Goal: Task Accomplishment & Management: Use online tool/utility

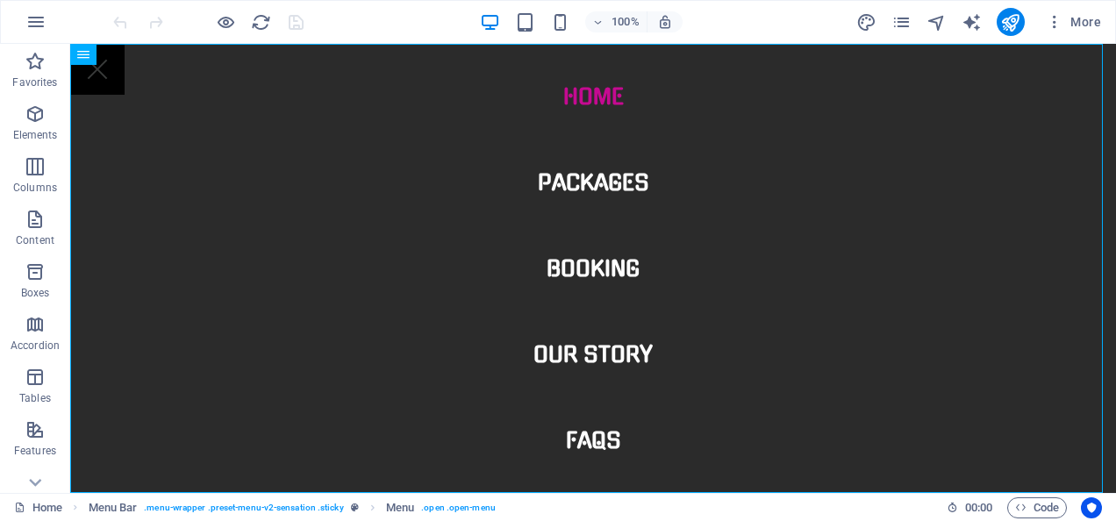
click at [743, 32] on div "100% More" at bounding box center [609, 22] width 998 height 28
click at [587, 65] on div "HTML" at bounding box center [590, 54] width 62 height 21
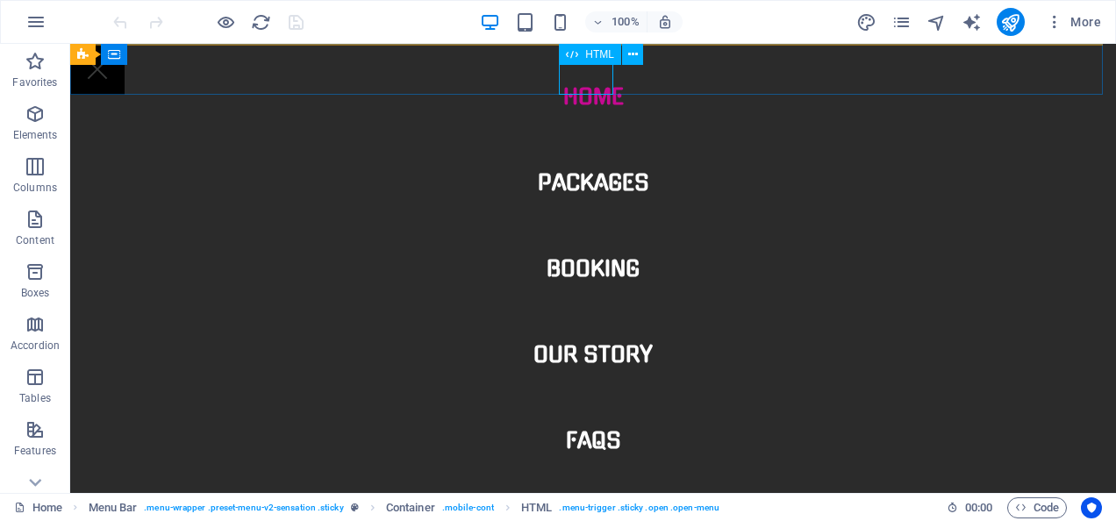
click at [587, 75] on div at bounding box center [593, 69] width 1046 height 51
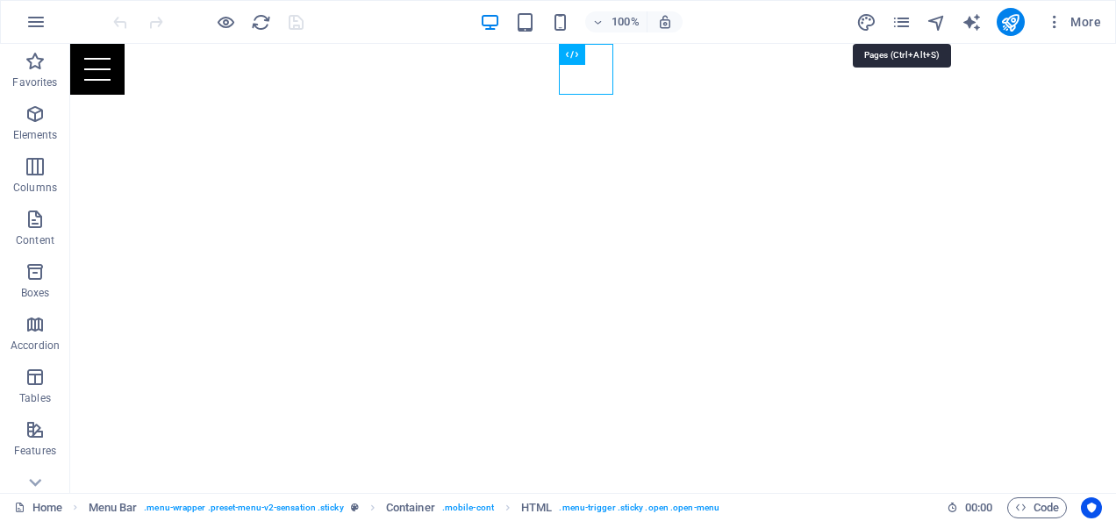
click at [898, 10] on div "More" at bounding box center [982, 22] width 252 height 28
click at [898, 28] on icon "pages" at bounding box center [901, 22] width 20 height 20
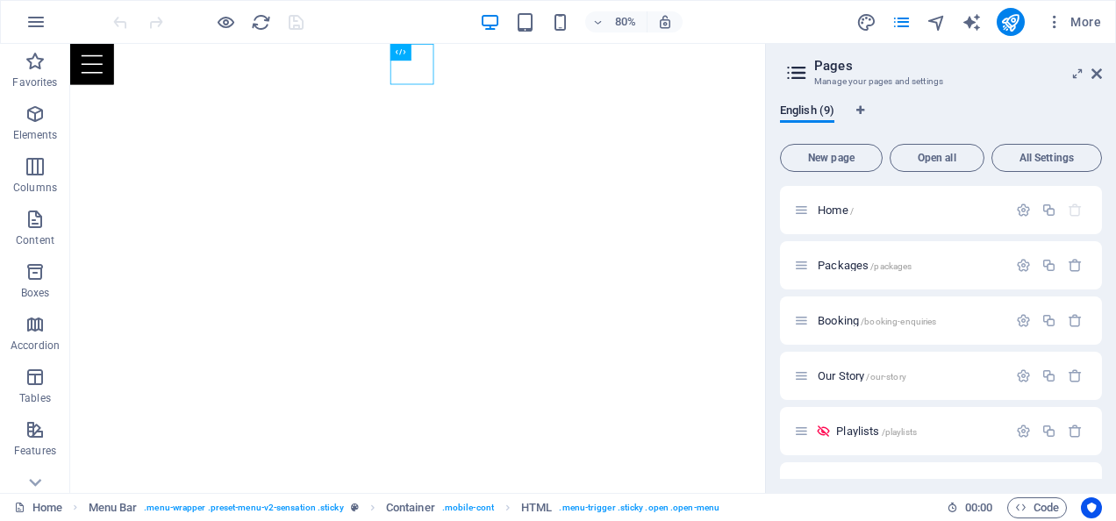
drag, startPoint x: 1102, startPoint y: 209, endPoint x: 1101, endPoint y: 254, distance: 45.6
click at [1101, 254] on div "English (9) New page Open all All Settings Home / Packages /packages Booking /b…" at bounding box center [941, 291] width 350 height 404
click at [825, 430] on icon at bounding box center [823, 431] width 15 height 15
click at [1019, 431] on icon "button" at bounding box center [1023, 431] width 15 height 15
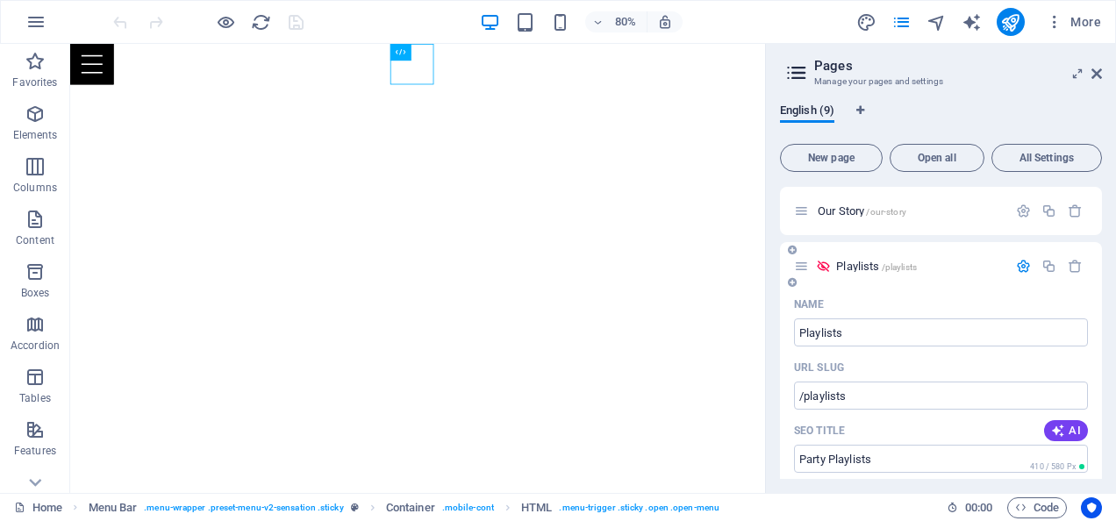
drag, startPoint x: 1098, startPoint y: 268, endPoint x: 1098, endPoint y: 304, distance: 35.1
drag, startPoint x: 1097, startPoint y: 287, endPoint x: 1102, endPoint y: 351, distance: 64.3
click at [1102, 351] on div "English (9) New page Open all All Settings Home / Packages /packages Booking /b…" at bounding box center [941, 291] width 350 height 404
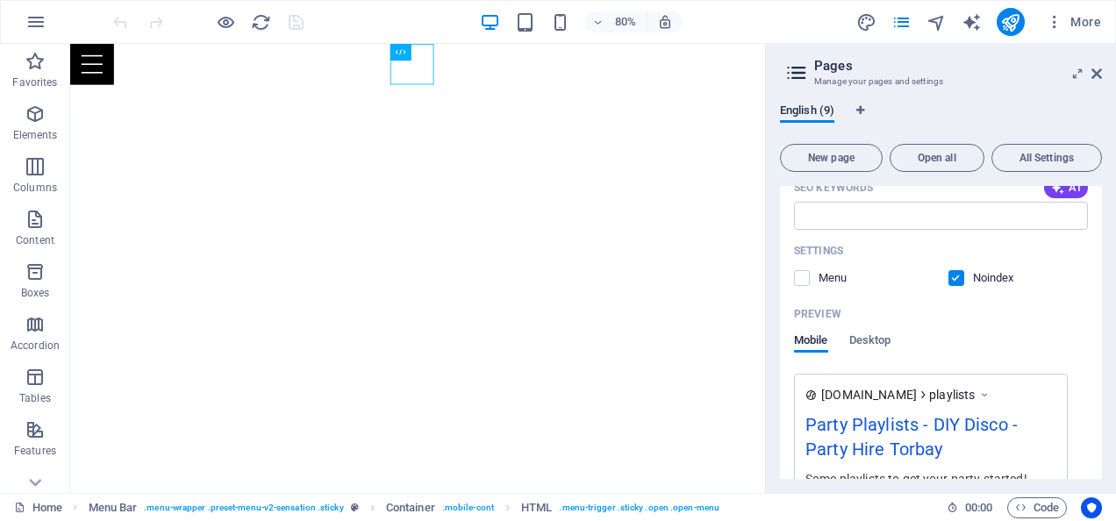
scroll to position [565, 0]
click at [798, 271] on label at bounding box center [802, 276] width 16 height 16
click at [0, 0] on input "checkbox" at bounding box center [0, 0] width 0 height 0
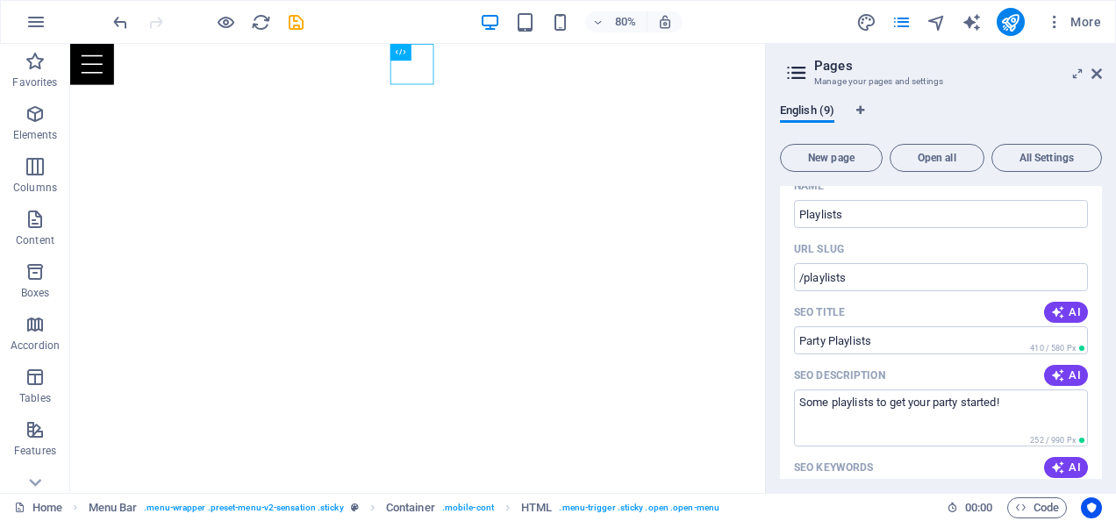
scroll to position [0, 0]
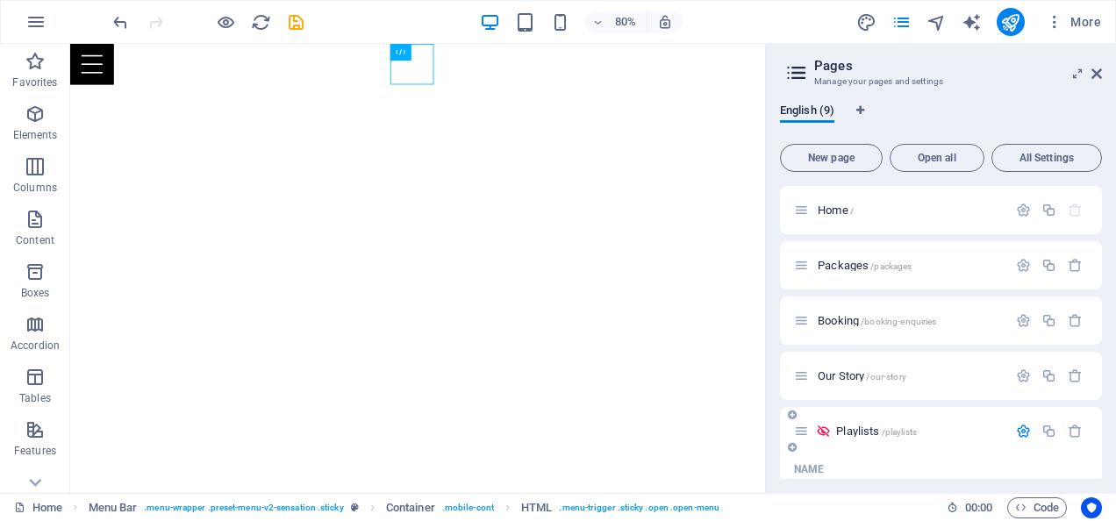
click at [1018, 432] on icon "button" at bounding box center [1023, 431] width 15 height 15
click at [1022, 428] on icon "button" at bounding box center [1023, 431] width 15 height 15
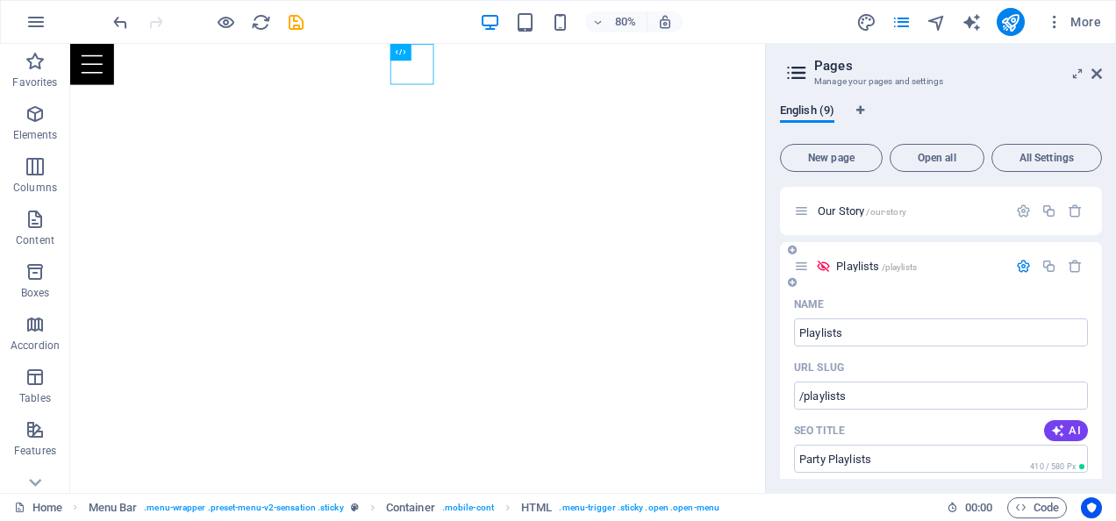
click at [1018, 283] on div "Playlists /playlists" at bounding box center [941, 266] width 322 height 48
click at [1018, 268] on icon "button" at bounding box center [1023, 266] width 15 height 15
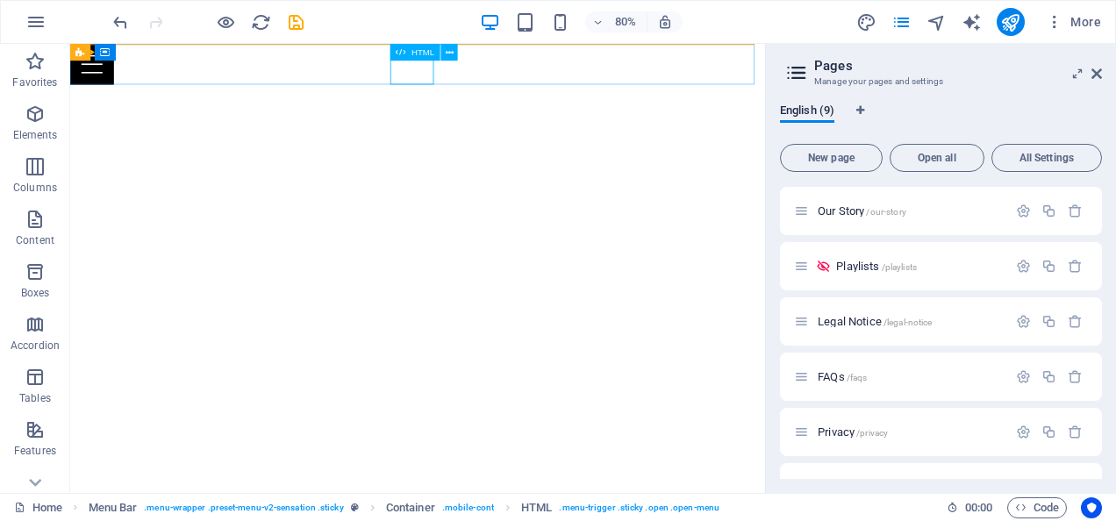
click at [504, 75] on div at bounding box center [504, 69] width 869 height 51
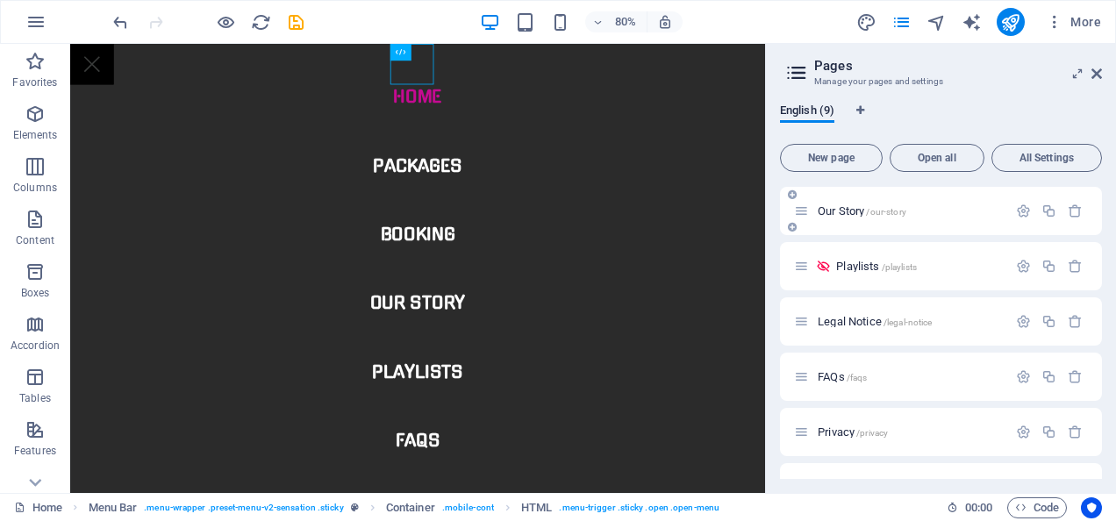
click at [847, 211] on span "Our Story /our-story" at bounding box center [862, 210] width 89 height 13
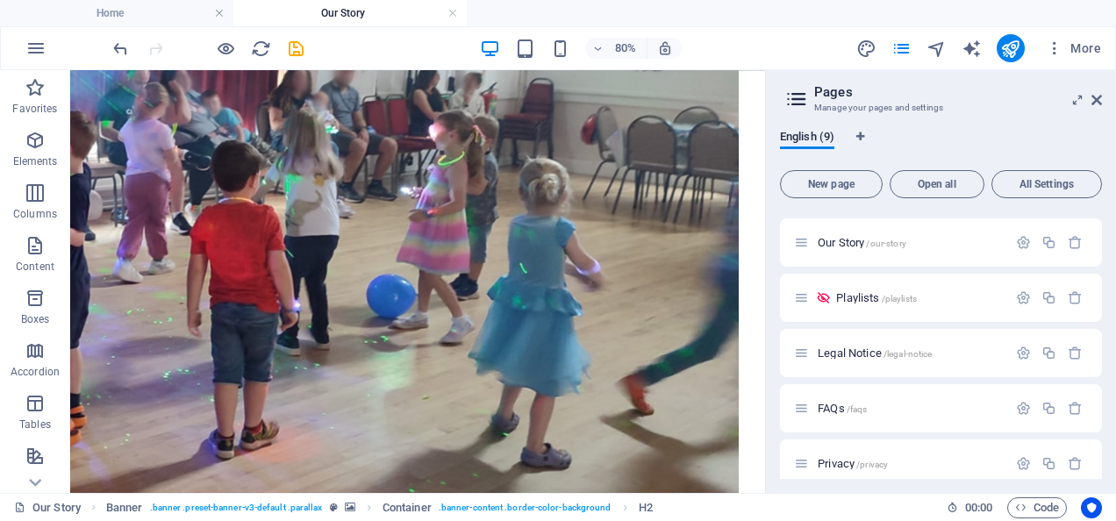
scroll to position [918, 0]
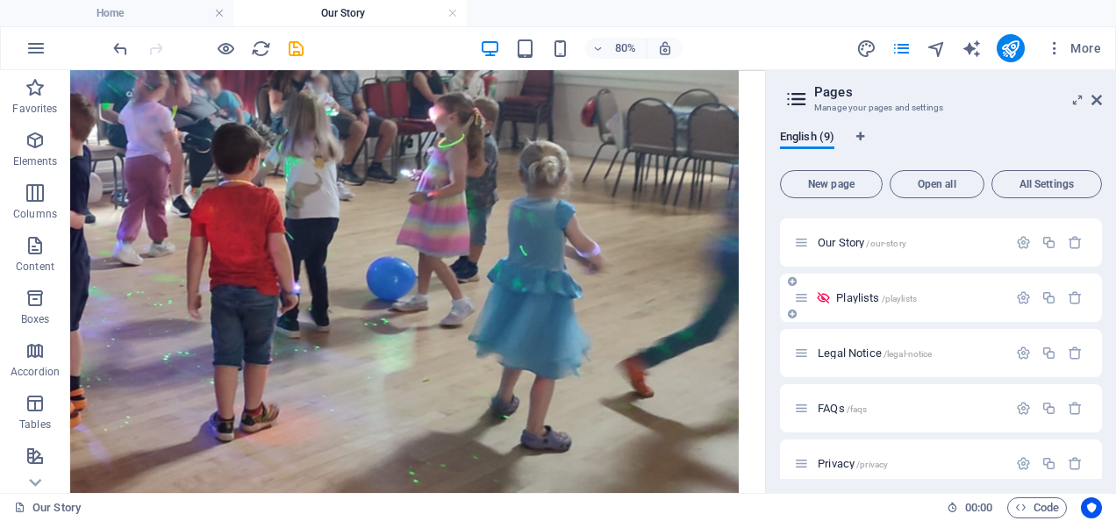
click at [865, 300] on span "Playlists /playlists" at bounding box center [876, 297] width 81 height 13
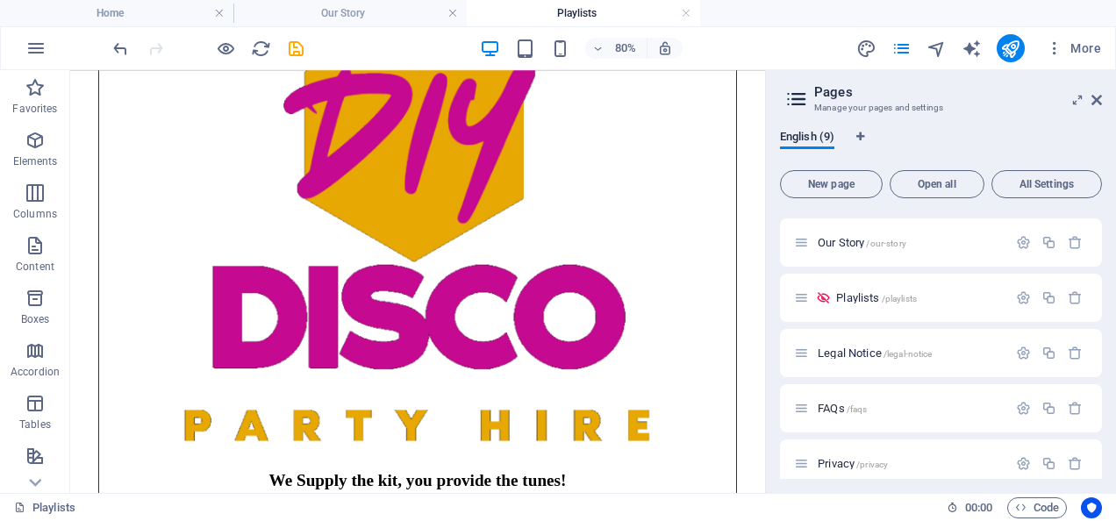
scroll to position [799, 0]
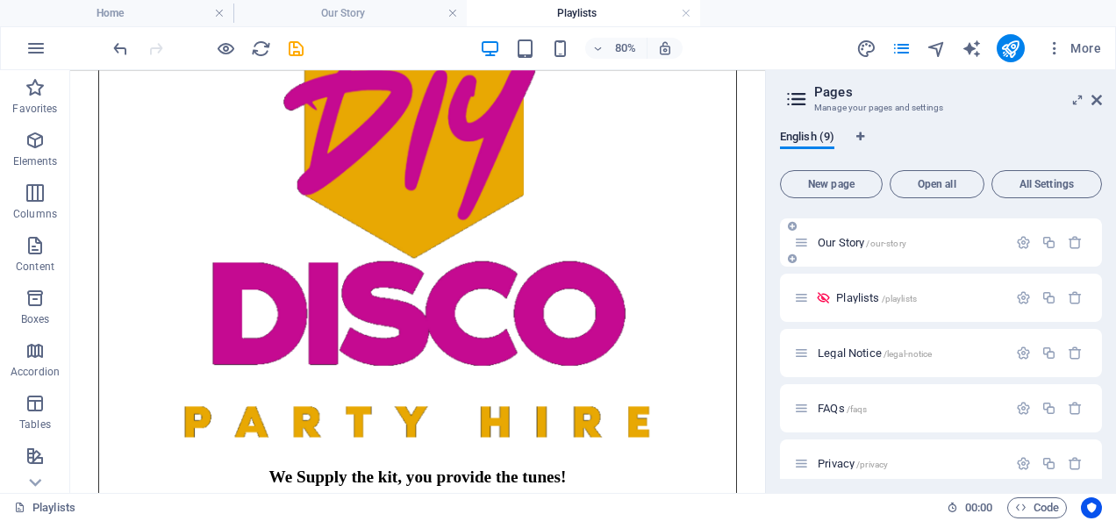
click at [846, 245] on span "Our Story /our-story" at bounding box center [862, 242] width 89 height 13
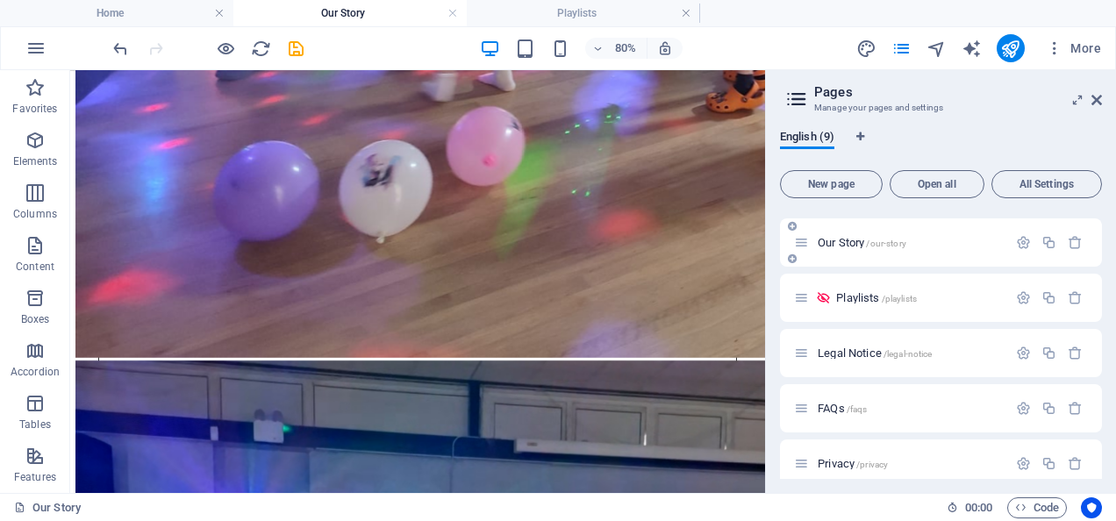
scroll to position [0, 0]
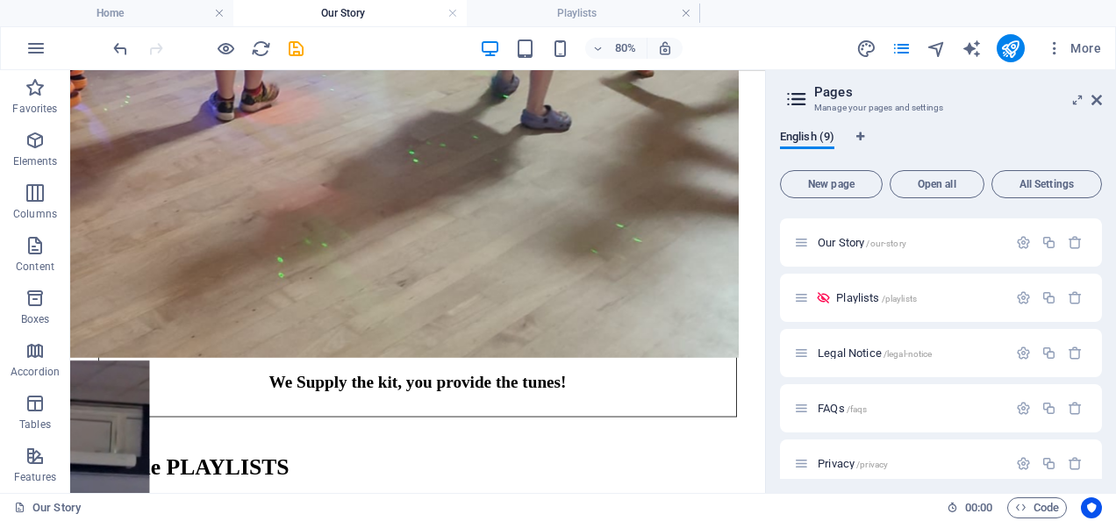
click at [1100, 367] on div "Home / Packages /packages Booking /booking-enquiries Our Story /our-story Playl…" at bounding box center [941, 345] width 322 height 267
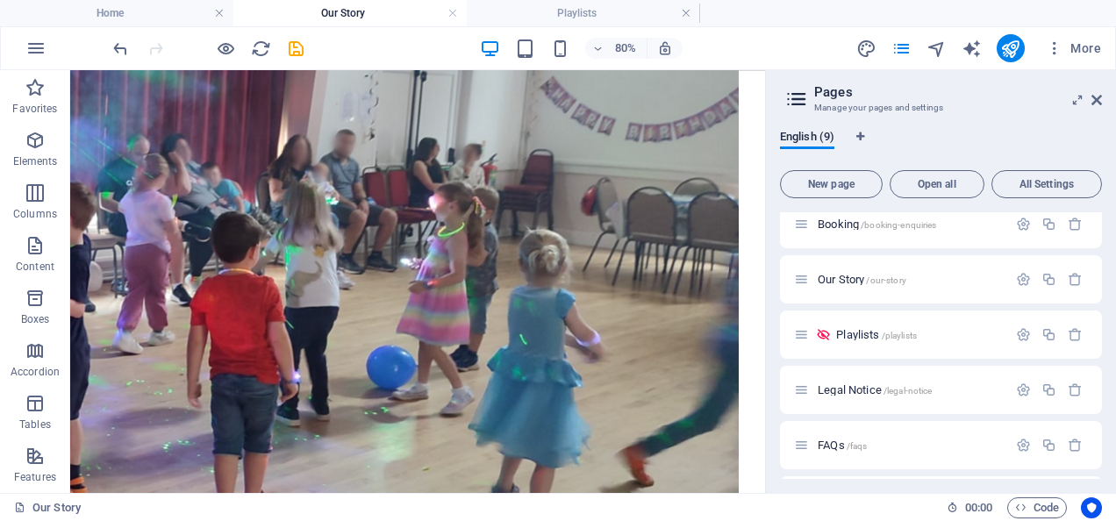
scroll to position [816, 0]
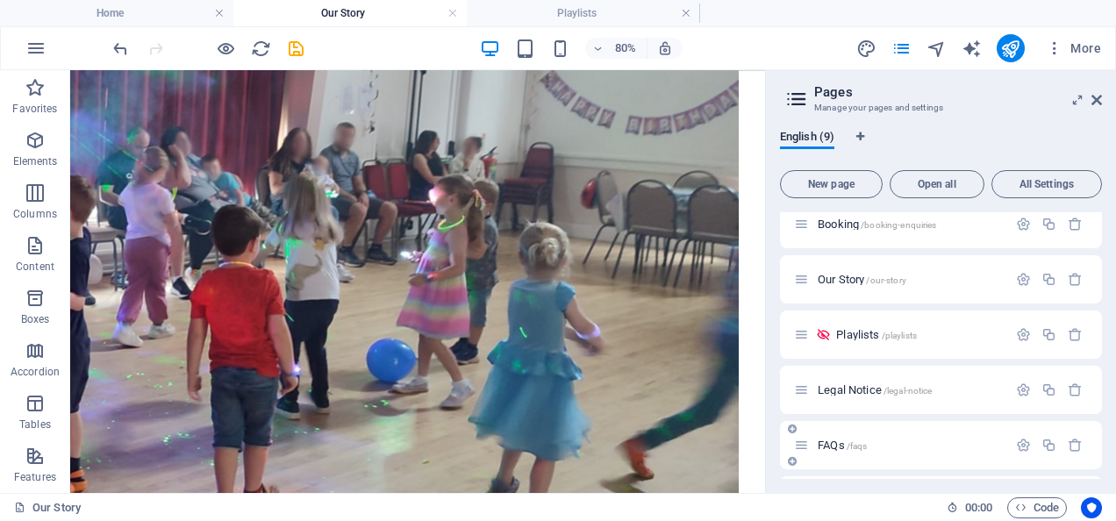
drag, startPoint x: 1095, startPoint y: 359, endPoint x: 1091, endPoint y: 426, distance: 67.6
click at [1091, 426] on div "Home / Packages /packages Booking /booking-enquiries Our Story /our-story Playl…" at bounding box center [941, 334] width 322 height 490
drag, startPoint x: 1102, startPoint y: 391, endPoint x: 1100, endPoint y: 433, distance: 42.1
click at [1100, 433] on div "English (9) New page Open all All Settings Home / Packages /packages Booking /b…" at bounding box center [941, 304] width 350 height 377
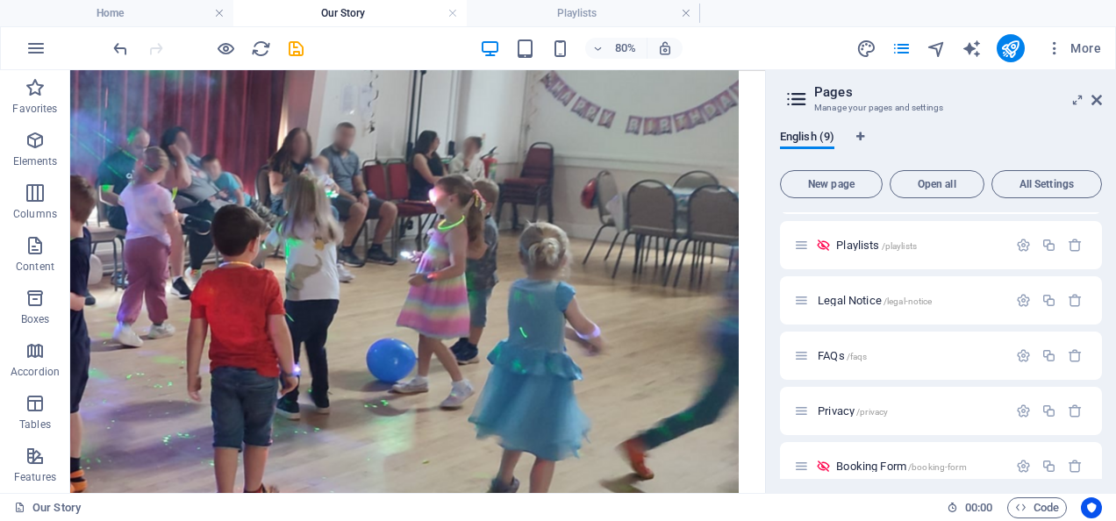
scroll to position [231, 0]
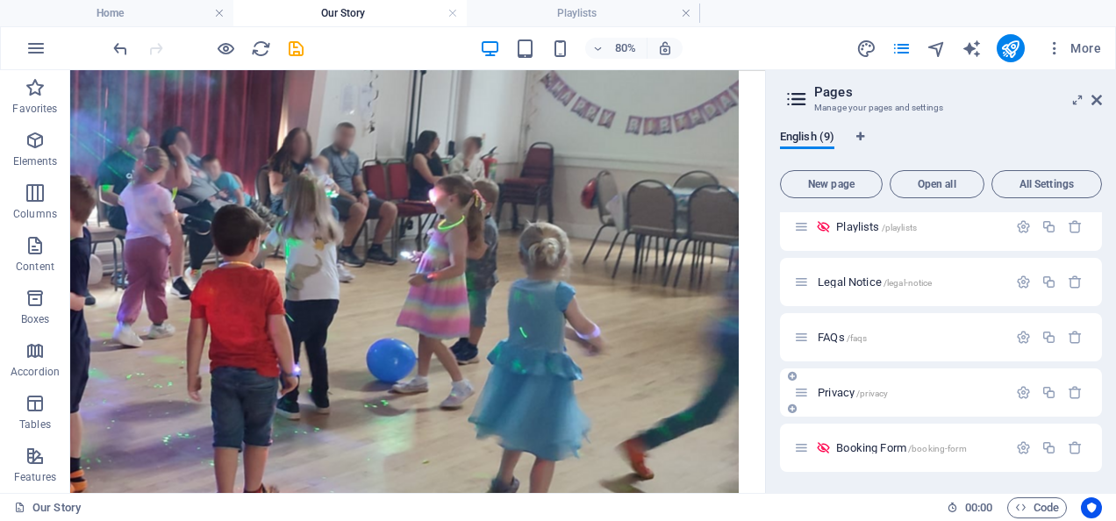
click at [862, 394] on span "/privacy" at bounding box center [872, 394] width 32 height 10
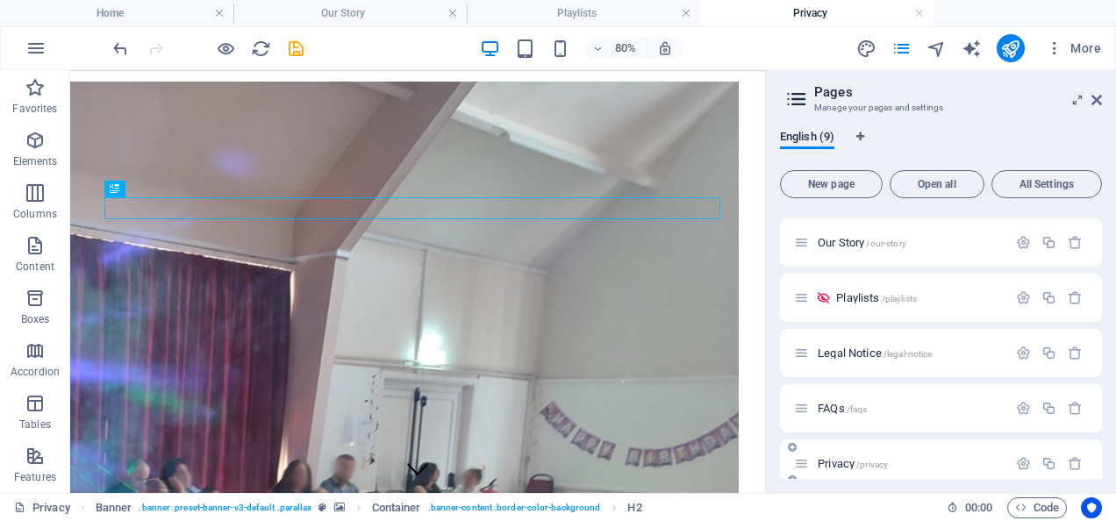
scroll to position [505, 0]
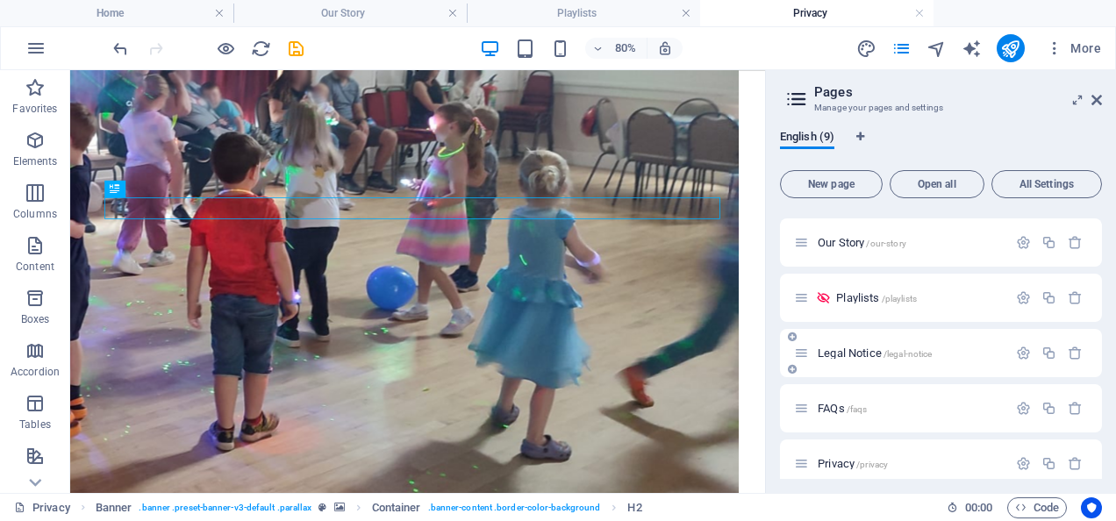
click at [854, 346] on div "Legal Notice /legal-notice" at bounding box center [900, 353] width 213 height 20
click at [855, 349] on span "Legal Notice /legal-notice" at bounding box center [875, 353] width 114 height 13
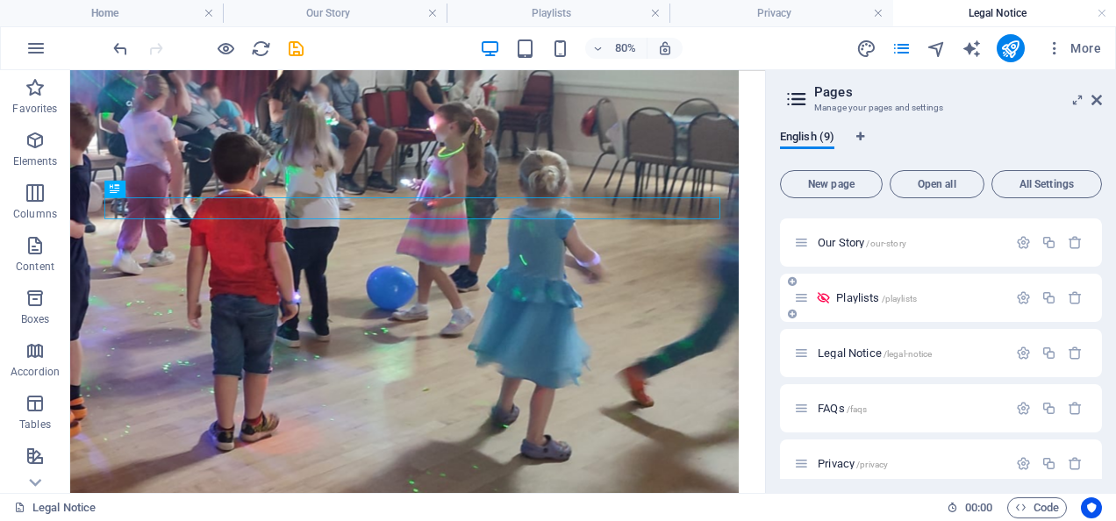
click at [856, 302] on span "Playlists /playlists" at bounding box center [876, 297] width 81 height 13
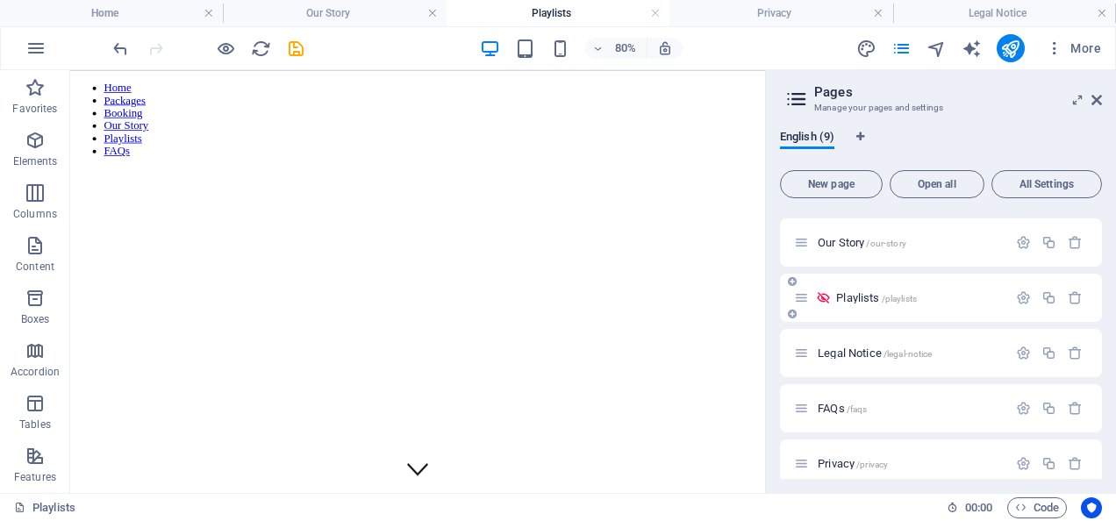
scroll to position [0, 0]
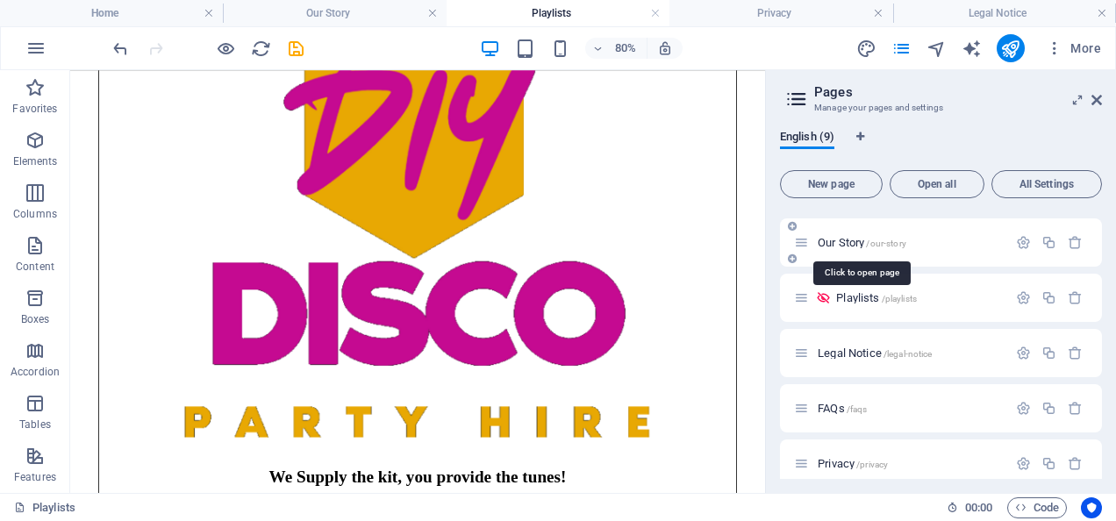
click at [838, 239] on span "Our Story /our-story" at bounding box center [862, 242] width 89 height 13
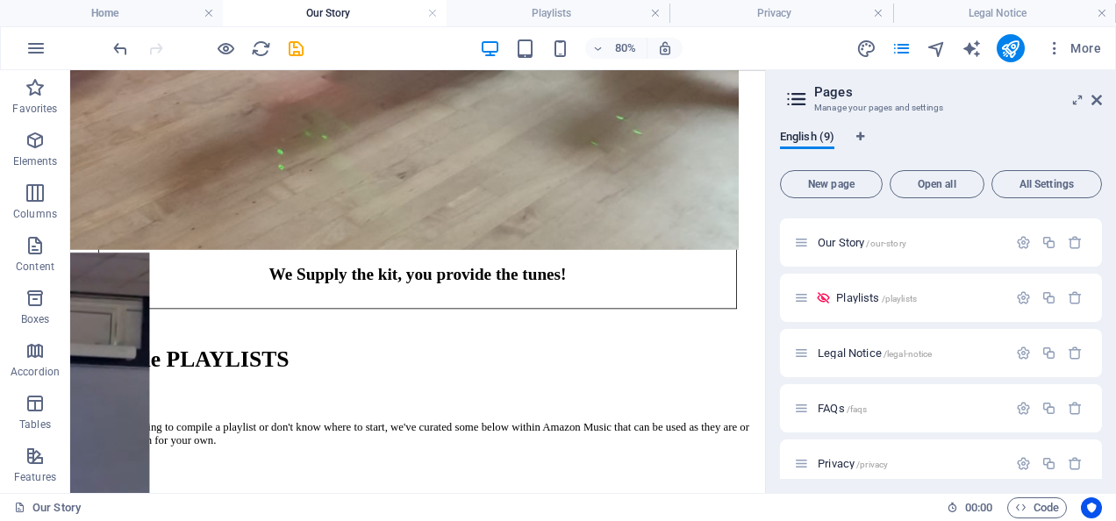
scroll to position [1064, 0]
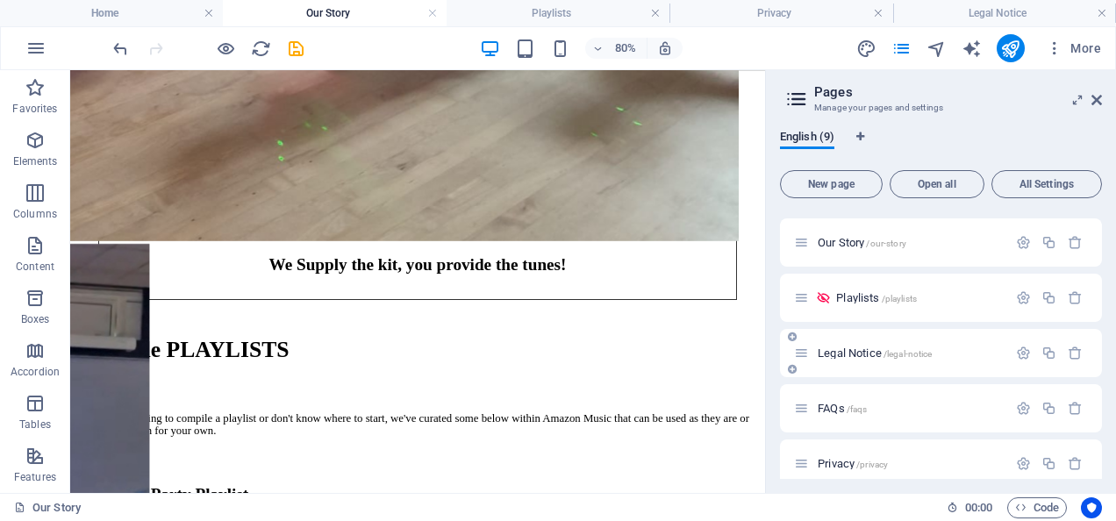
drag, startPoint x: 1098, startPoint y: 404, endPoint x: 1081, endPoint y: 340, distance: 66.2
click at [1081, 340] on div "Home / Packages /packages Booking /booking-enquiries Our Story /our-story Playl…" at bounding box center [941, 298] width 322 height 490
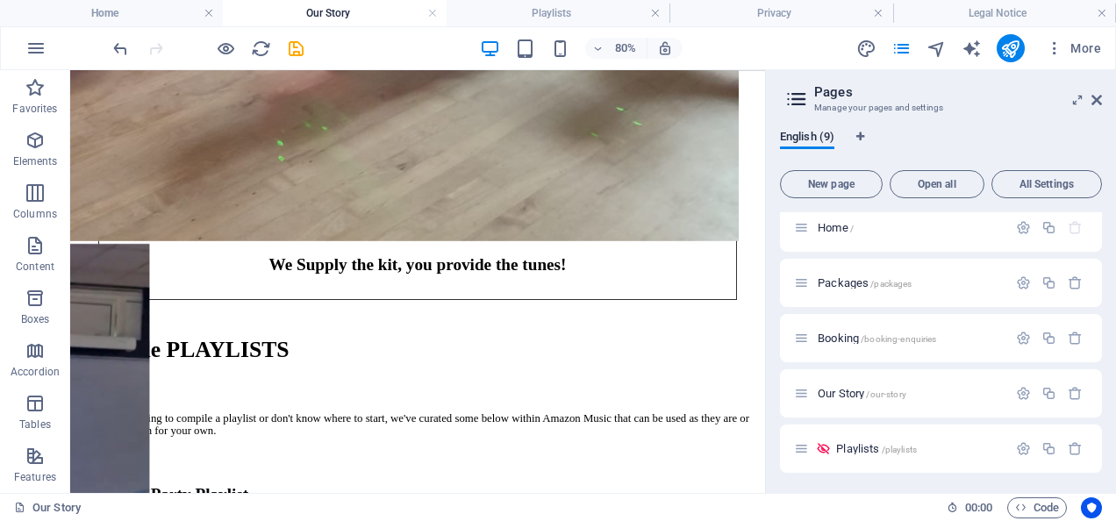
scroll to position [0, 0]
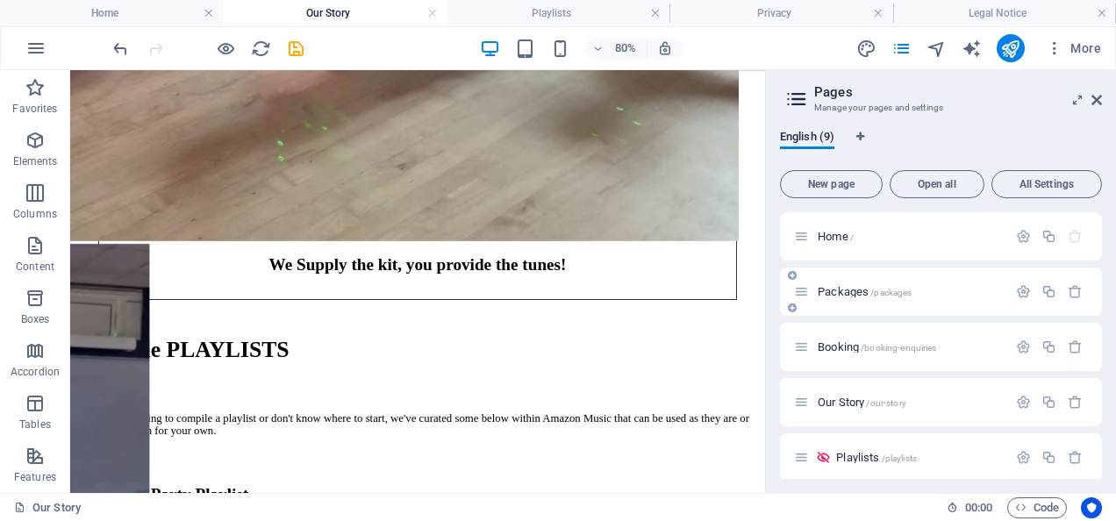
click at [840, 297] on div "Packages /packages" at bounding box center [900, 292] width 213 height 20
click at [839, 292] on span "Packages /packages" at bounding box center [865, 291] width 94 height 13
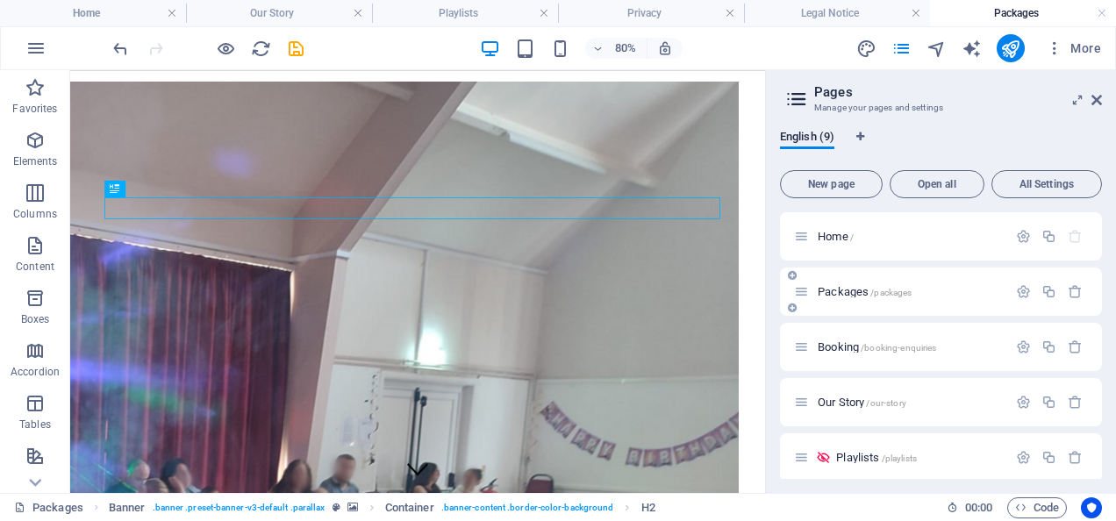
scroll to position [505, 0]
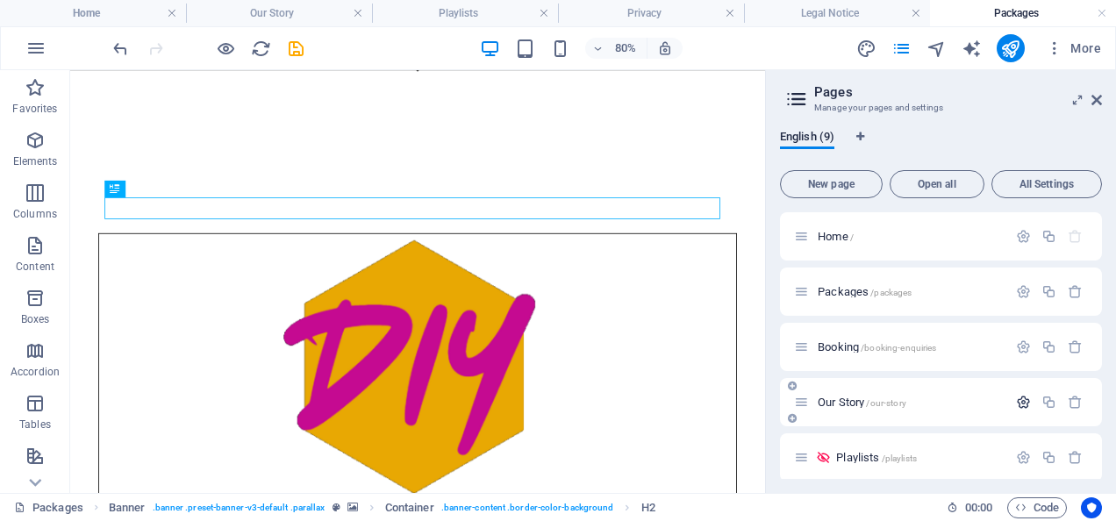
click at [1019, 397] on icon "button" at bounding box center [1023, 402] width 15 height 15
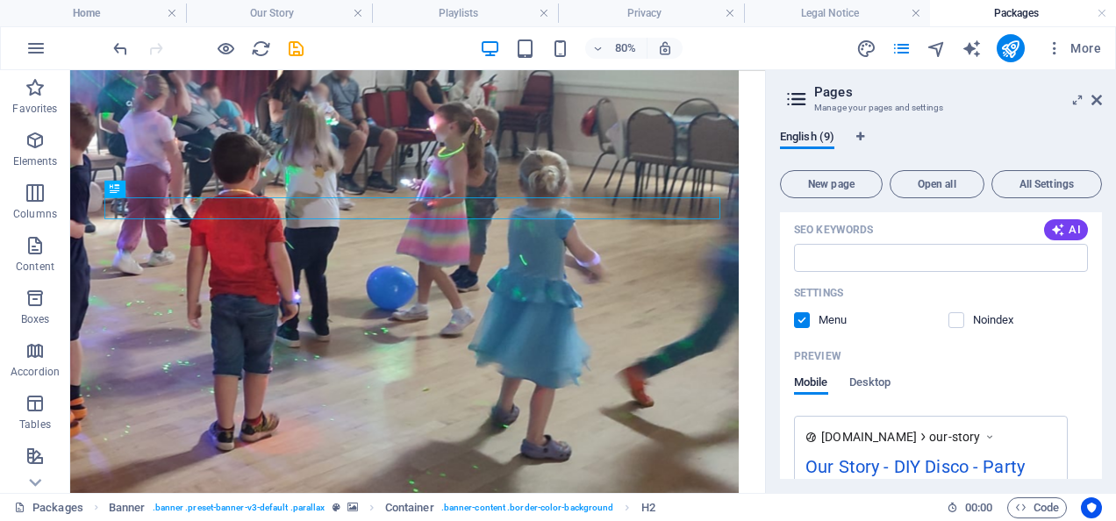
scroll to position [503, 0]
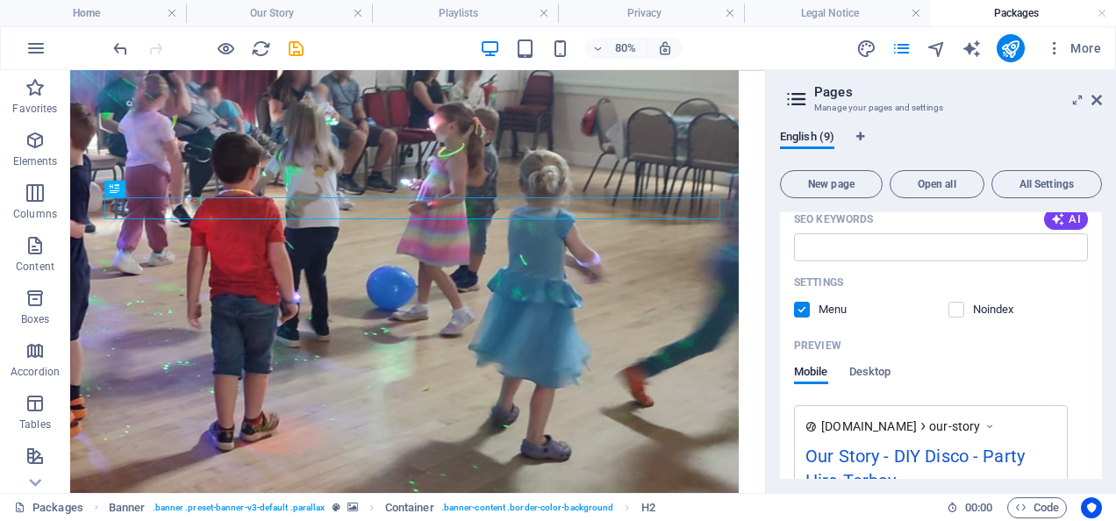
click at [801, 310] on label at bounding box center [802, 310] width 16 height 16
click at [0, 0] on input "checkbox" at bounding box center [0, 0] width 0 height 0
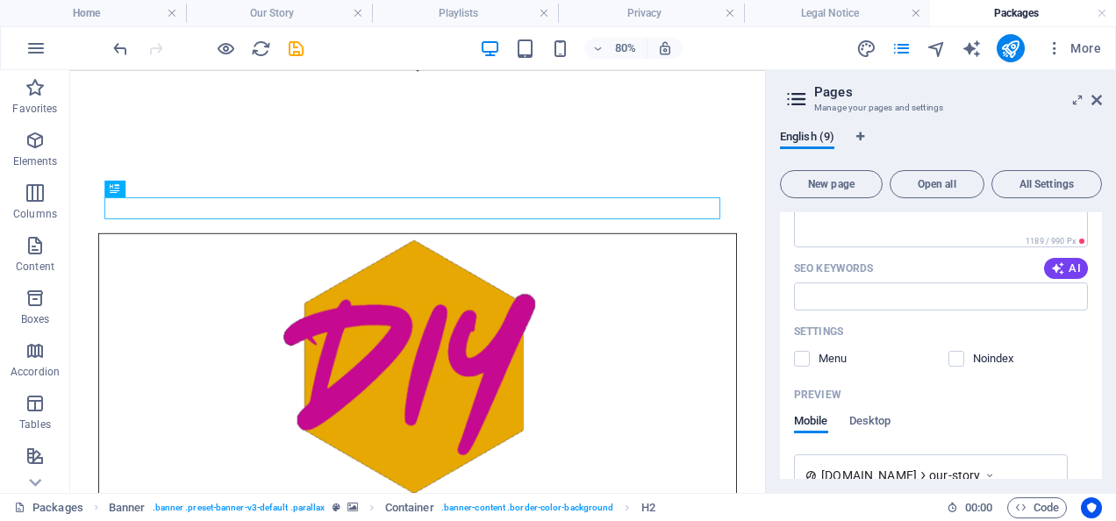
scroll to position [446, 0]
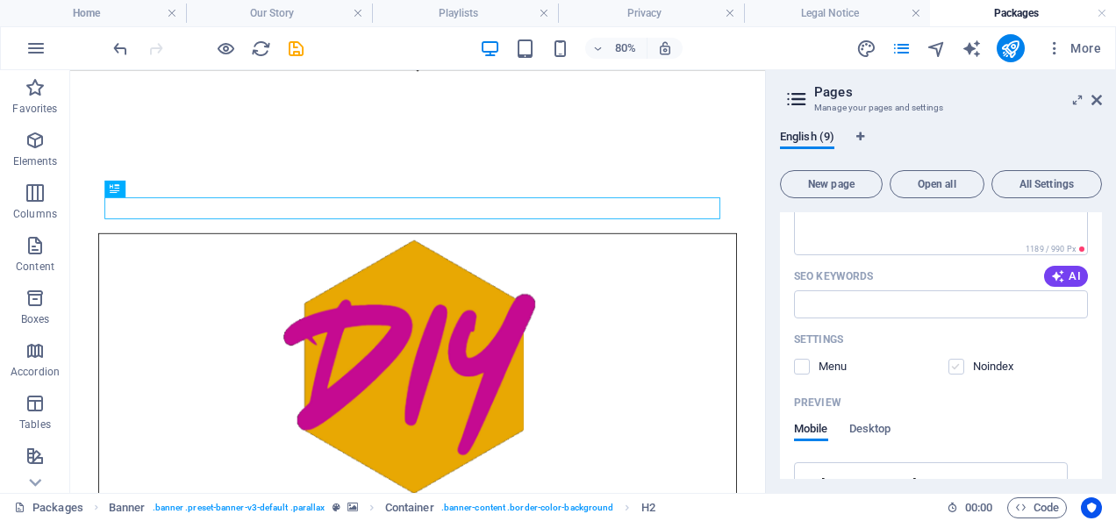
click at [950, 361] on label at bounding box center [956, 367] width 16 height 16
click at [0, 0] on input "checkbox" at bounding box center [0, 0] width 0 height 0
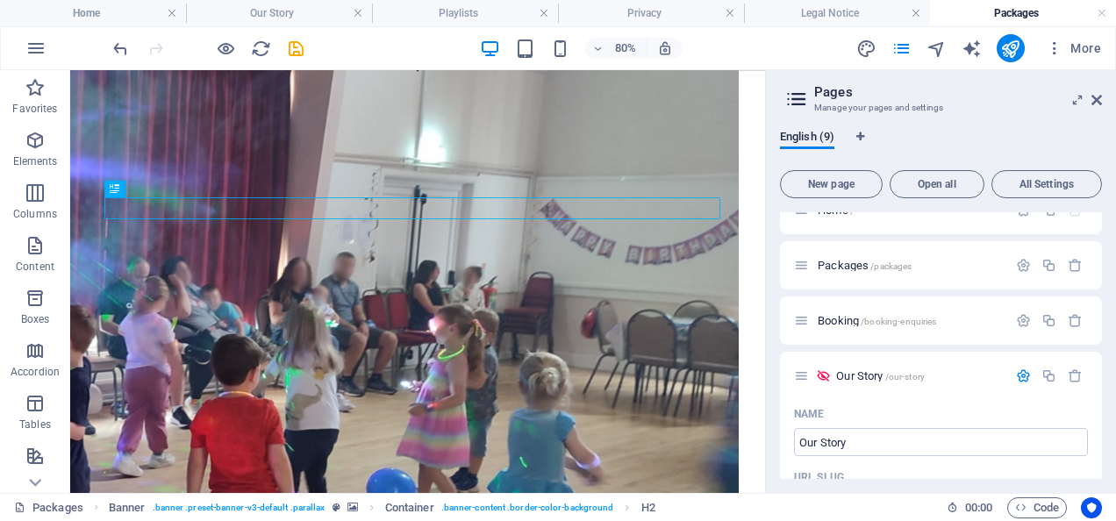
scroll to position [0, 0]
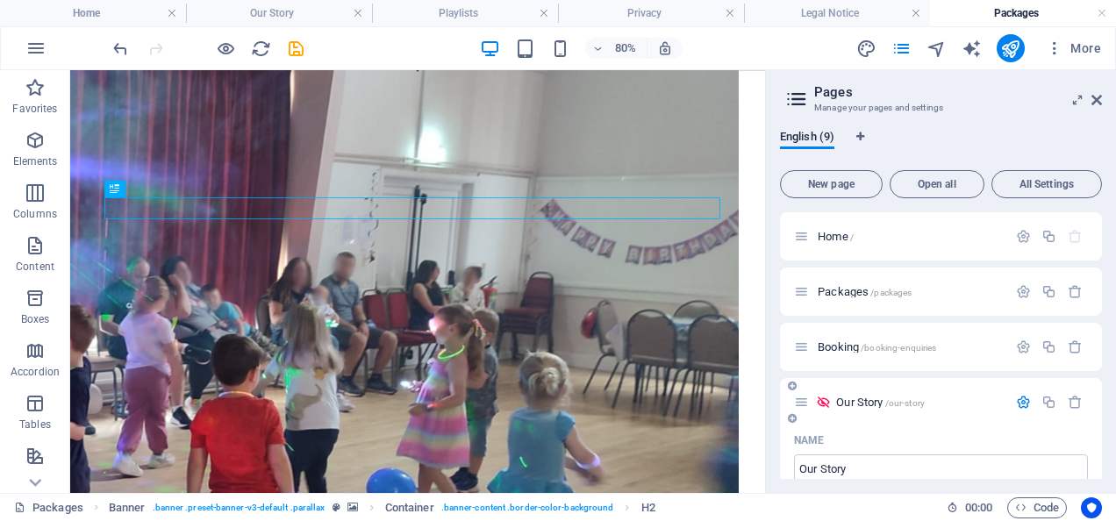
click at [1019, 397] on icon "button" at bounding box center [1023, 402] width 15 height 15
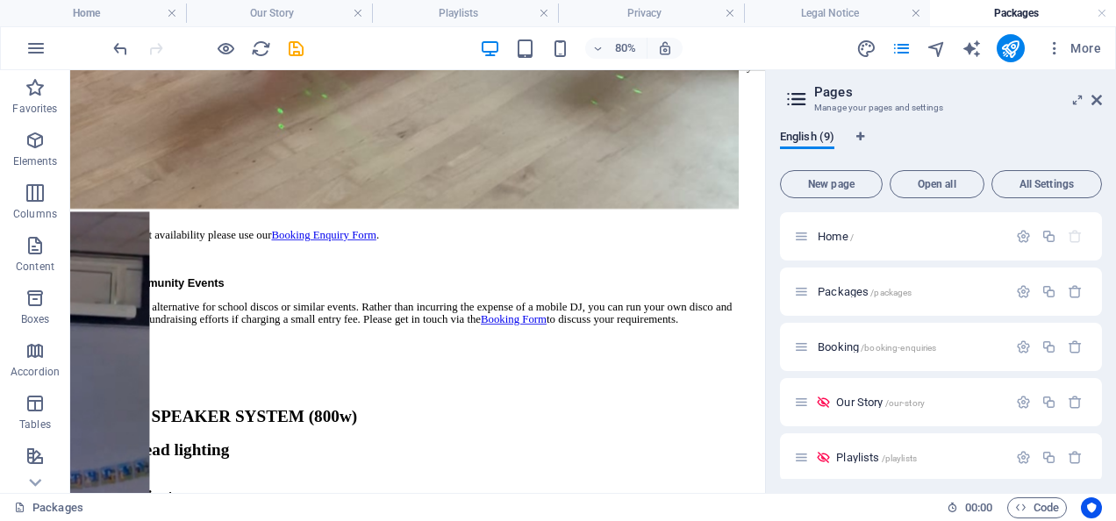
scroll to position [1411, 0]
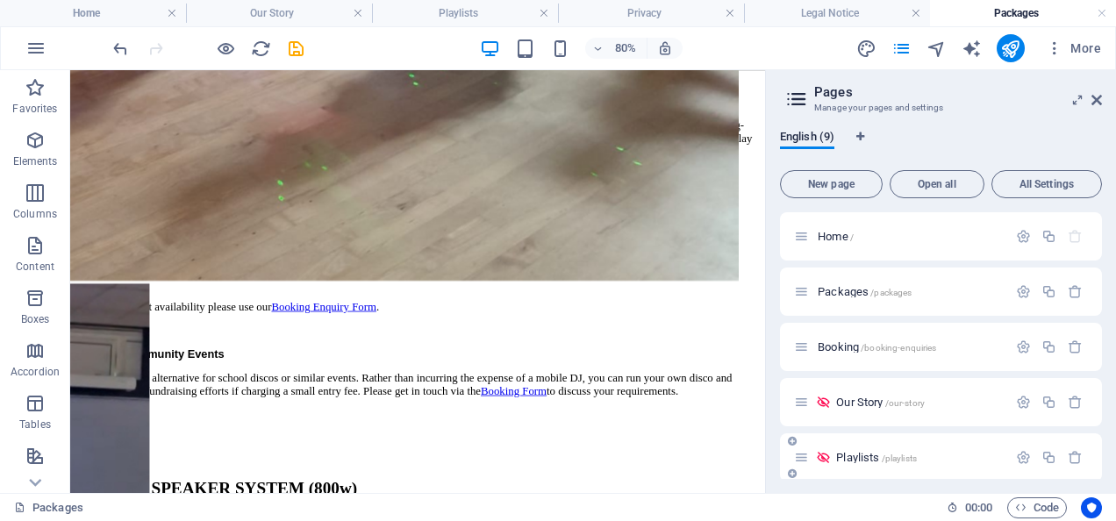
drag, startPoint x: 1097, startPoint y: 297, endPoint x: 1098, endPoint y: 437, distance: 140.4
click at [1098, 437] on div "Home / Packages /packages Booking /booking-enquiries Our Story /our-story Playl…" at bounding box center [941, 457] width 322 height 490
drag, startPoint x: 1098, startPoint y: 339, endPoint x: 1098, endPoint y: 422, distance: 83.4
click at [1099, 434] on div "Home / Packages /packages Booking /booking-enquiries Our Story /our-story Playl…" at bounding box center [941, 345] width 322 height 267
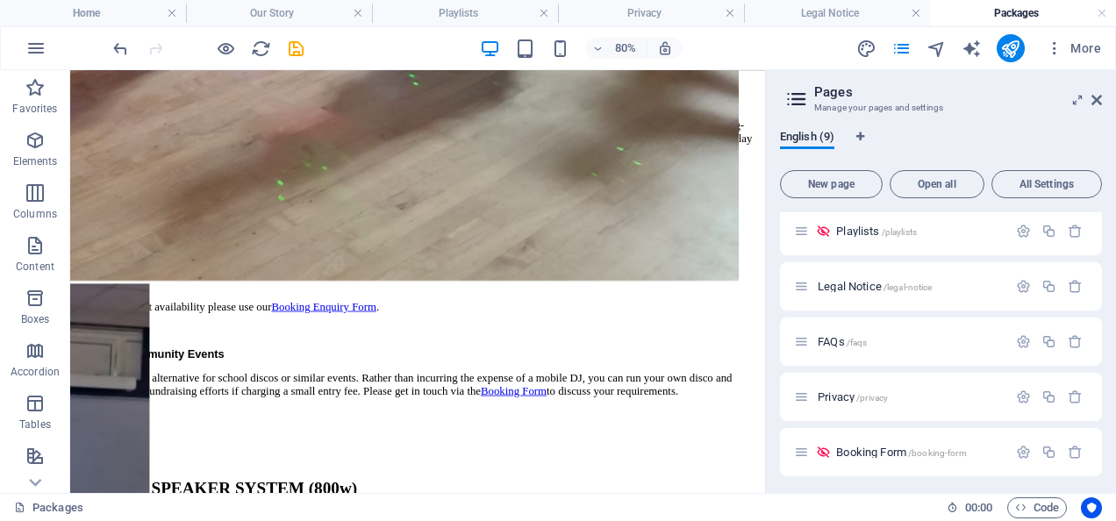
scroll to position [231, 0]
click at [881, 452] on span "Booking Form /booking-form" at bounding box center [901, 447] width 130 height 13
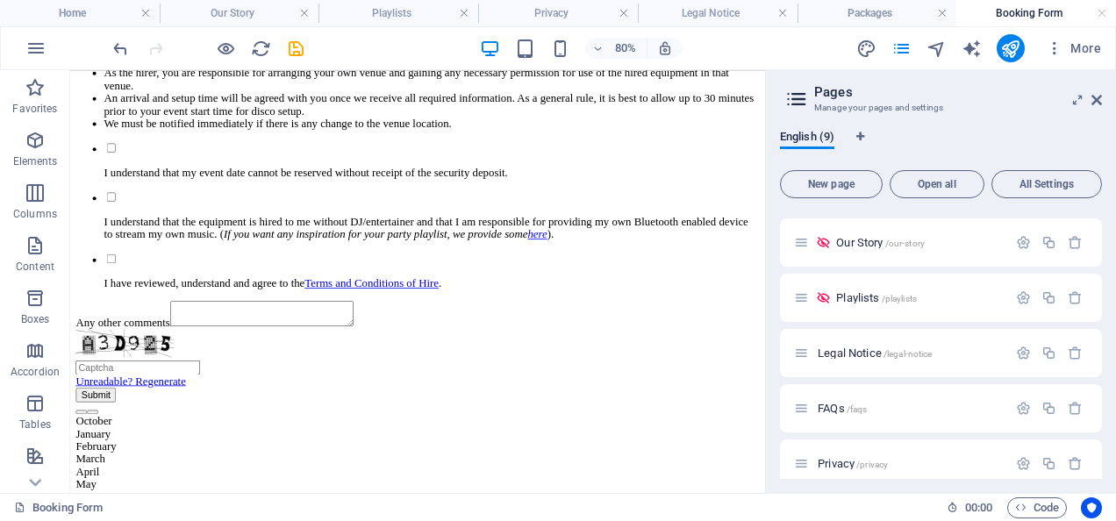
scroll to position [1197, 0]
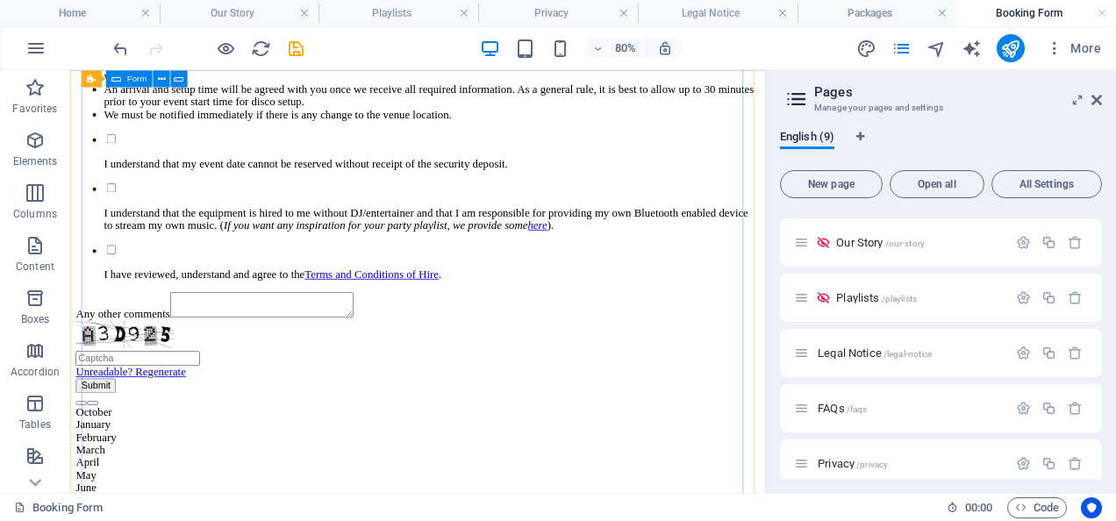
drag, startPoint x: 182, startPoint y: 313, endPoint x: 205, endPoint y: 306, distance: 23.9
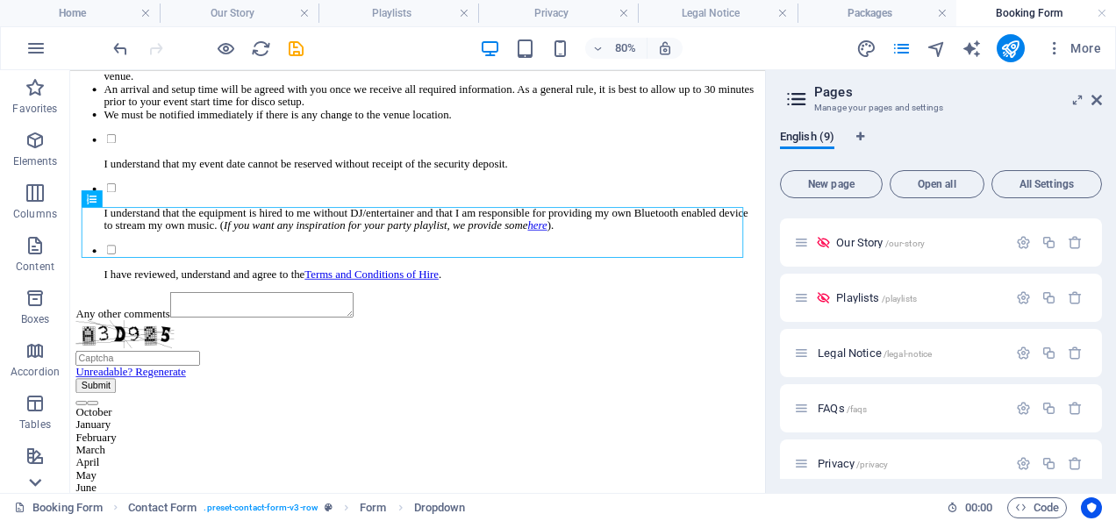
click at [33, 485] on icon at bounding box center [35, 482] width 25 height 25
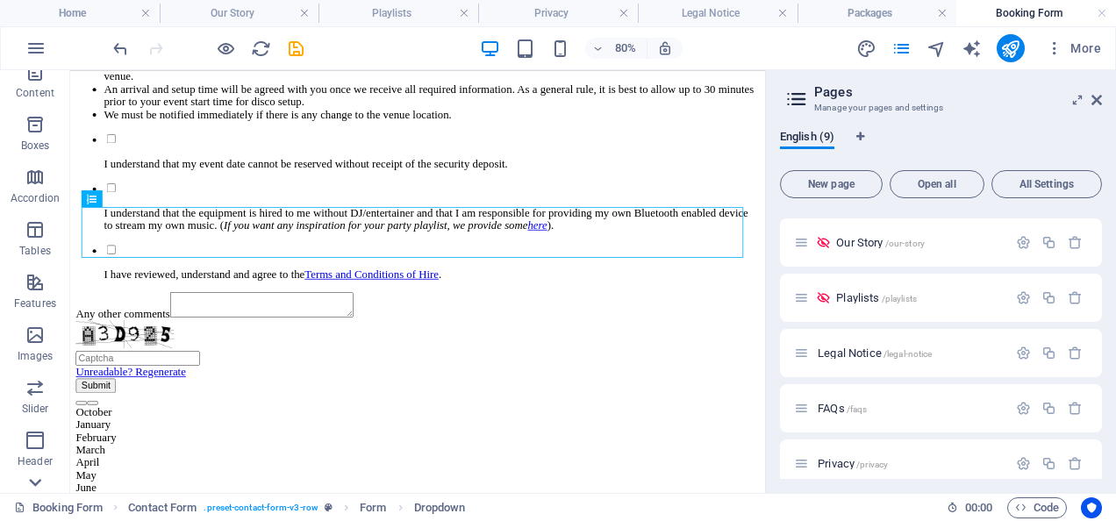
scroll to position [367, 0]
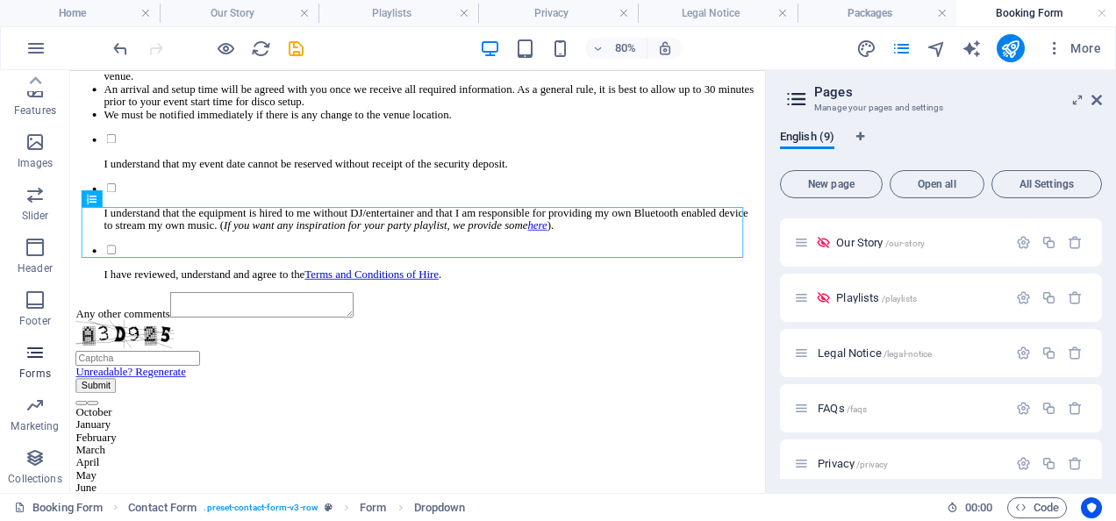
click at [37, 352] on icon "button" at bounding box center [35, 352] width 21 height 21
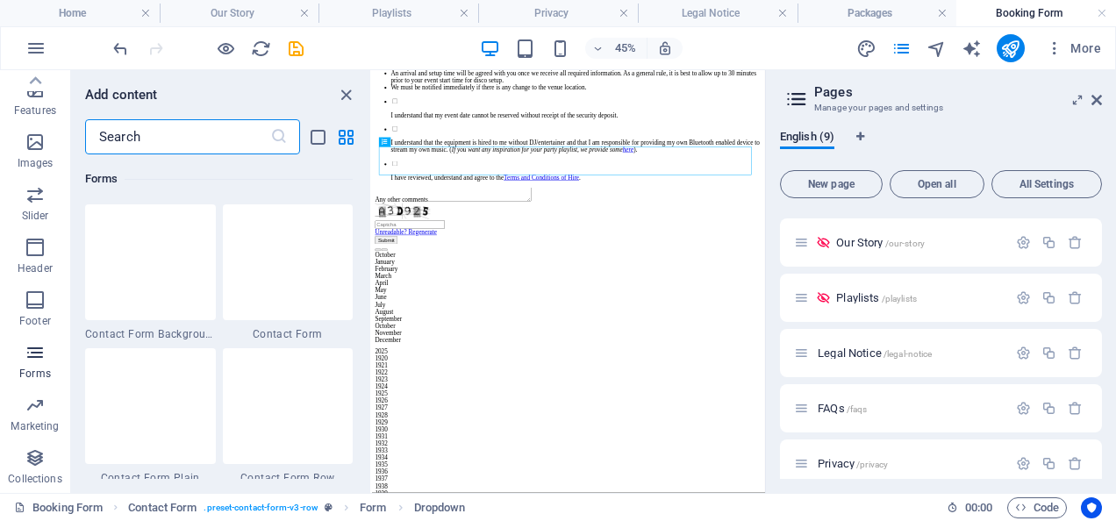
scroll to position [12809, 0]
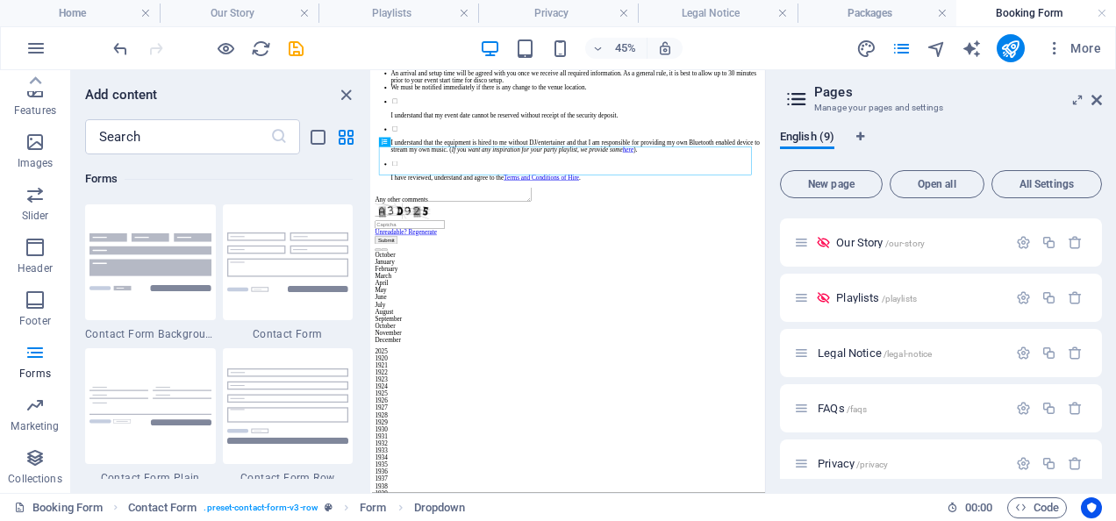
drag, startPoint x: 365, startPoint y: 397, endPoint x: 365, endPoint y: 374, distance: 22.8
click at [365, 358] on div "Favorites 1 Star Headline 1 Star Container Elements 1 Star Headline 1 Star Text…" at bounding box center [220, 316] width 299 height 325
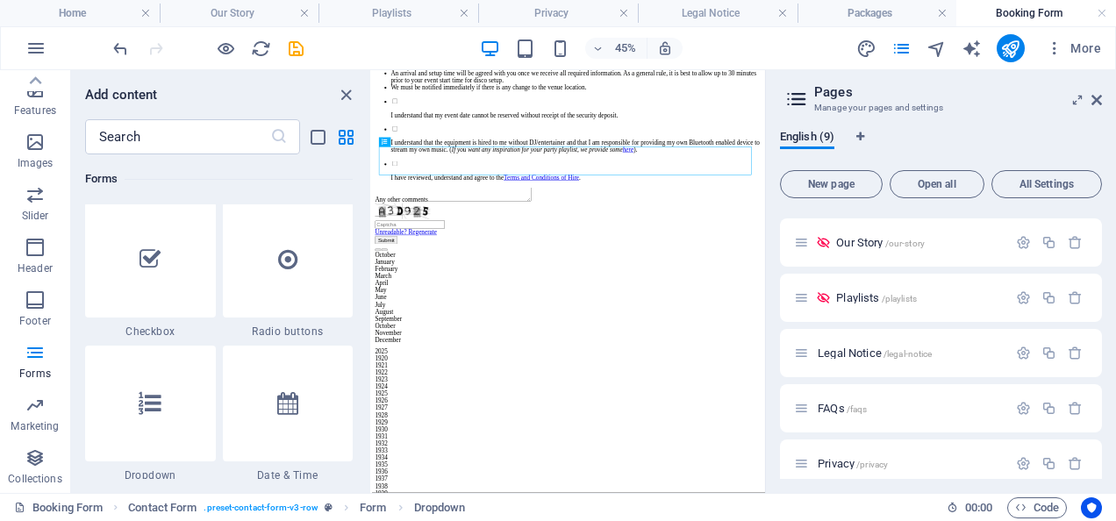
scroll to position [13707, 0]
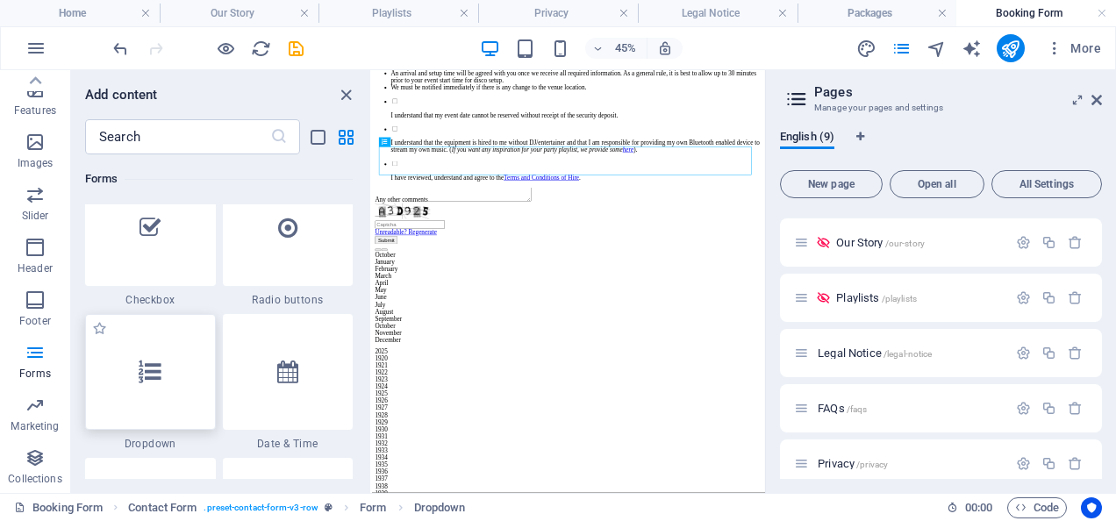
click at [143, 369] on icon at bounding box center [150, 372] width 23 height 23
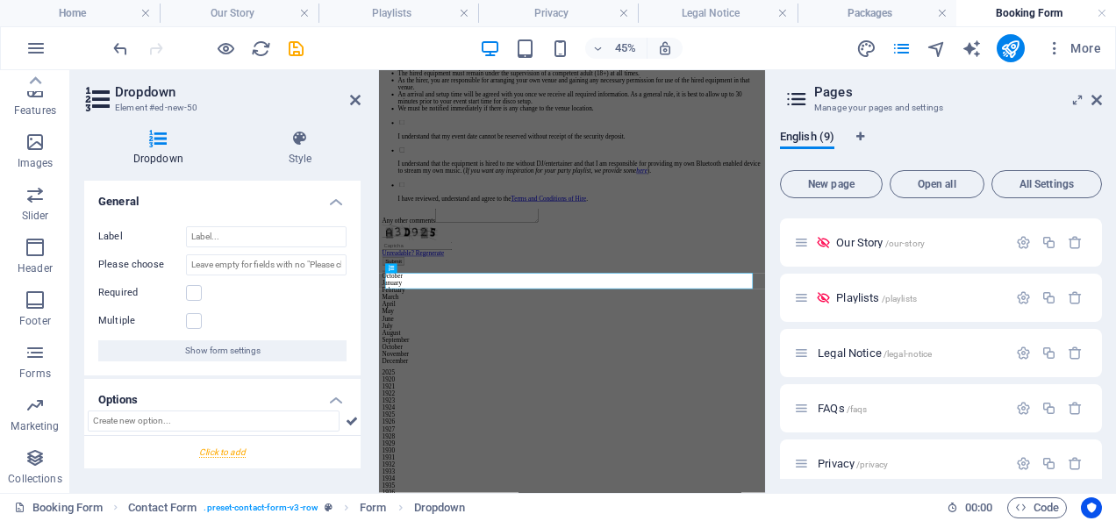
scroll to position [32, 0]
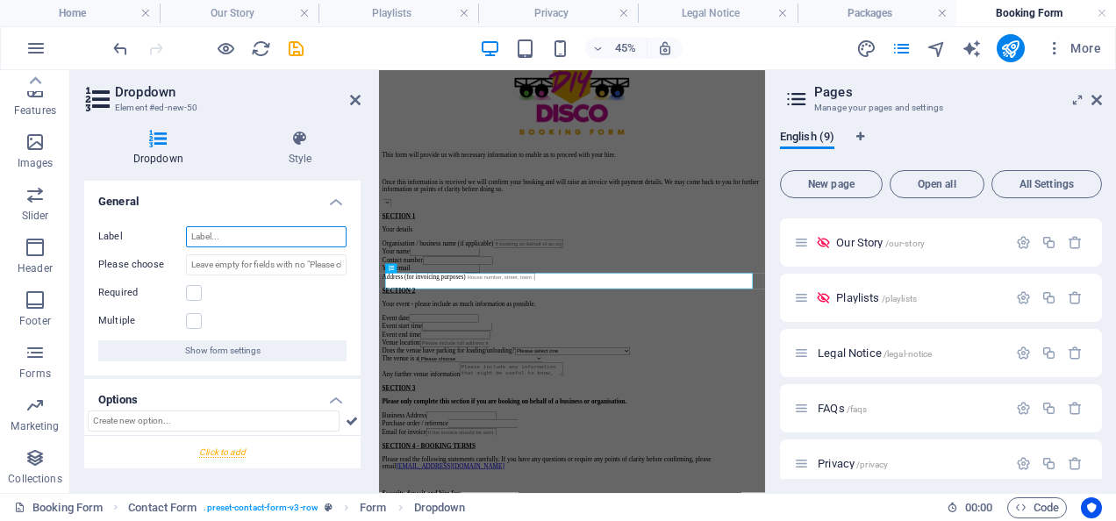
click at [221, 235] on input "Label" at bounding box center [266, 236] width 161 height 21
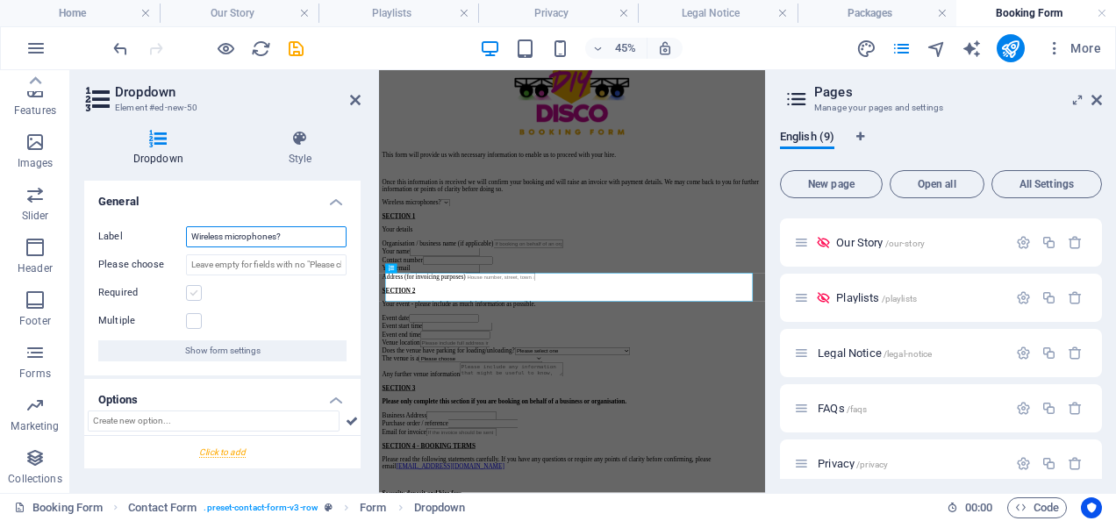
type input "Wireless microphones?"
click at [195, 296] on label at bounding box center [194, 293] width 16 height 16
click at [0, 0] on input "Required" at bounding box center [0, 0] width 0 height 0
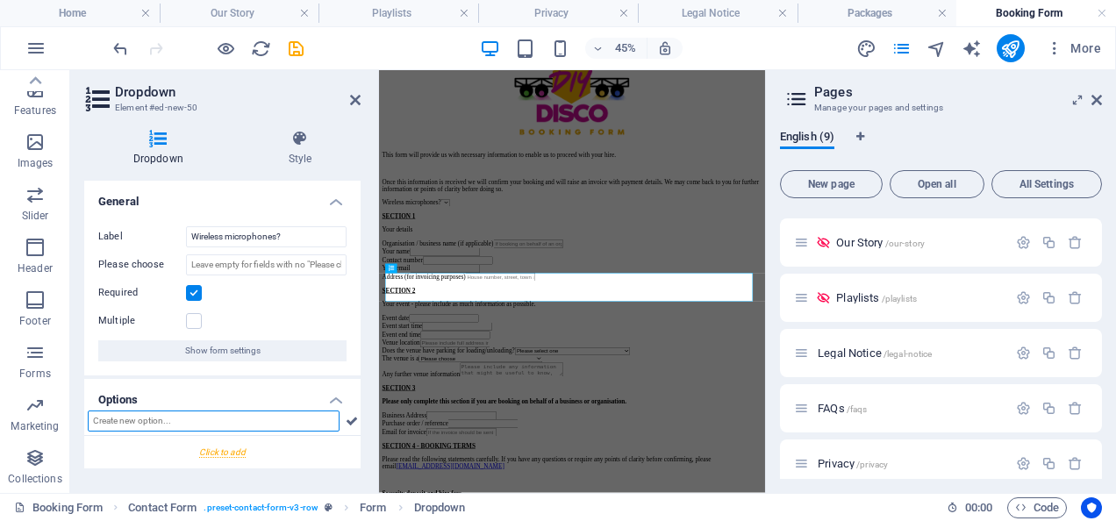
click at [247, 418] on input "text" at bounding box center [214, 421] width 252 height 21
click at [104, 424] on input "No, standard wired (included)" at bounding box center [214, 421] width 252 height 21
drag, startPoint x: 270, startPoint y: 425, endPoint x: 52, endPoint y: 425, distance: 218.5
click at [52, 425] on section "Favorites Elements Columns Content Boxes Accordion Tables Features Images Slide…" at bounding box center [382, 281] width 765 height 423
type input "Wired (included as standard)"
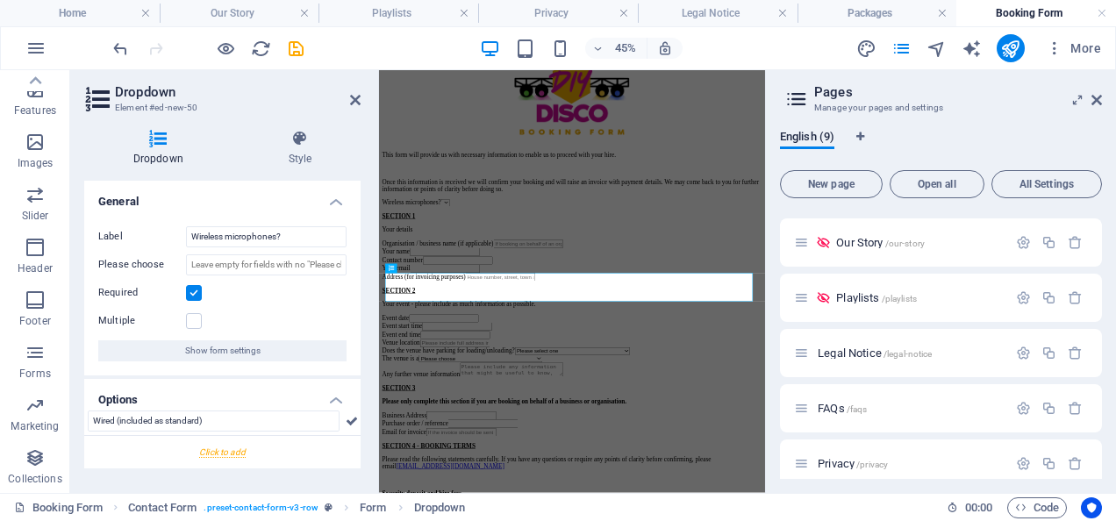
click at [242, 451] on div at bounding box center [222, 452] width 276 height 32
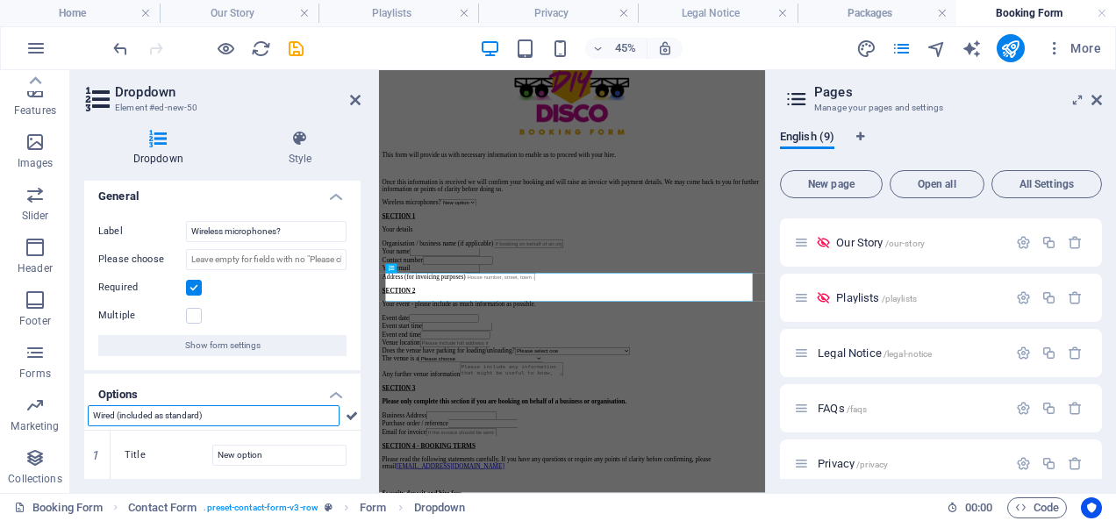
click at [257, 417] on input "Wired (included as standard)" at bounding box center [214, 415] width 252 height 21
click at [254, 390] on h4 "Options" at bounding box center [222, 390] width 276 height 32
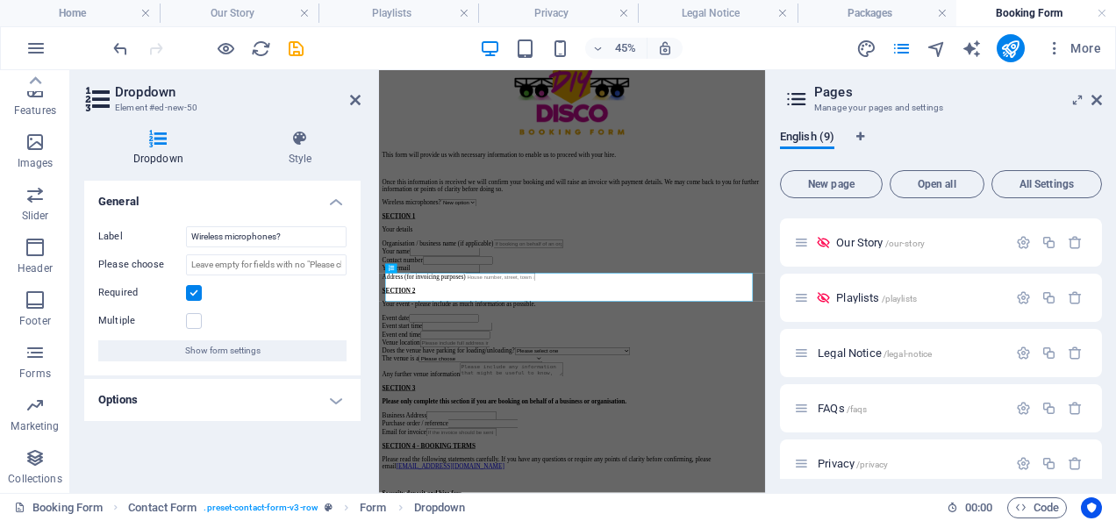
scroll to position [0, 0]
click at [340, 406] on h4 "Options" at bounding box center [222, 400] width 276 height 42
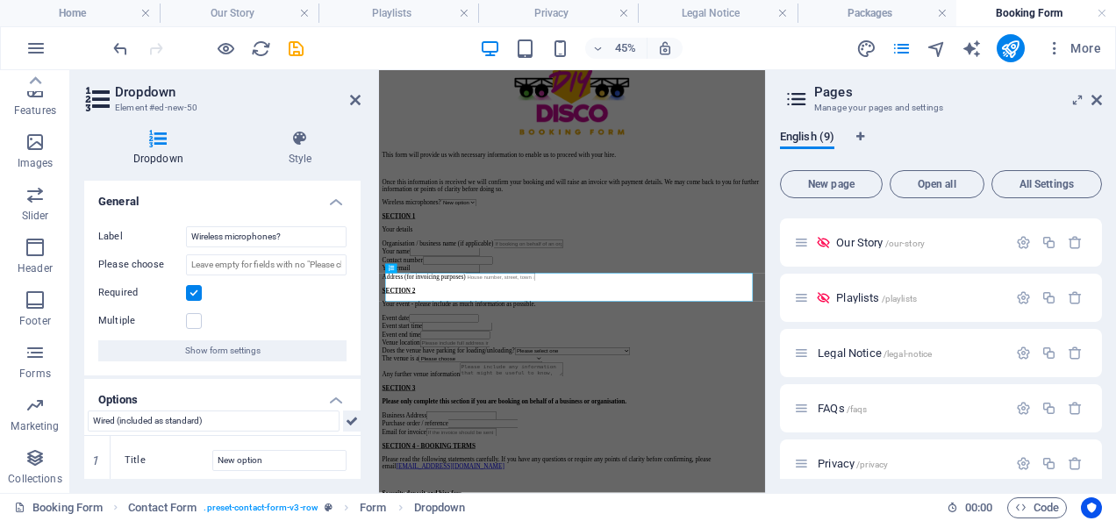
click at [352, 421] on icon at bounding box center [352, 421] width 12 height 21
drag, startPoint x: 361, startPoint y: 383, endPoint x: 359, endPoint y: 431, distance: 48.3
click at [359, 431] on div "Dropdown Style General Label Wireless microphones? Please choose Required Multi…" at bounding box center [222, 304] width 304 height 377
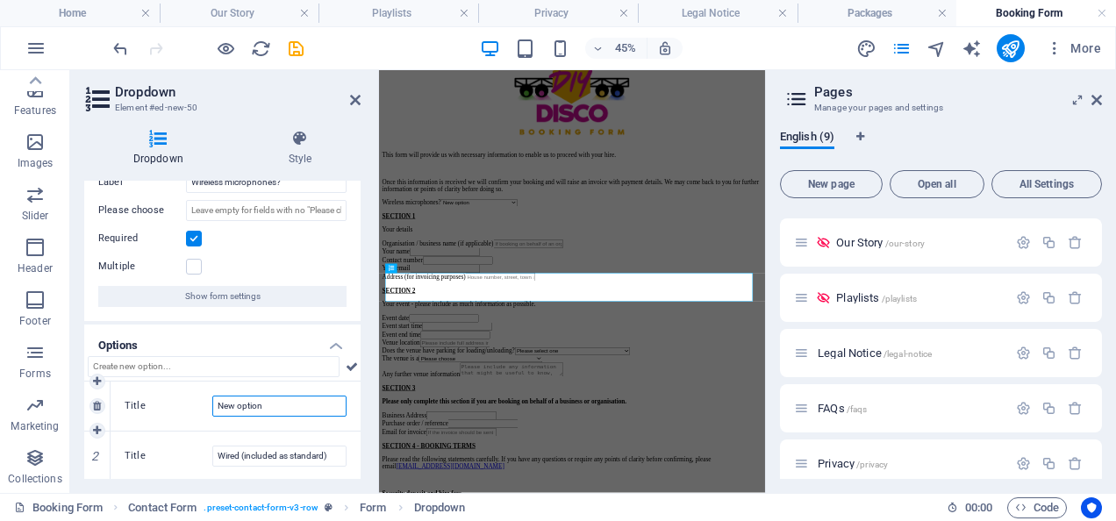
click at [245, 404] on input "New option" at bounding box center [279, 406] width 134 height 21
click at [100, 401] on icon at bounding box center [97, 406] width 8 height 11
type input "Wired (included as standard)"
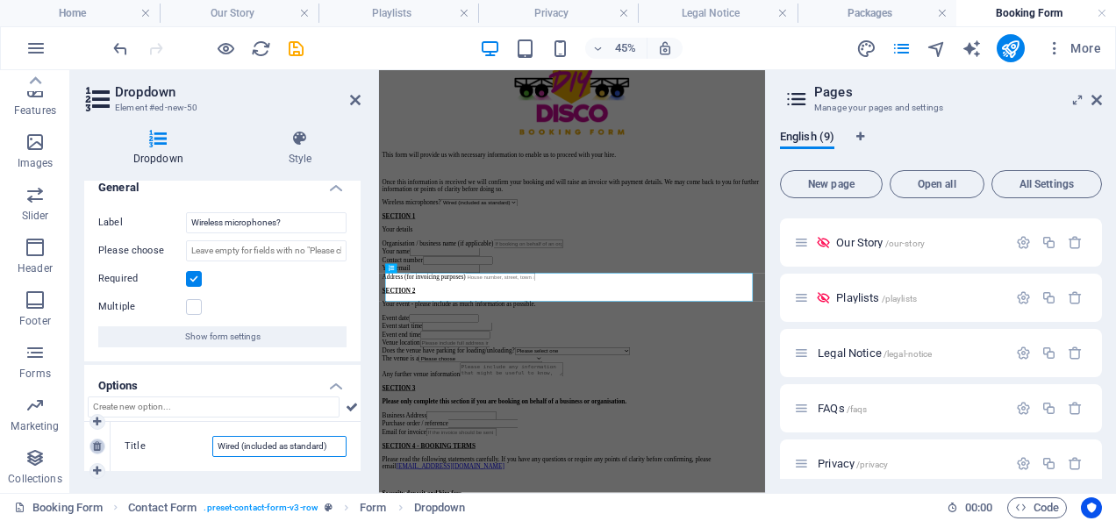
scroll to position [5, 0]
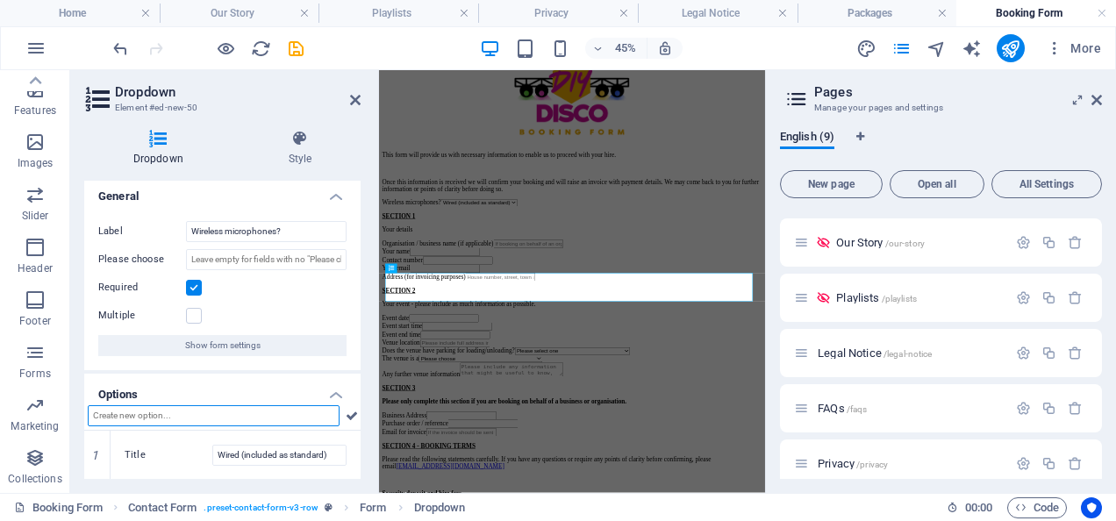
click at [177, 410] on input "text" at bounding box center [214, 415] width 252 height 21
click at [168, 415] on input "text" at bounding box center [214, 415] width 252 height 21
type input "Wireless (+£10 to hire fee)"
click at [349, 409] on icon at bounding box center [352, 415] width 12 height 21
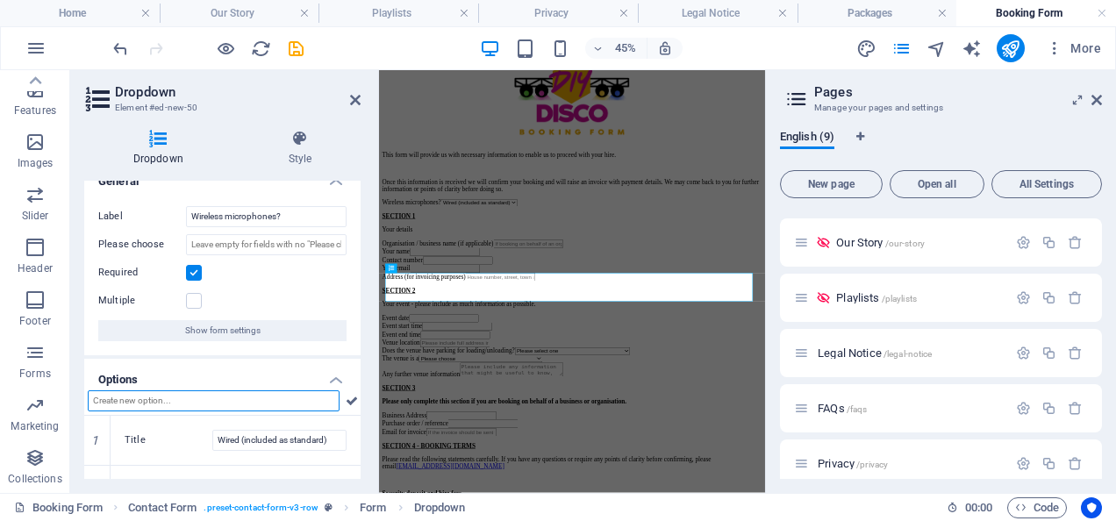
scroll to position [0, 0]
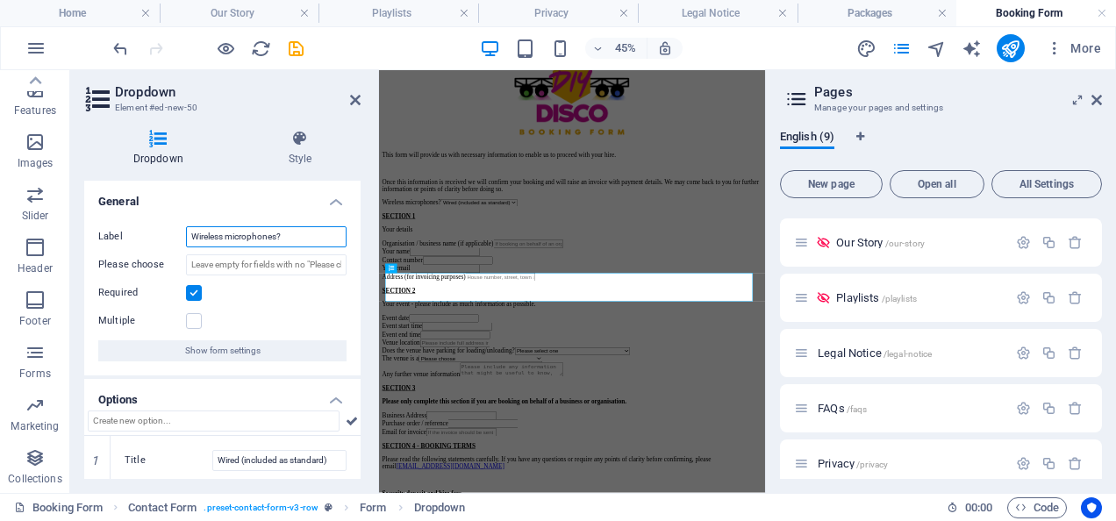
drag, startPoint x: 312, startPoint y: 239, endPoint x: 175, endPoint y: 223, distance: 137.8
click at [175, 223] on div "Label Wireless microphones? Please choose Required Multiple Show form settings" at bounding box center [222, 293] width 276 height 163
type input "W"
type input "Your preference of microphones"
click at [218, 263] on input "Please choose" at bounding box center [266, 264] width 161 height 21
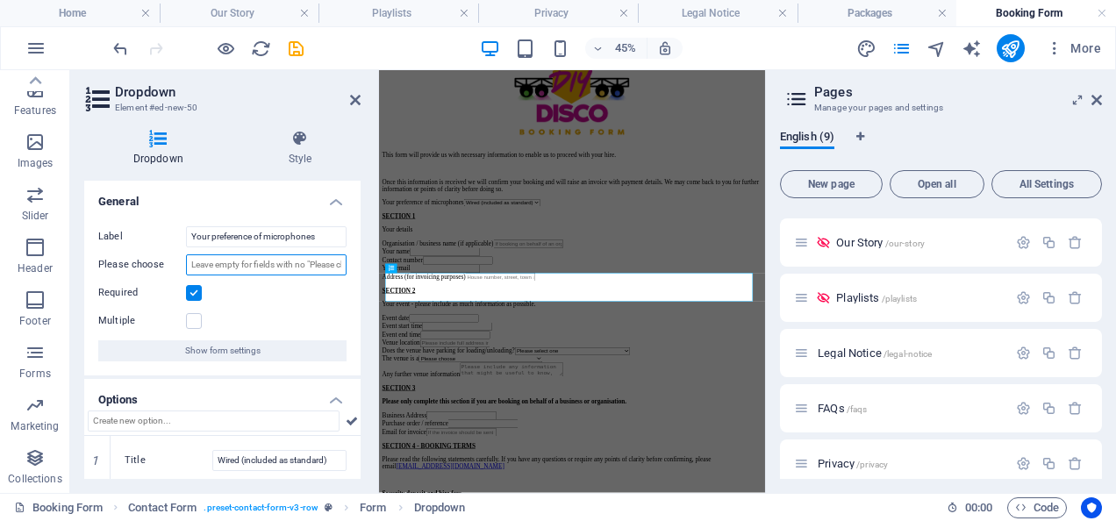
click at [218, 263] on input "Please choose" at bounding box center [266, 264] width 161 height 21
type input "Please select"
click at [320, 297] on div "Required" at bounding box center [222, 293] width 248 height 21
click at [840, 375] on div "Your preference of microphones Please select Wired (included as standard) Wirel…" at bounding box center [808, 366] width 844 height 17
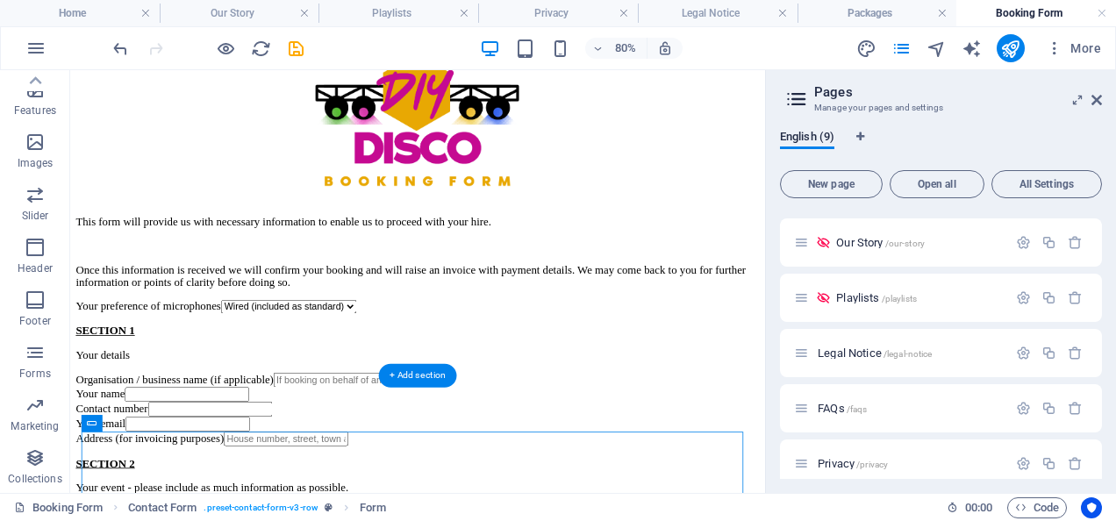
drag, startPoint x: 461, startPoint y: 339, endPoint x: 308, endPoint y: 496, distance: 219.6
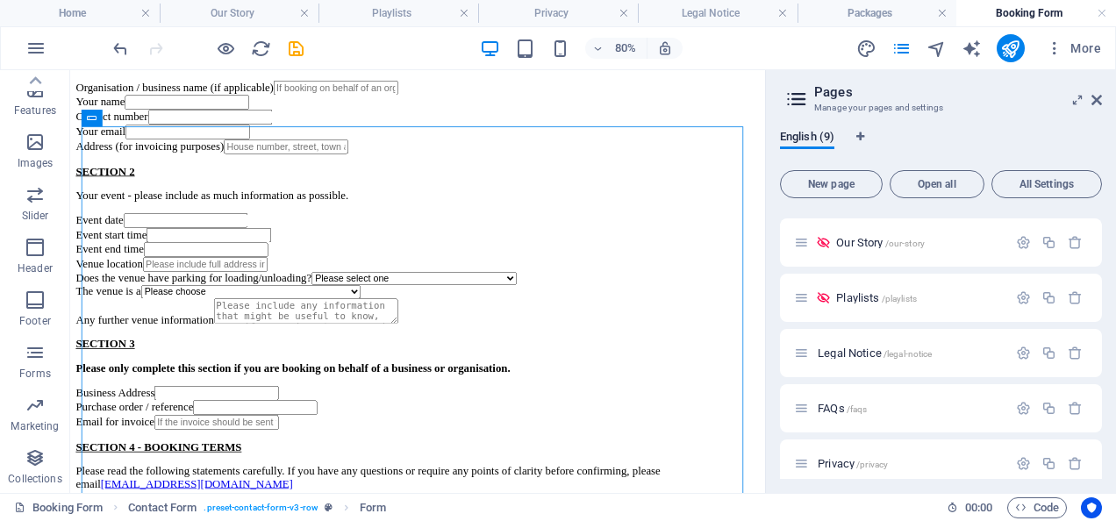
scroll to position [426, 0]
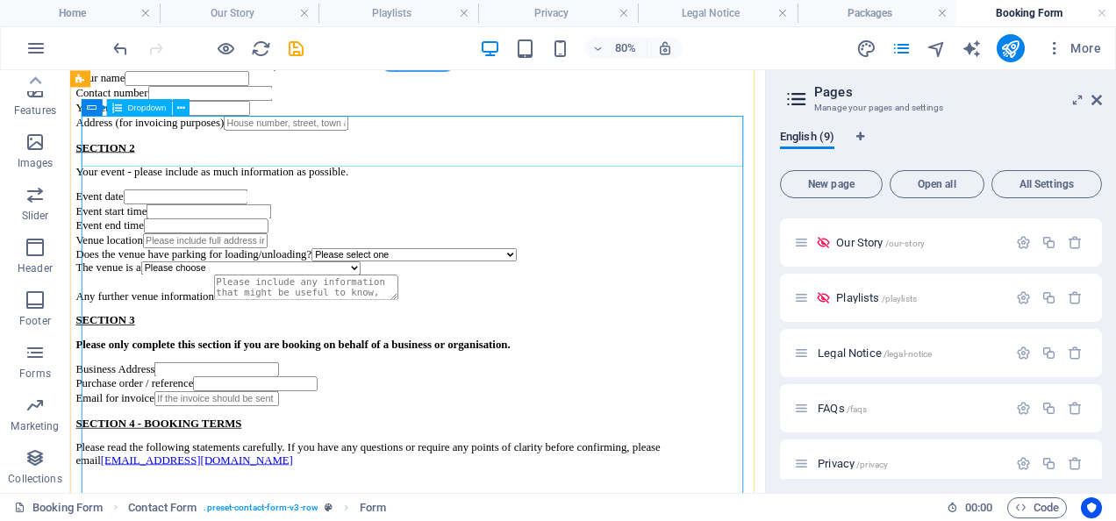
click at [232, 72] on div "Organisation / business name (if applicable)" at bounding box center [504, 63] width 855 height 18
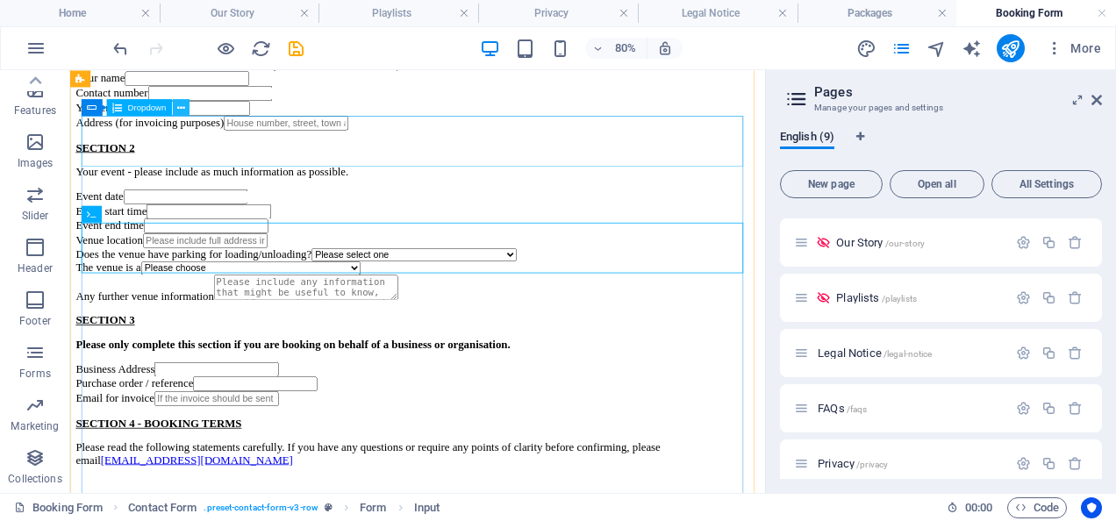
click at [178, 109] on icon at bounding box center [181, 107] width 8 height 15
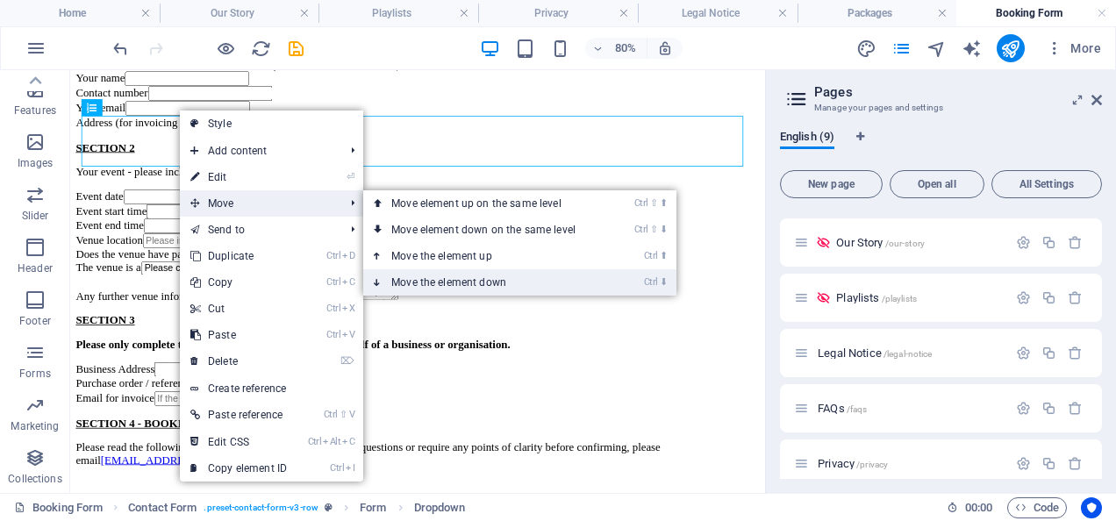
click at [435, 274] on link "Ctrl ⬇ Move the element down" at bounding box center [486, 282] width 247 height 26
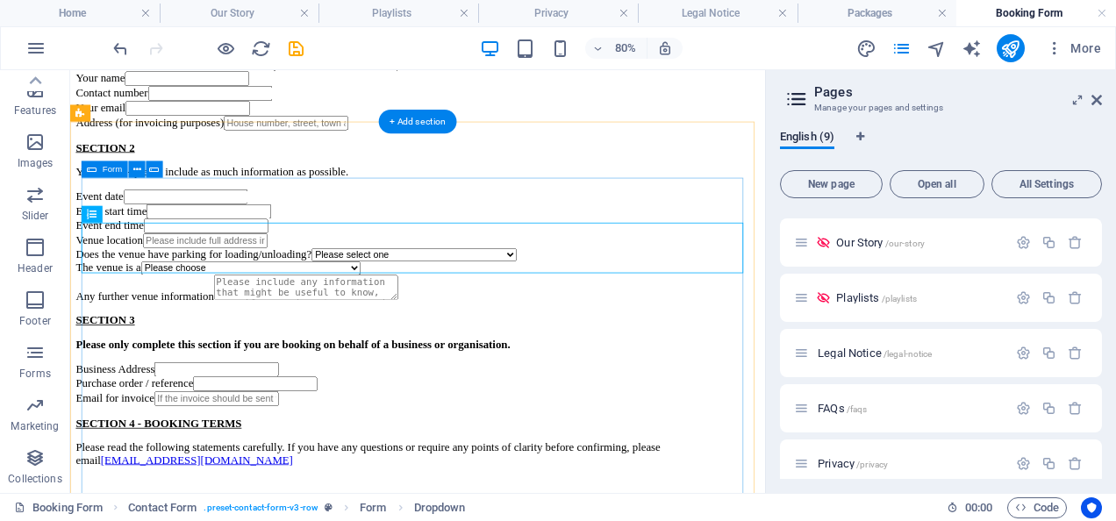
select select "Wired (included as standard)"
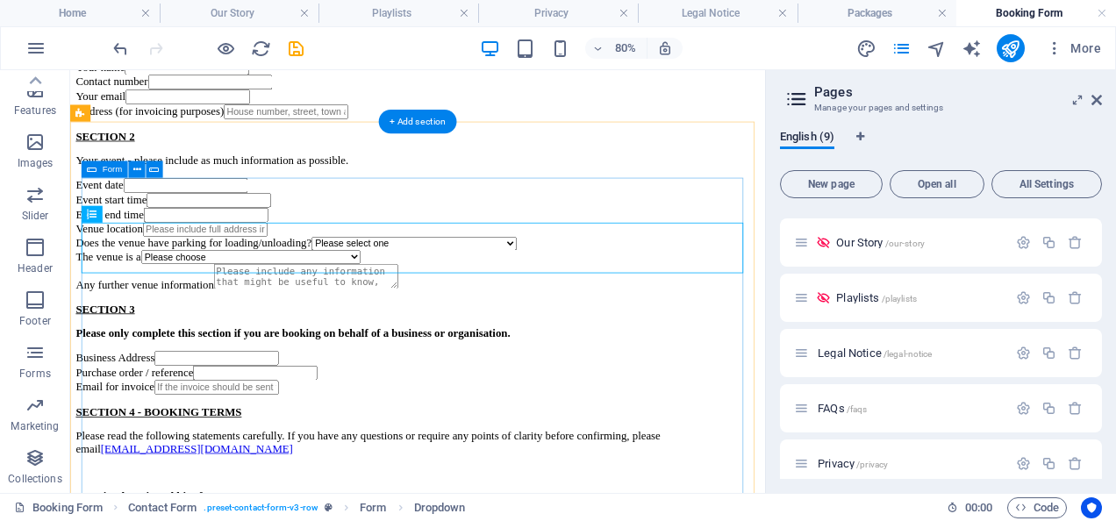
scroll to position [349, 0]
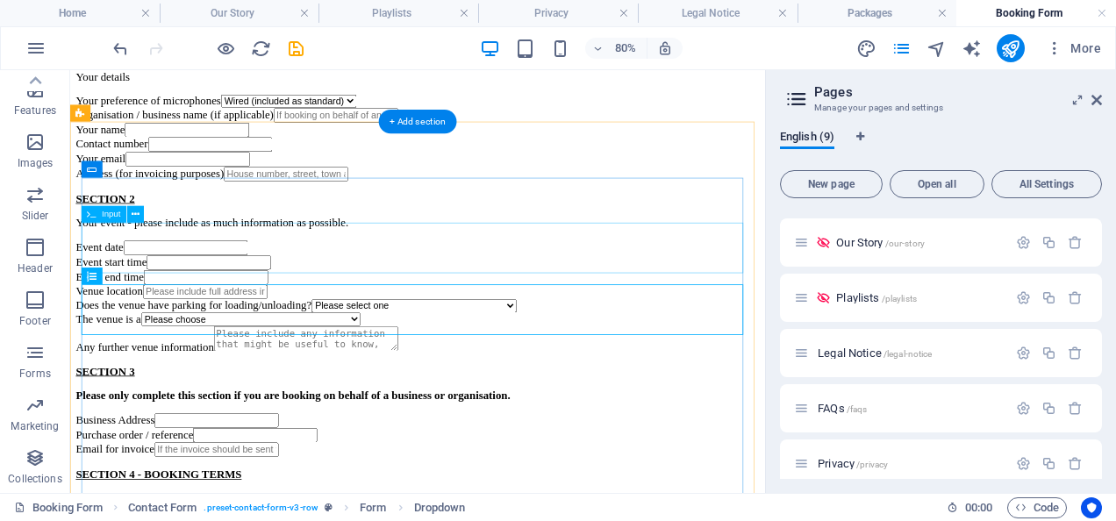
select select "Wired (included as standard)"
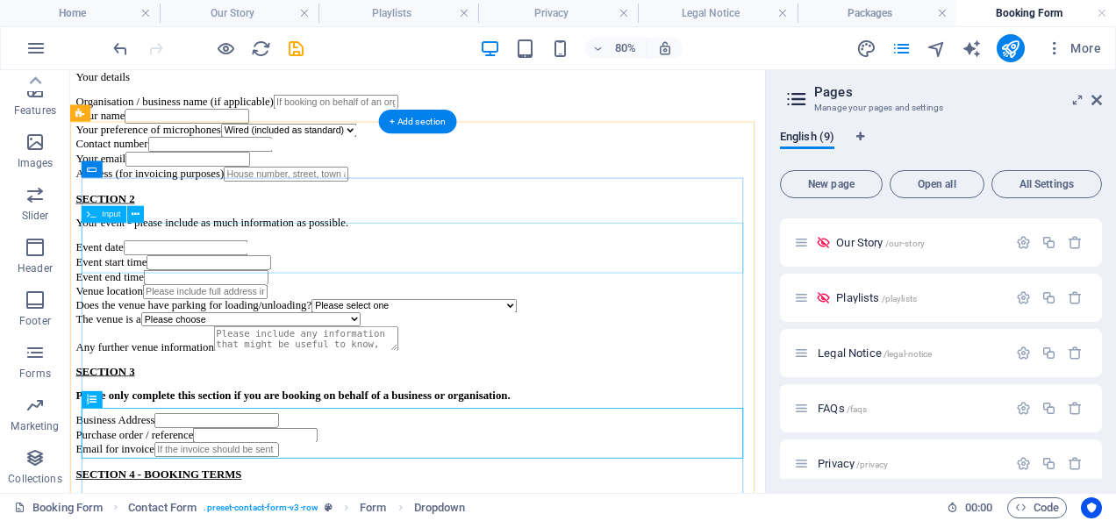
select select "Wired (included as standard)"
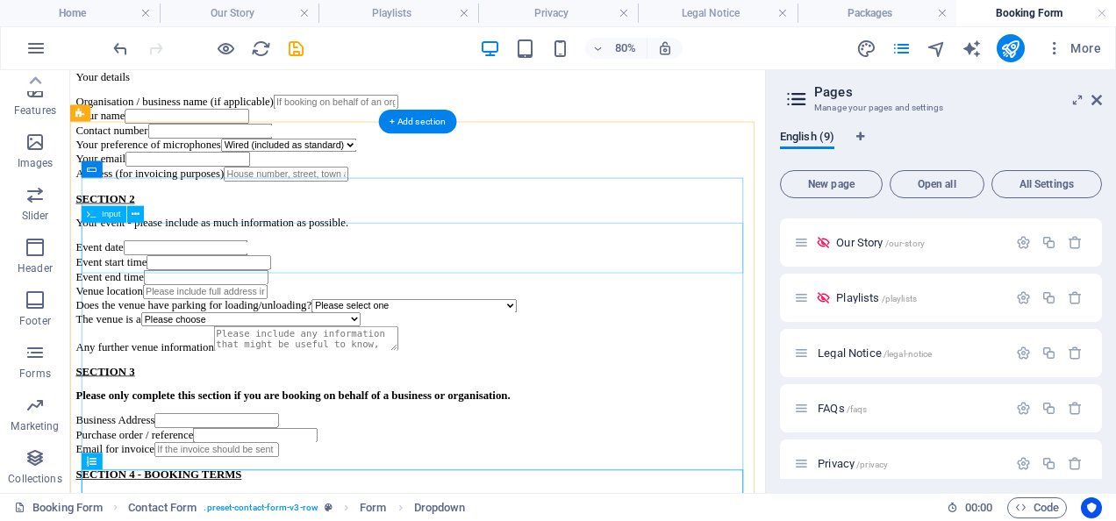
select select "Wired (included as standard)"
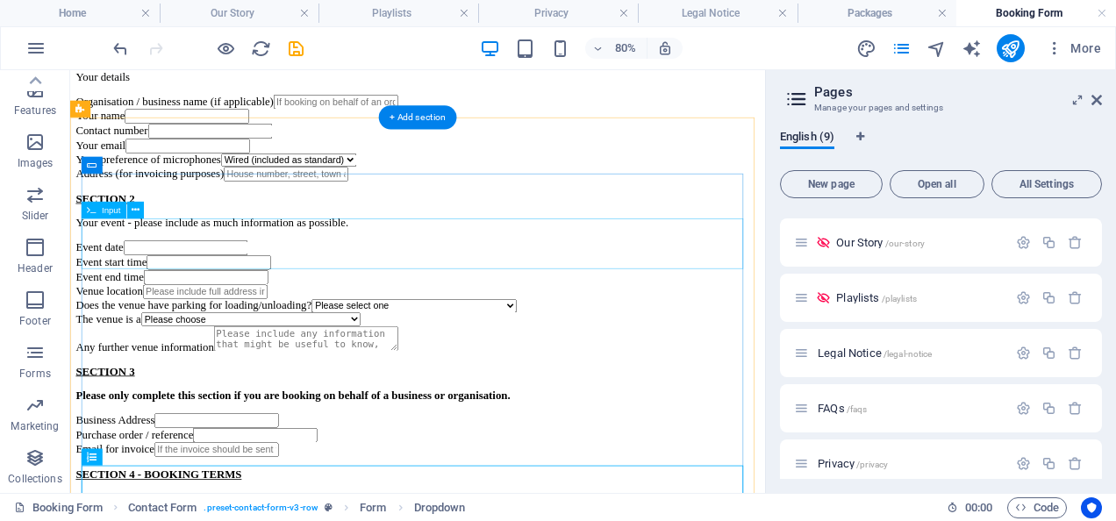
select select "Wired (included as standard)"
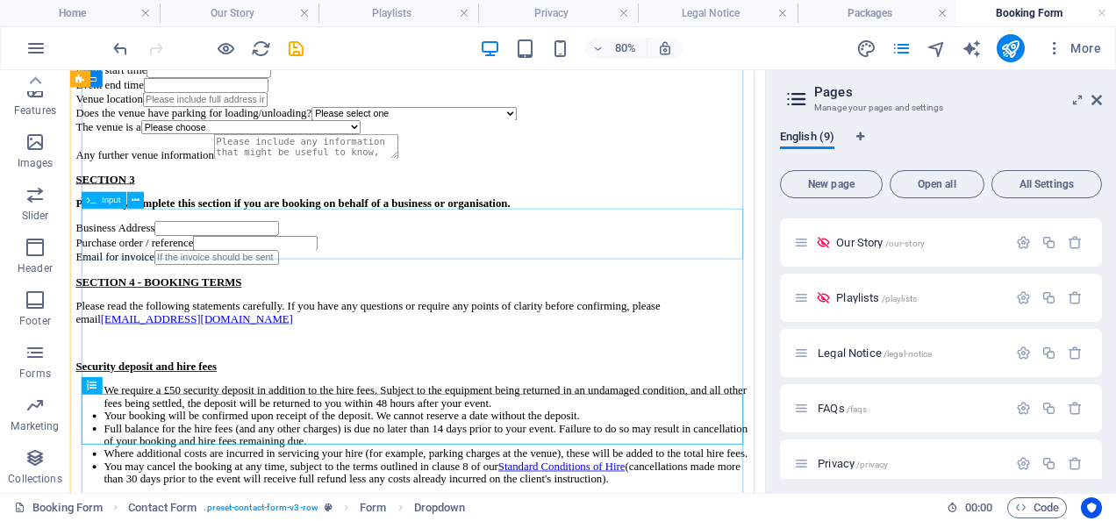
scroll to position [693, 0]
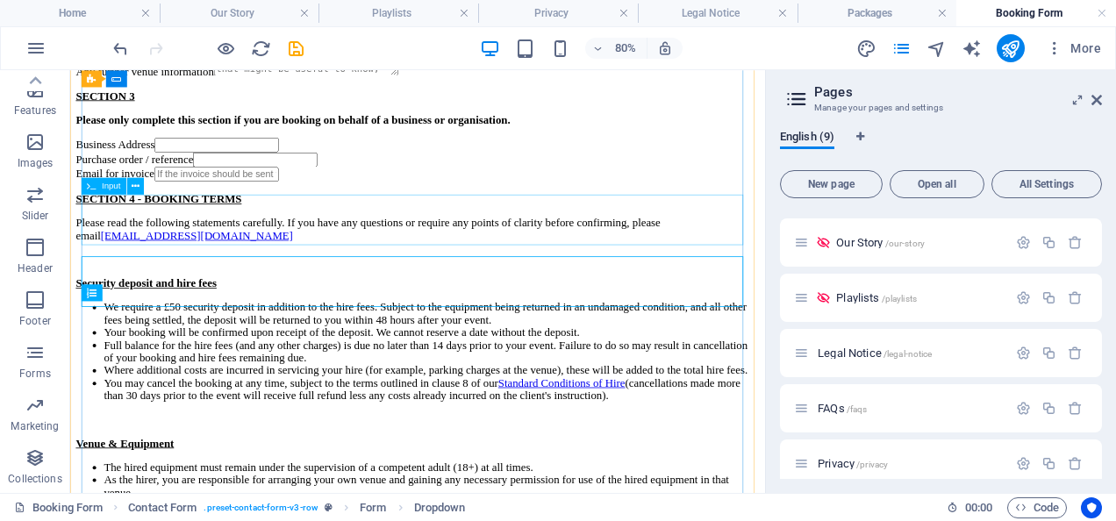
select select "Wired (included as standard)"
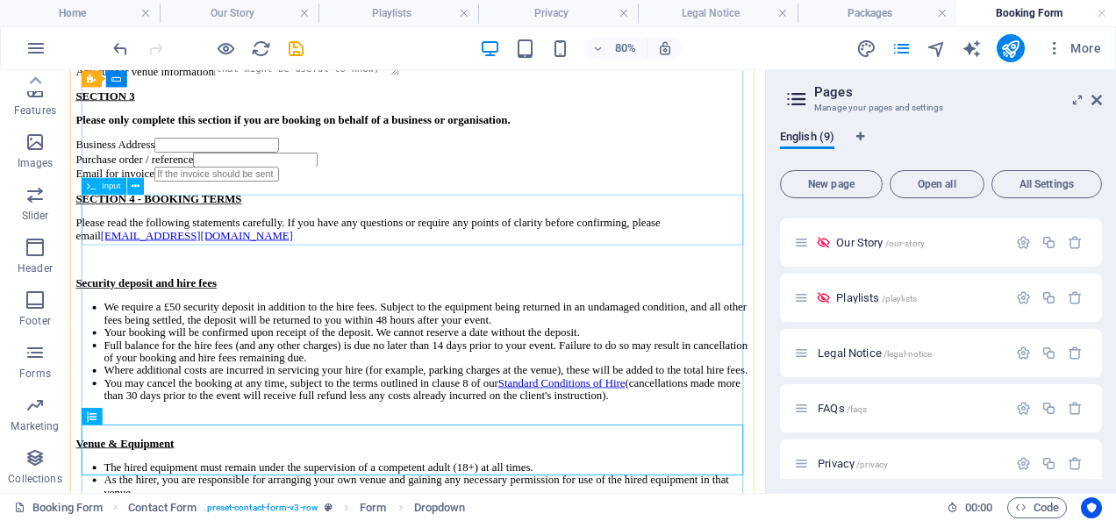
select select "Wired (included as standard)"
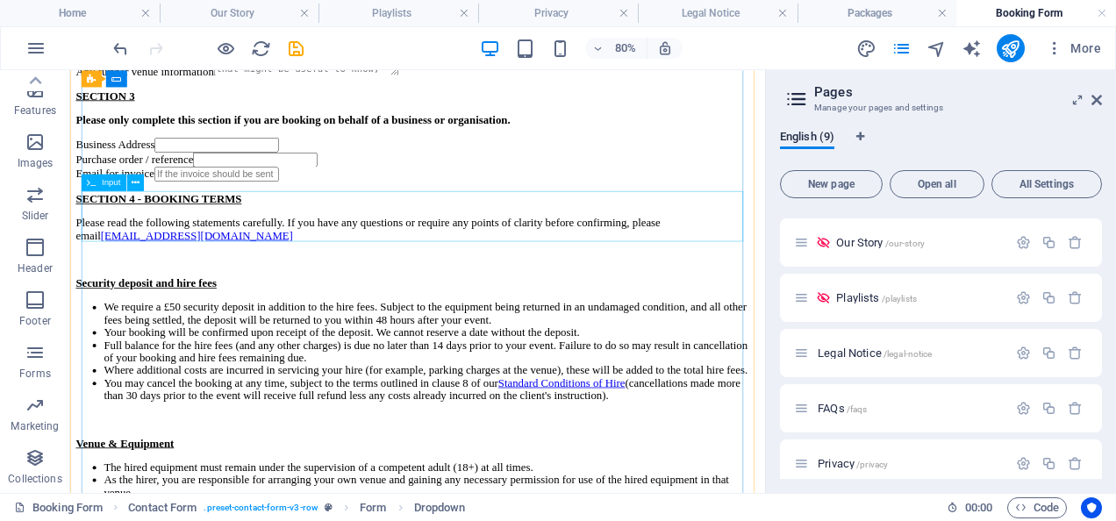
select select "Wired (included as standard)"
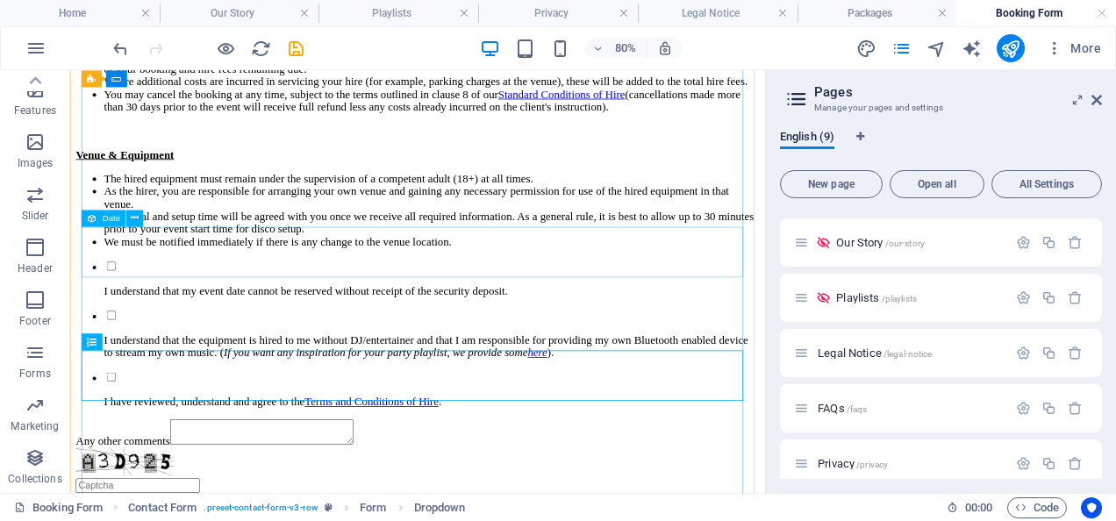
scroll to position [1058, 0]
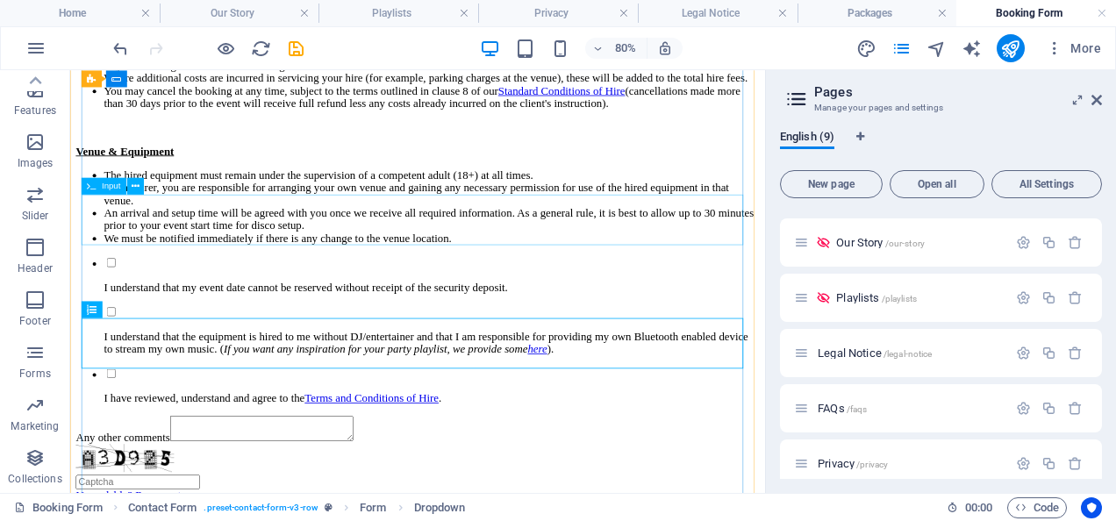
select select "Wired (included as standard)"
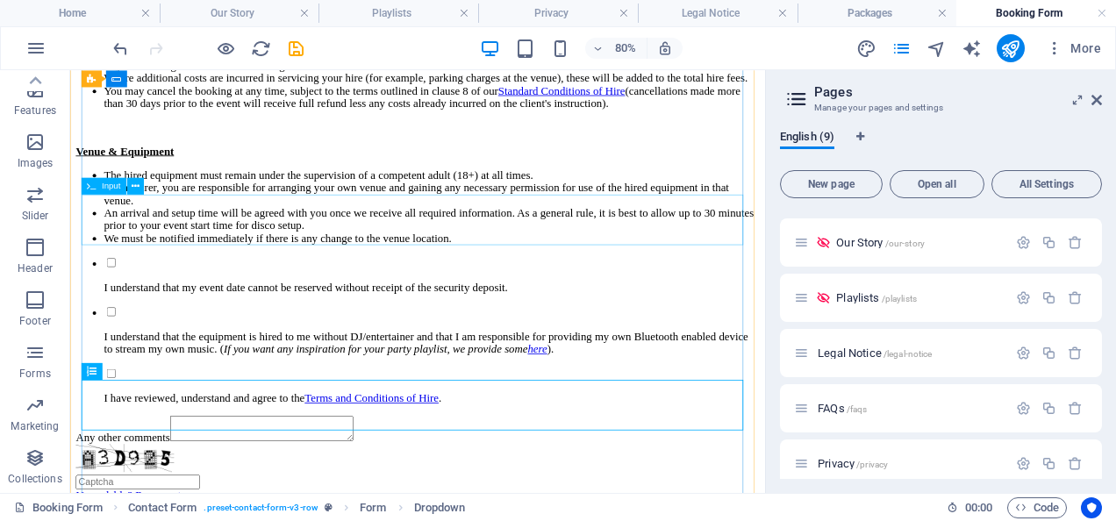
select select "Wired (included as standard)"
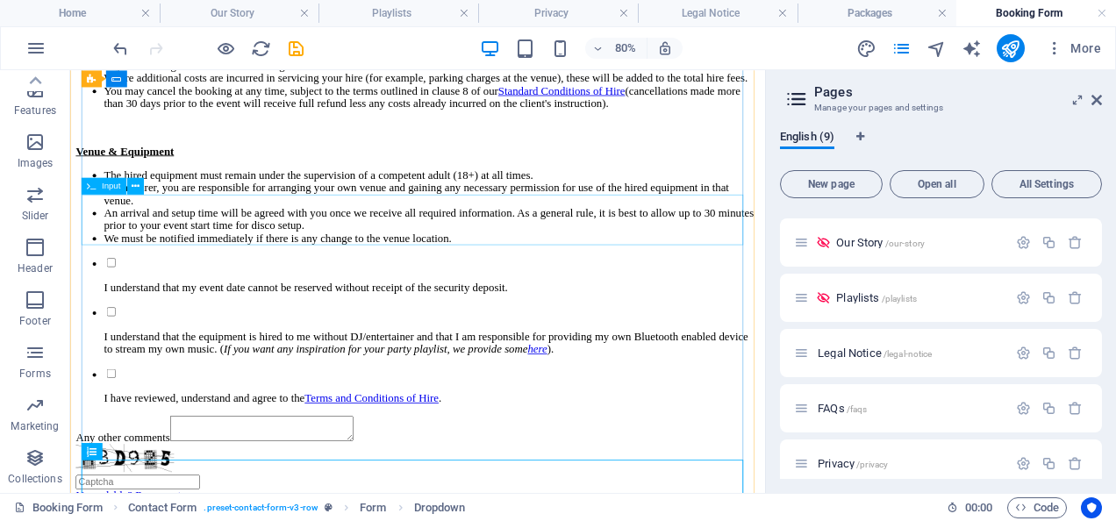
select select "Wired (included as standard)"
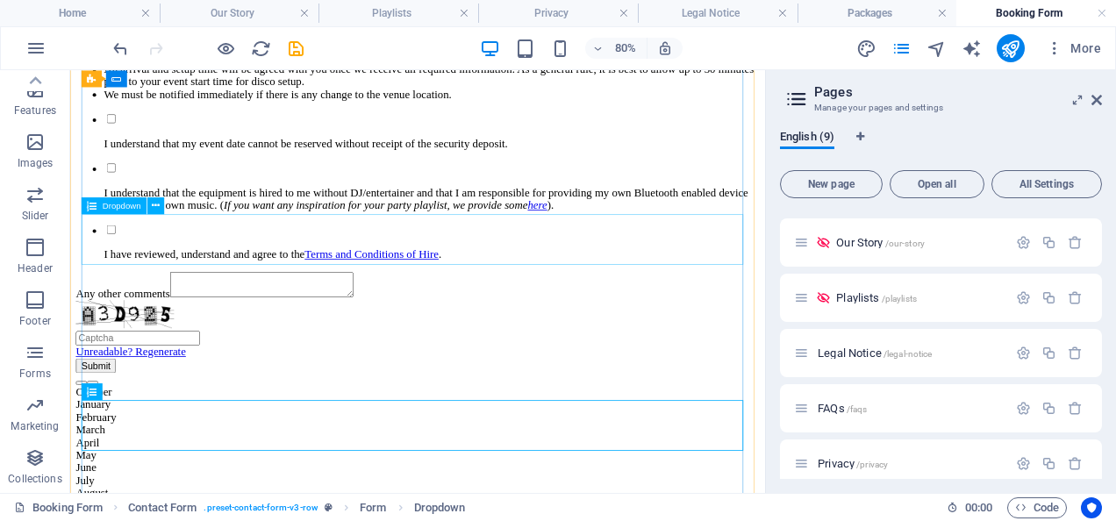
scroll to position [1369, 0]
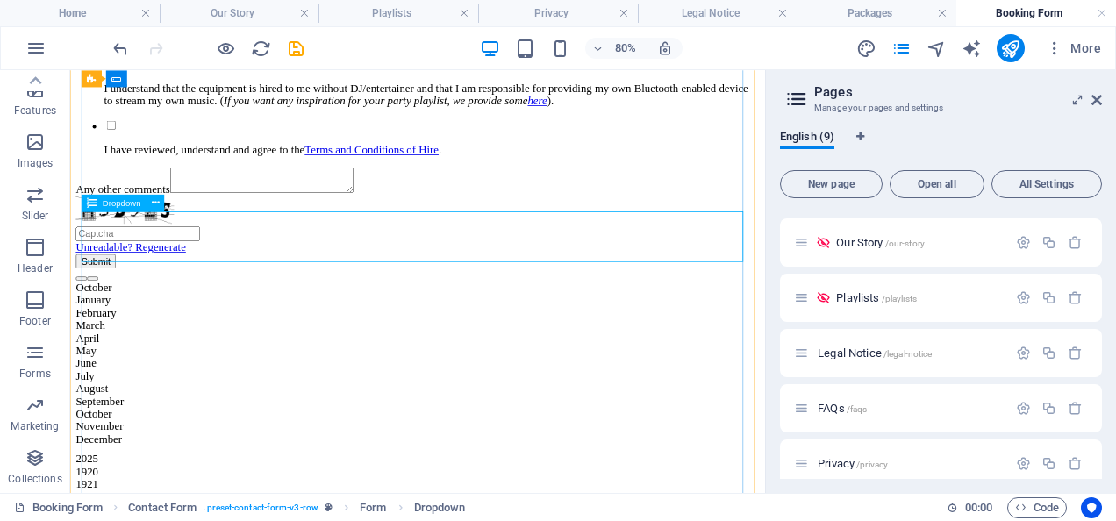
select select "Wired (included as standard)"
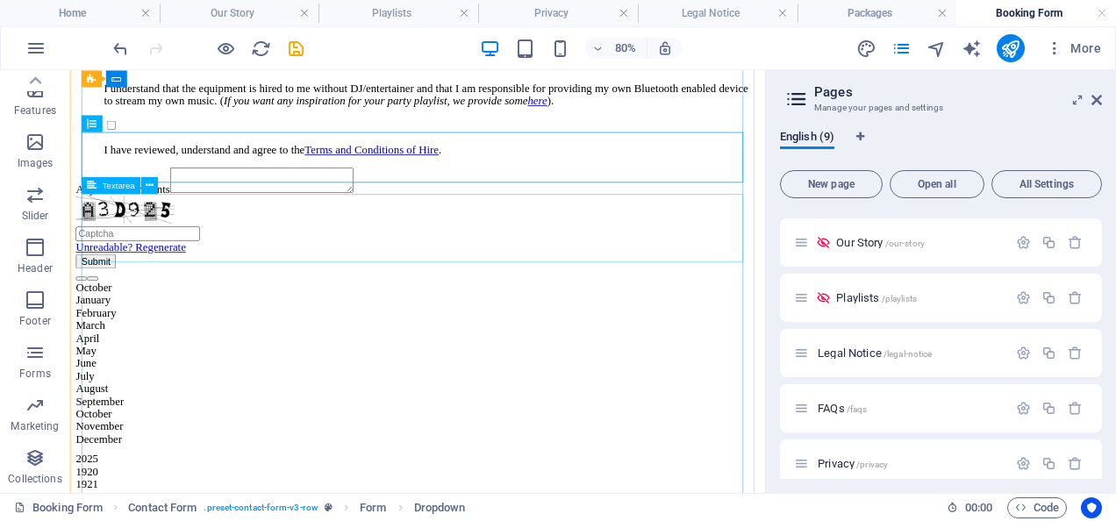
select select "Wired (included as standard)"
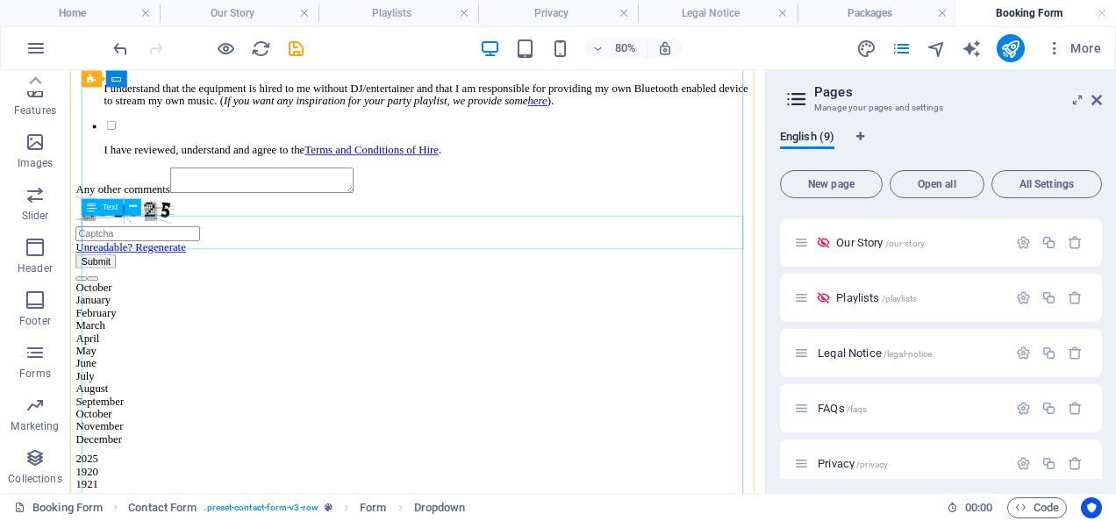
select select "Wired (included as standard)"
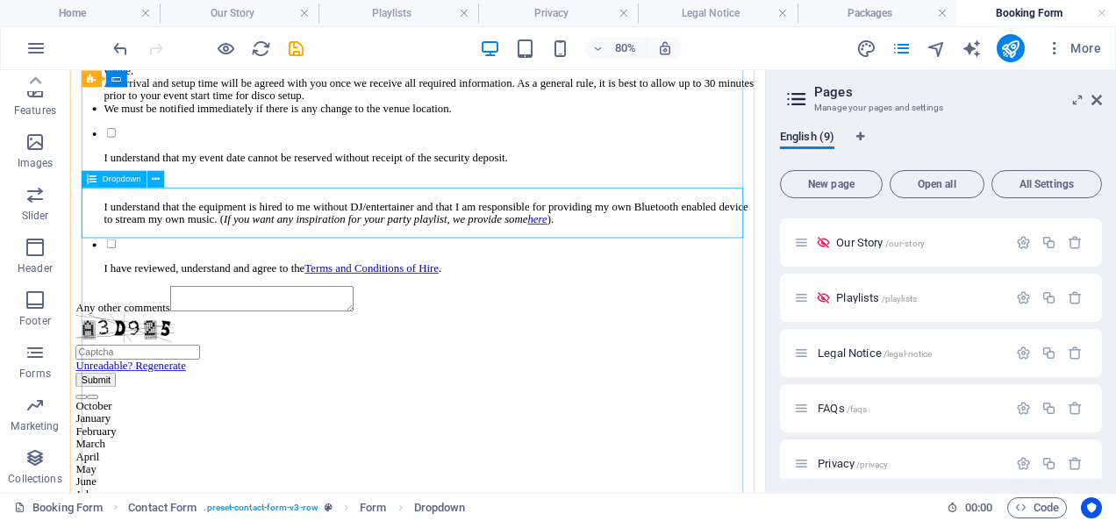
scroll to position [1135, 0]
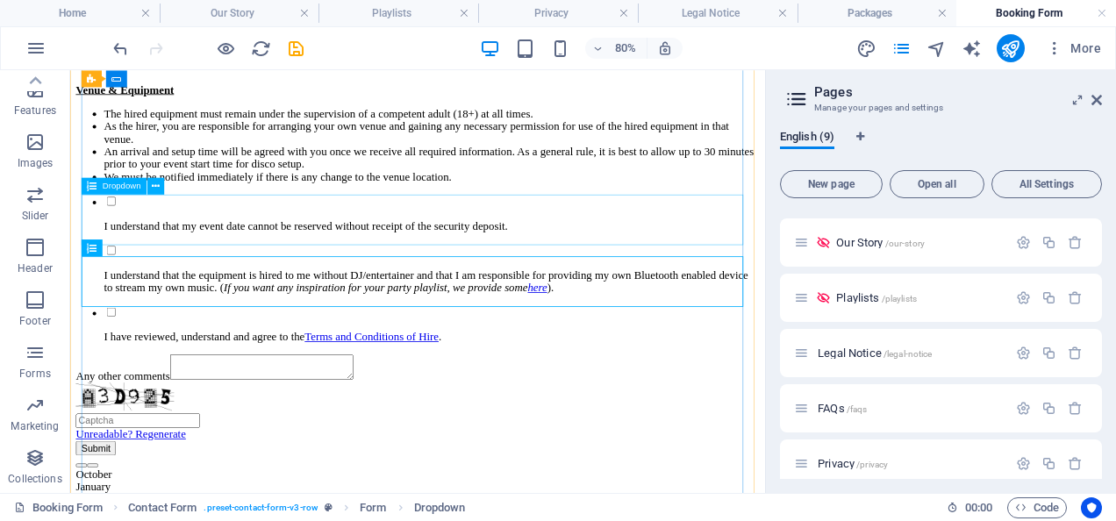
select select "Wired (included as standard)"
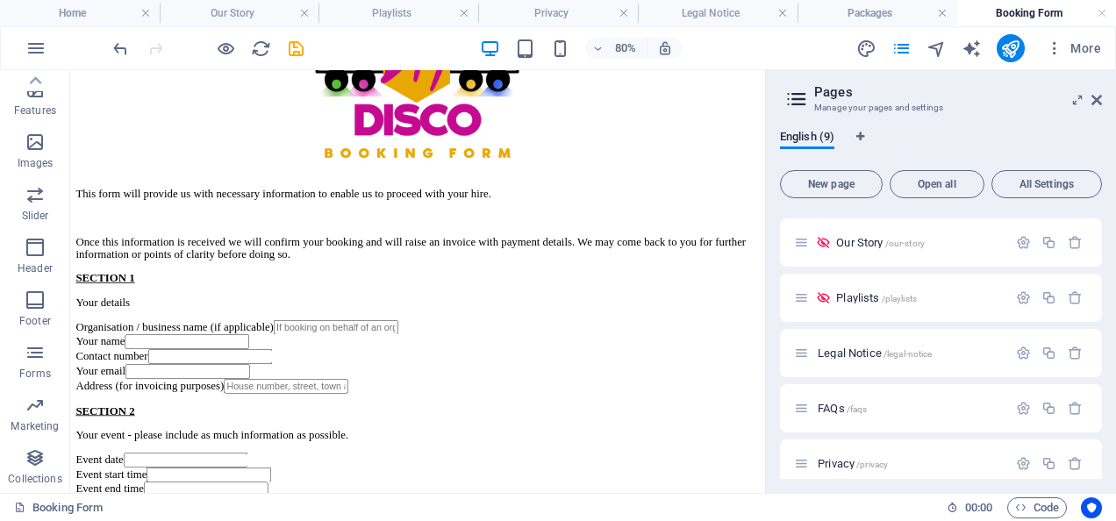
scroll to position [0, 0]
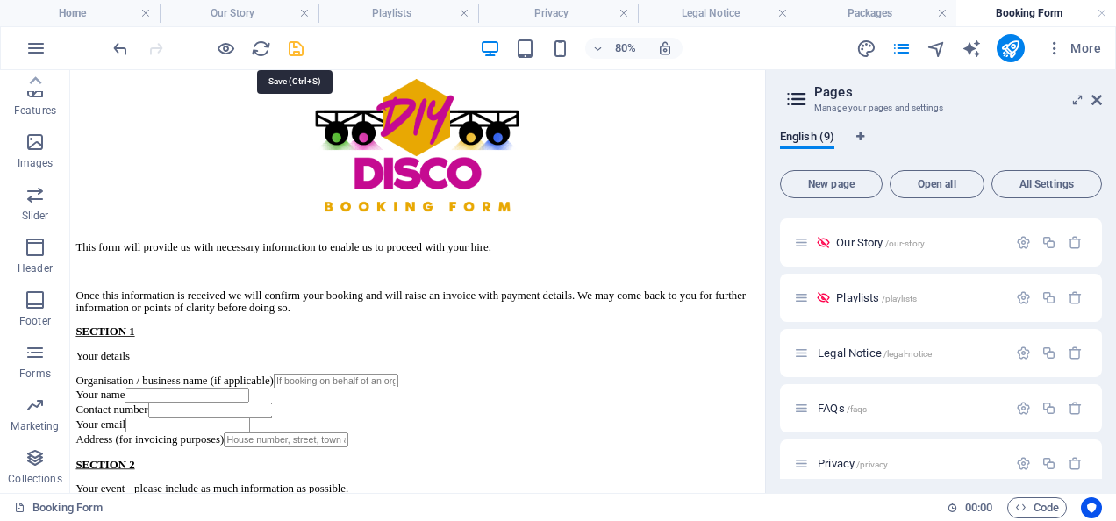
click at [300, 42] on icon "save" at bounding box center [296, 49] width 20 height 20
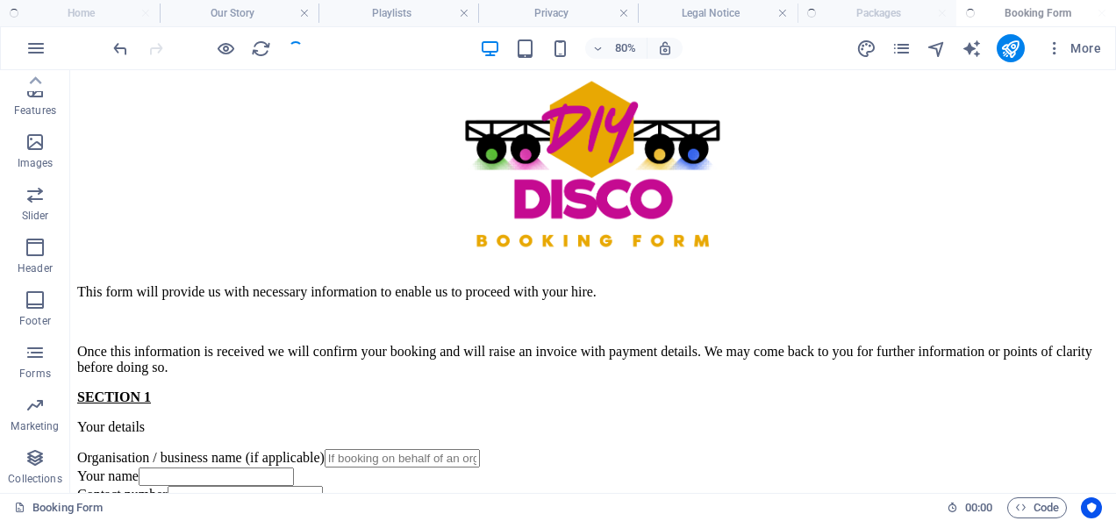
checkbox input "false"
select select
click at [1016, 46] on icon "publish" at bounding box center [1010, 49] width 20 height 20
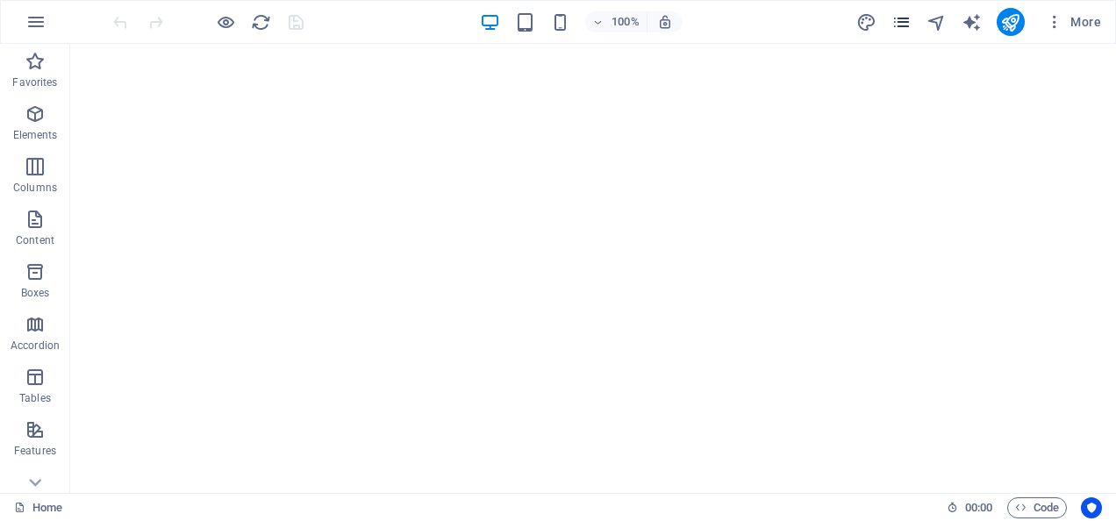
click at [903, 26] on icon "pages" at bounding box center [901, 22] width 20 height 20
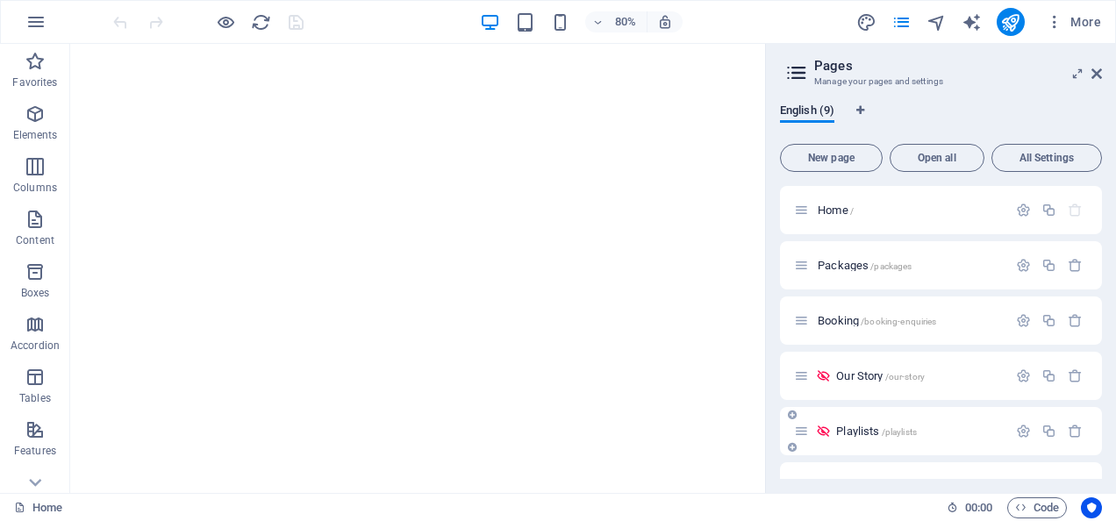
click at [864, 426] on span "Playlists /playlists" at bounding box center [876, 431] width 81 height 13
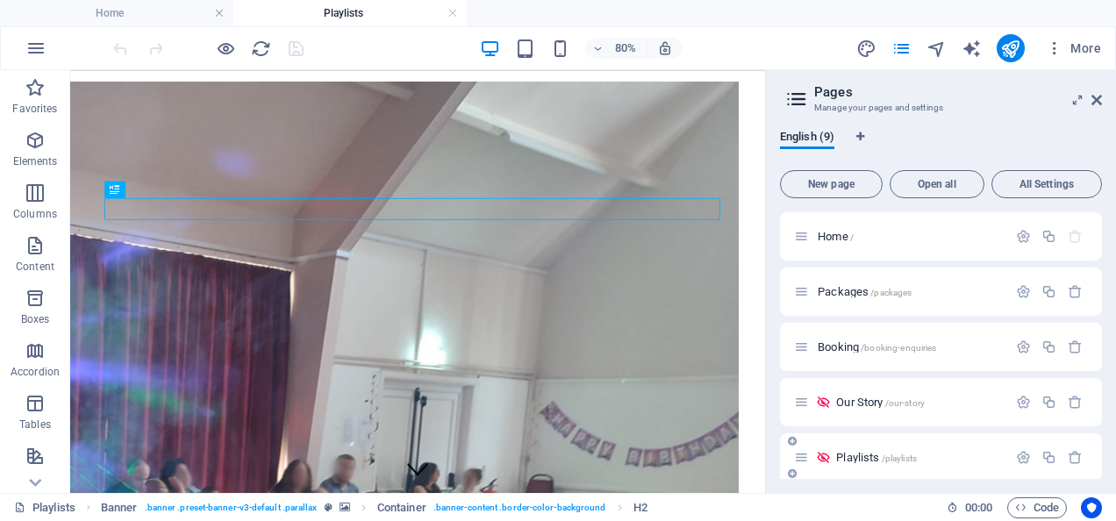
scroll to position [504, 0]
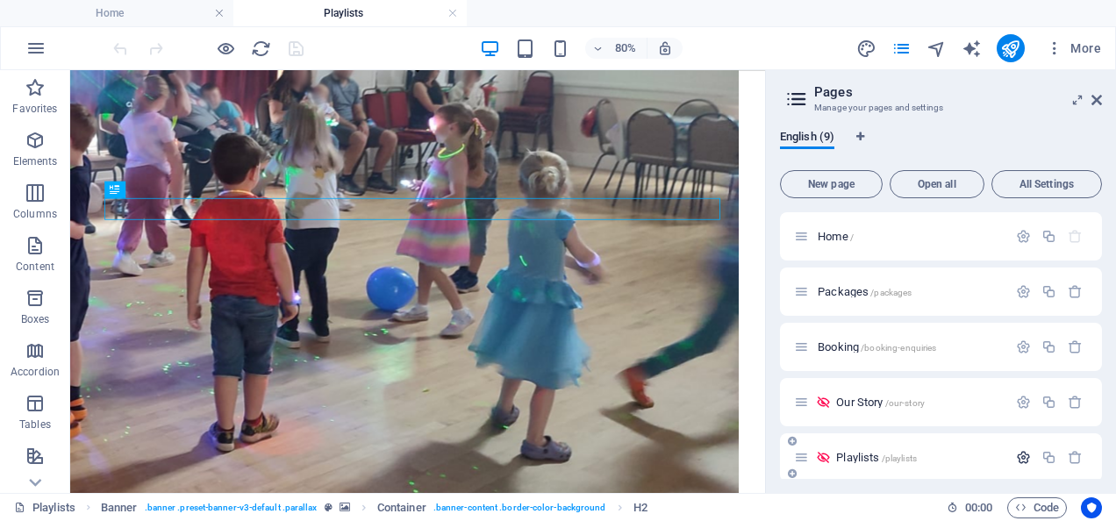
click at [1021, 451] on icon "button" at bounding box center [1023, 457] width 15 height 15
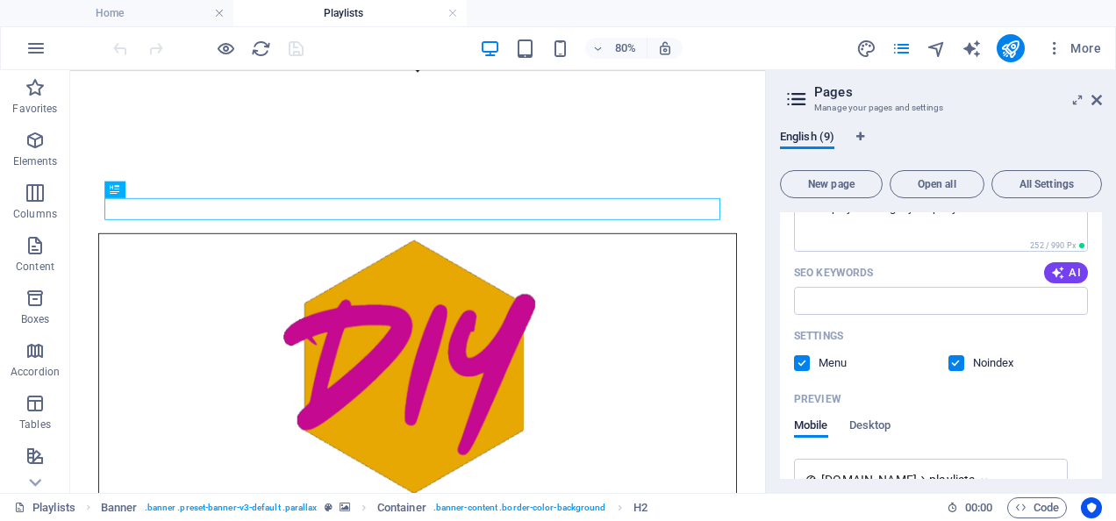
click at [951, 361] on label at bounding box center [956, 363] width 16 height 16
click at [0, 0] on input "checkbox" at bounding box center [0, 0] width 0 height 0
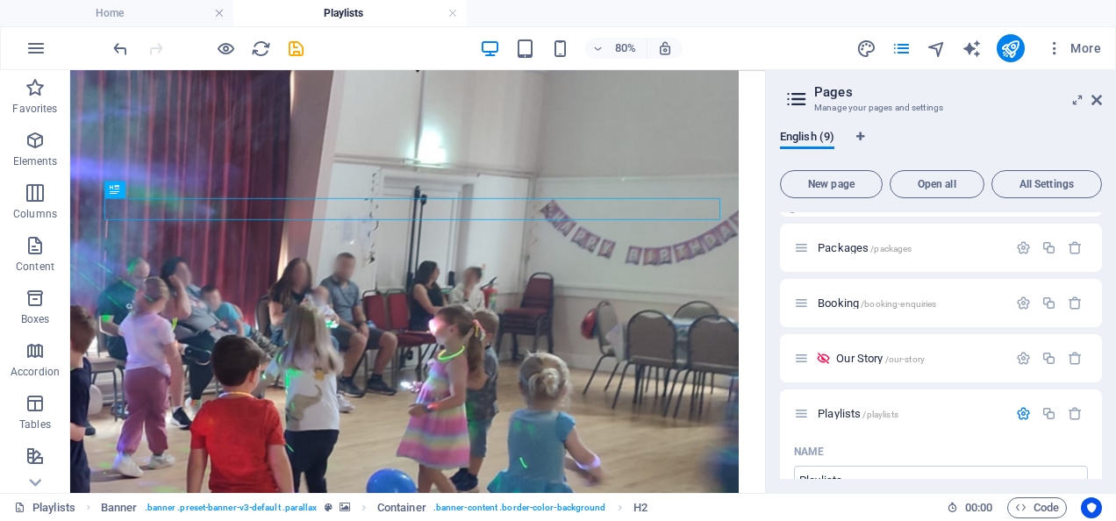
scroll to position [0, 0]
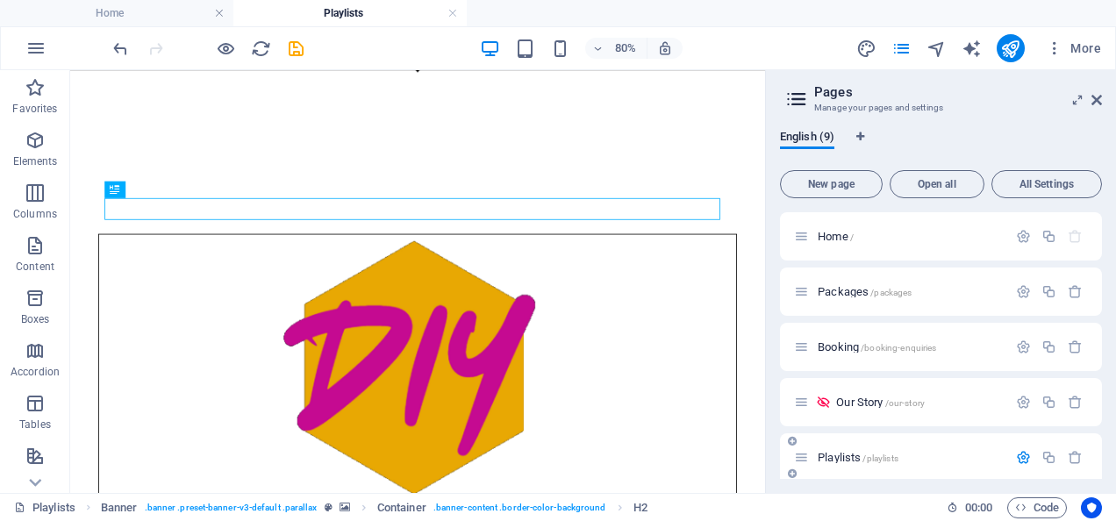
click at [900, 460] on p "Playlists /playlists" at bounding box center [910, 457] width 184 height 11
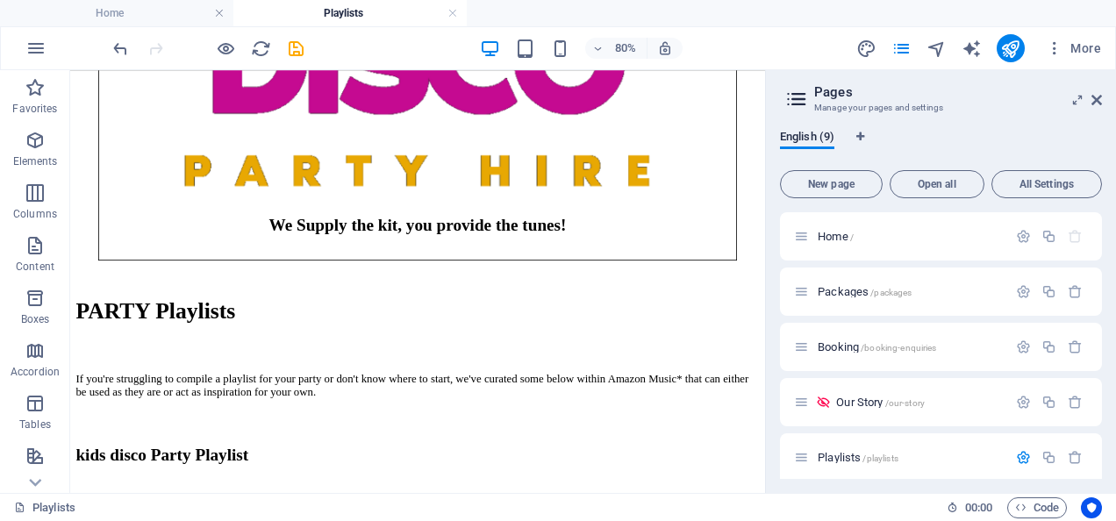
scroll to position [1089, 0]
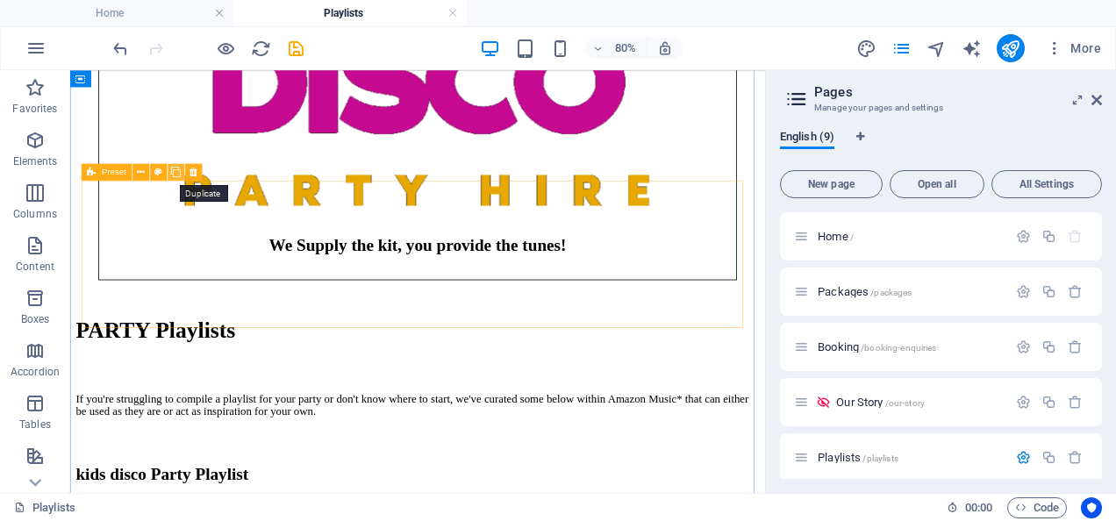
click at [173, 172] on icon at bounding box center [176, 172] width 10 height 15
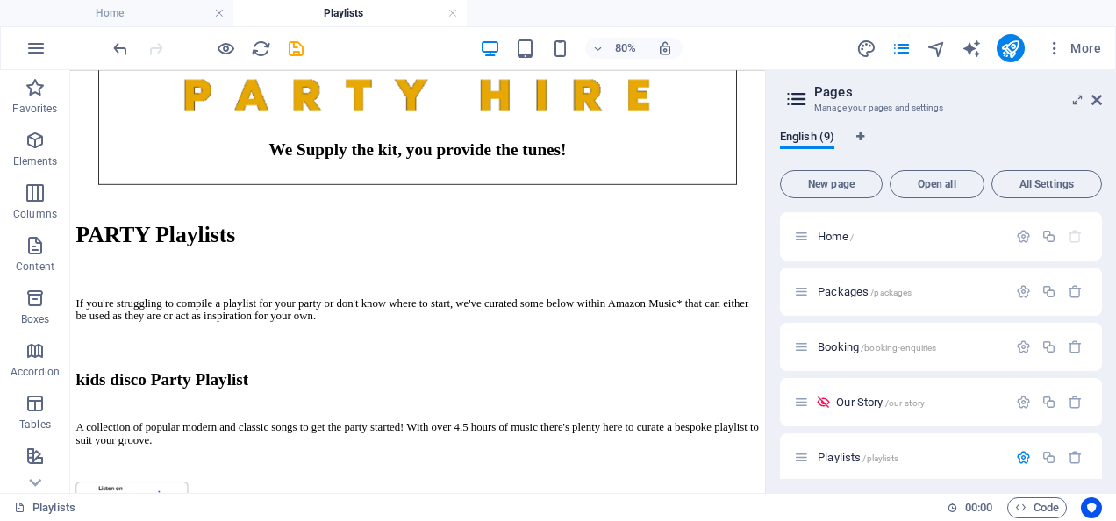
scroll to position [1221, 0]
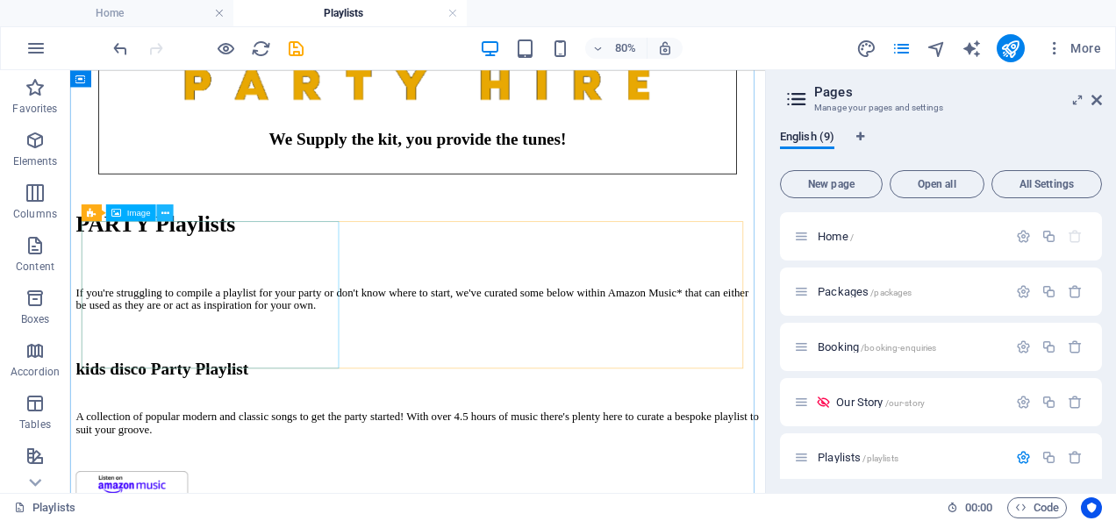
click at [167, 211] on icon at bounding box center [165, 212] width 8 height 15
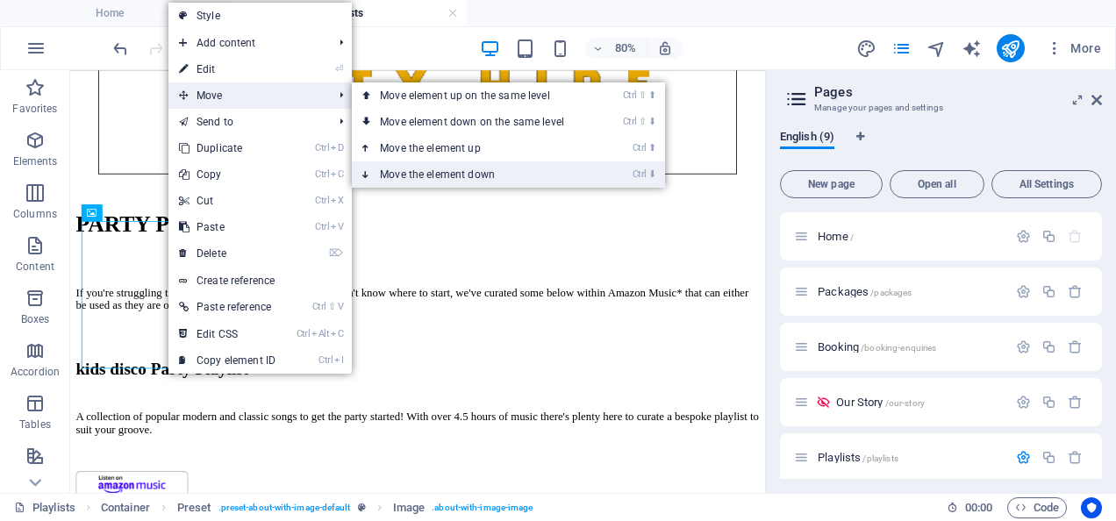
click at [444, 172] on link "Ctrl ⬇ Move the element down" at bounding box center [475, 174] width 247 height 26
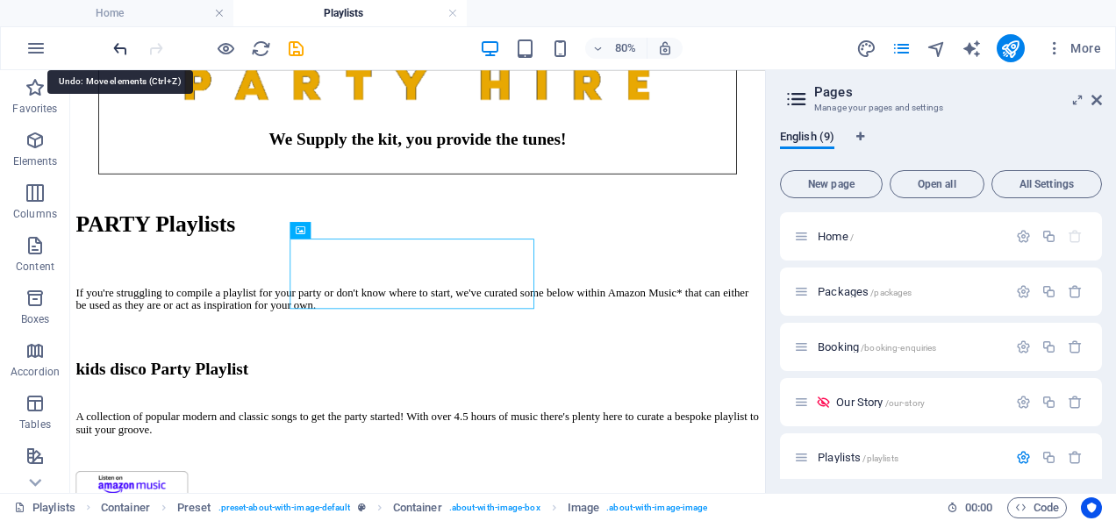
click at [113, 53] on icon "undo" at bounding box center [121, 49] width 20 height 20
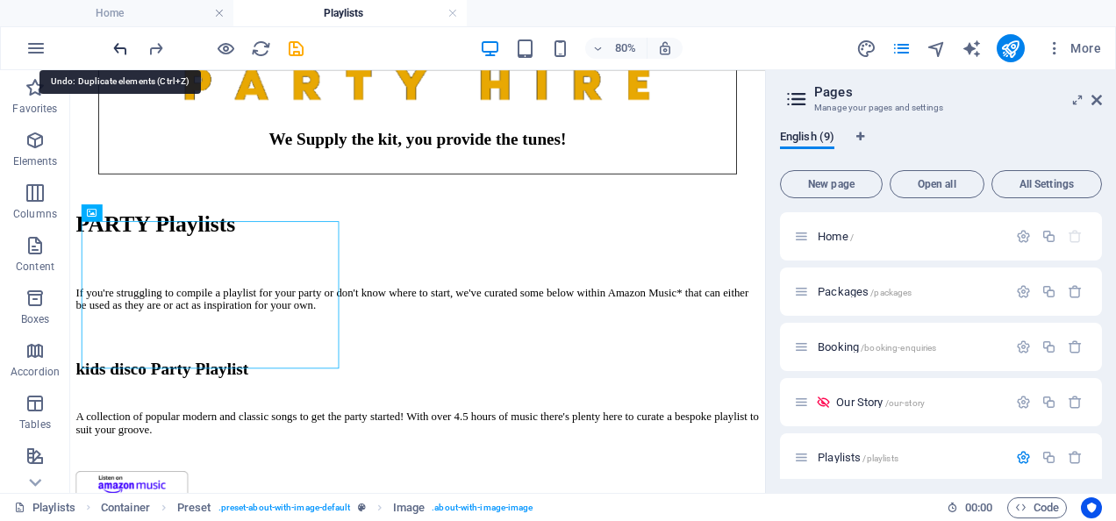
click at [123, 49] on icon "undo" at bounding box center [121, 49] width 20 height 20
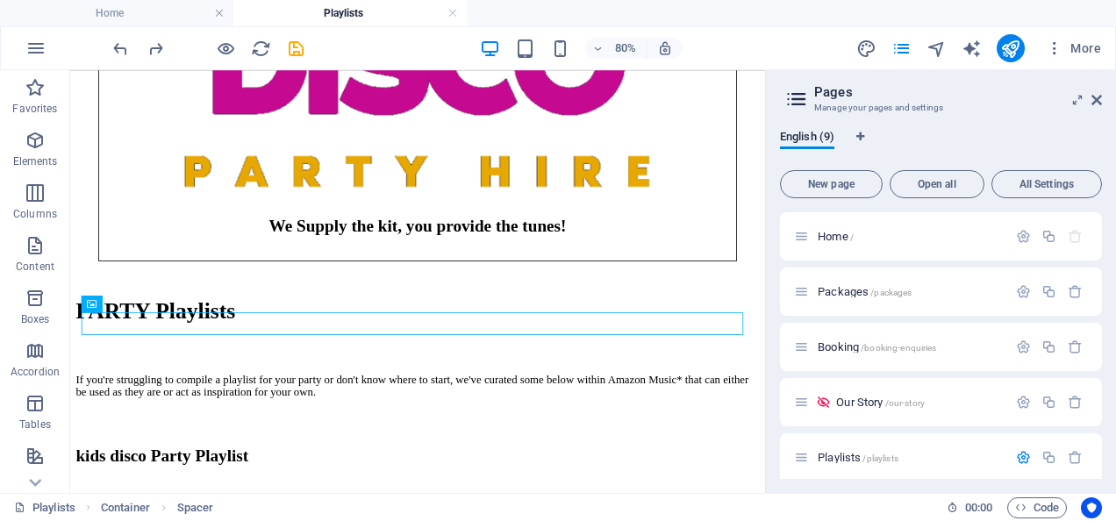
scroll to position [1098, 0]
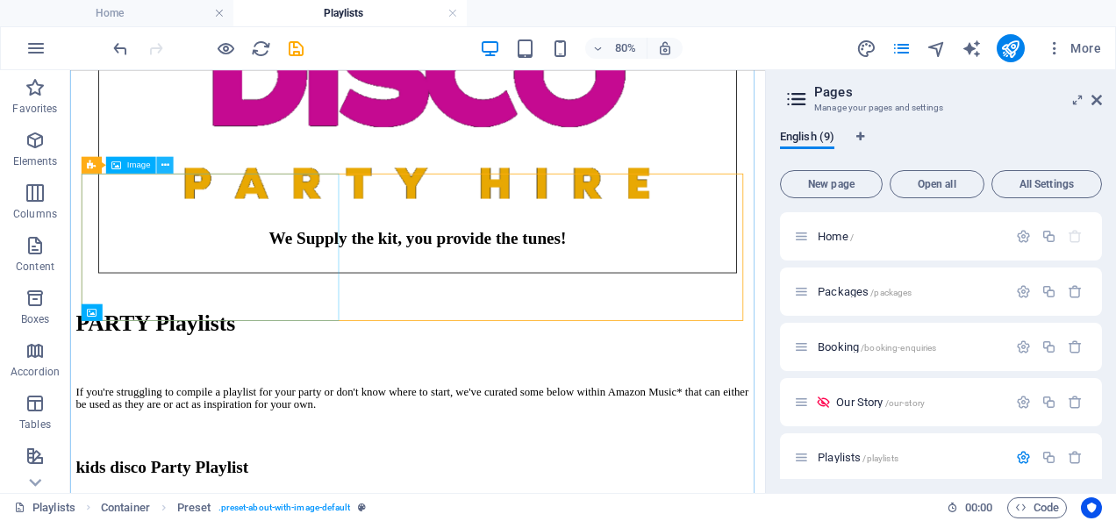
click at [165, 167] on icon at bounding box center [165, 165] width 8 height 15
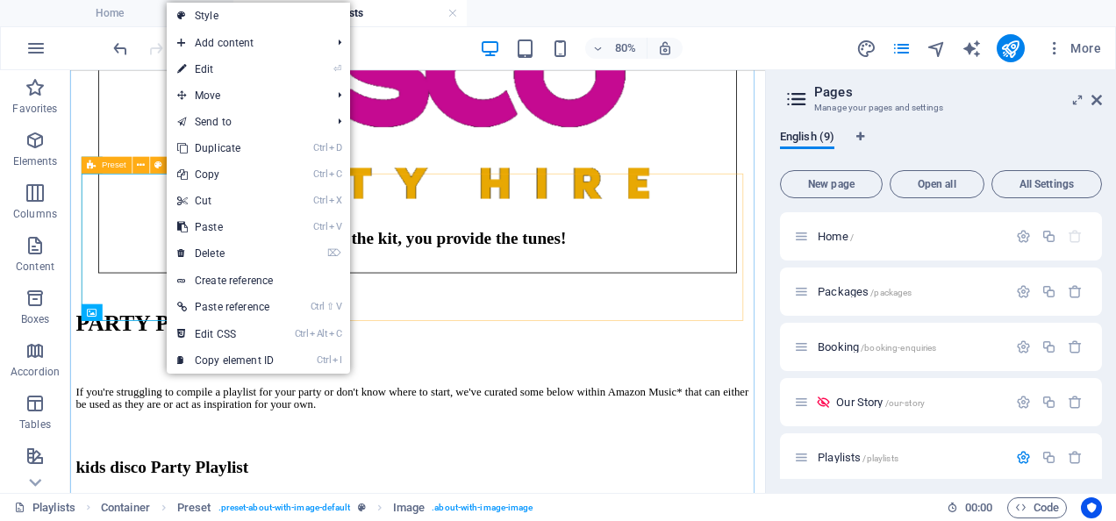
click at [91, 168] on icon at bounding box center [91, 164] width 9 height 17
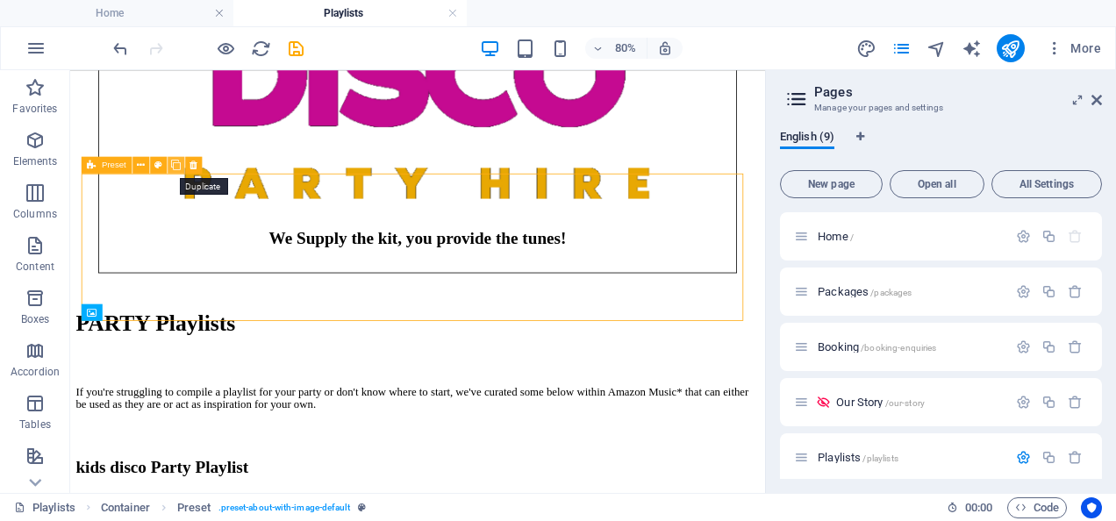
click at [179, 167] on icon at bounding box center [176, 165] width 10 height 15
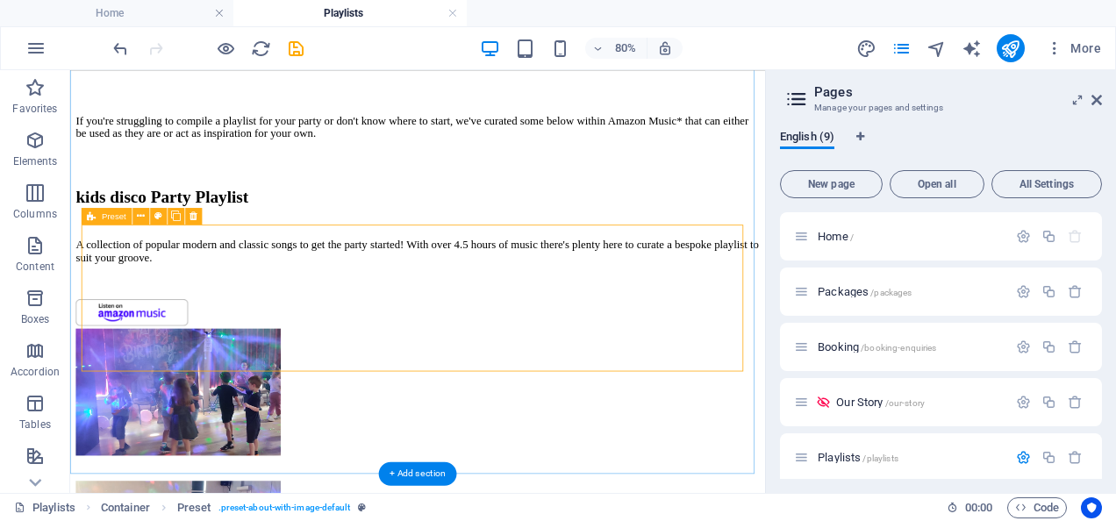
scroll to position [1456, 0]
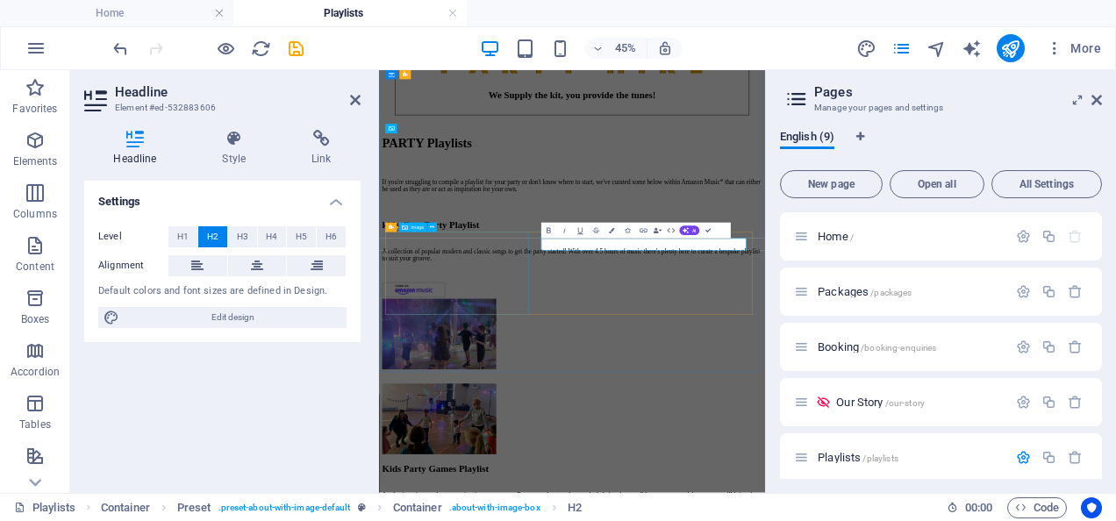
scroll to position [1269, 0]
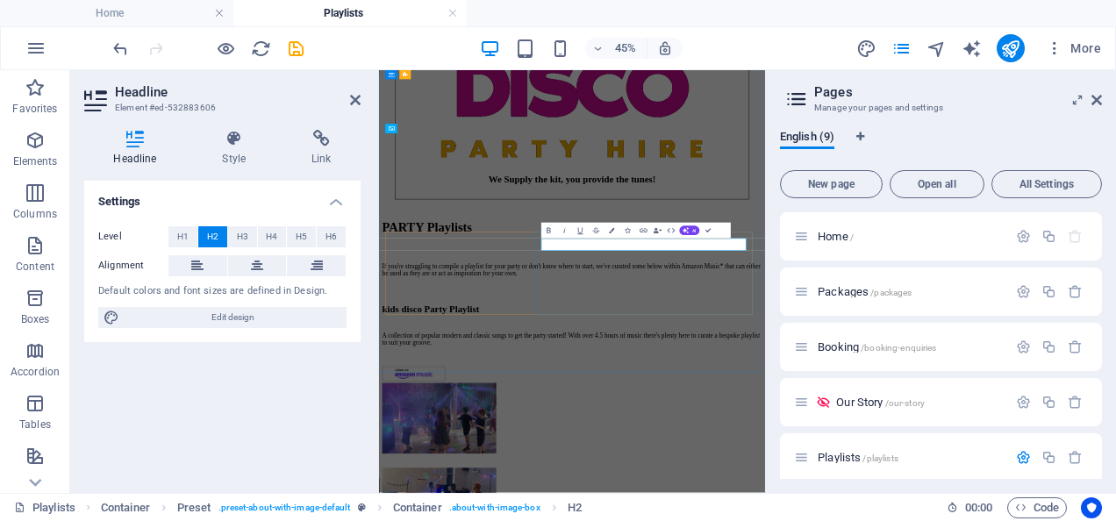
drag, startPoint x: 942, startPoint y: 454, endPoint x: 725, endPoint y: 443, distance: 217.9
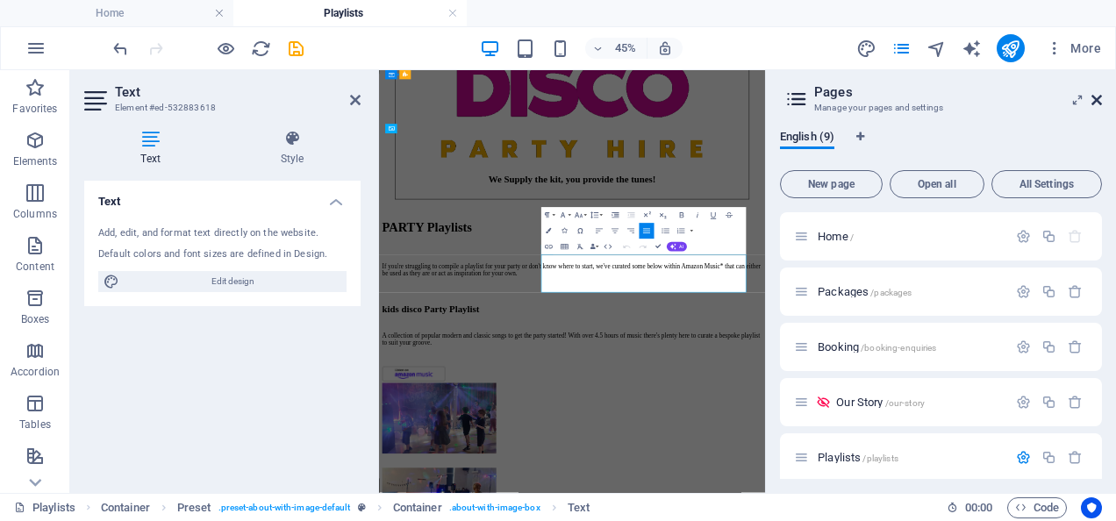
click at [1101, 99] on icon at bounding box center [1096, 100] width 11 height 14
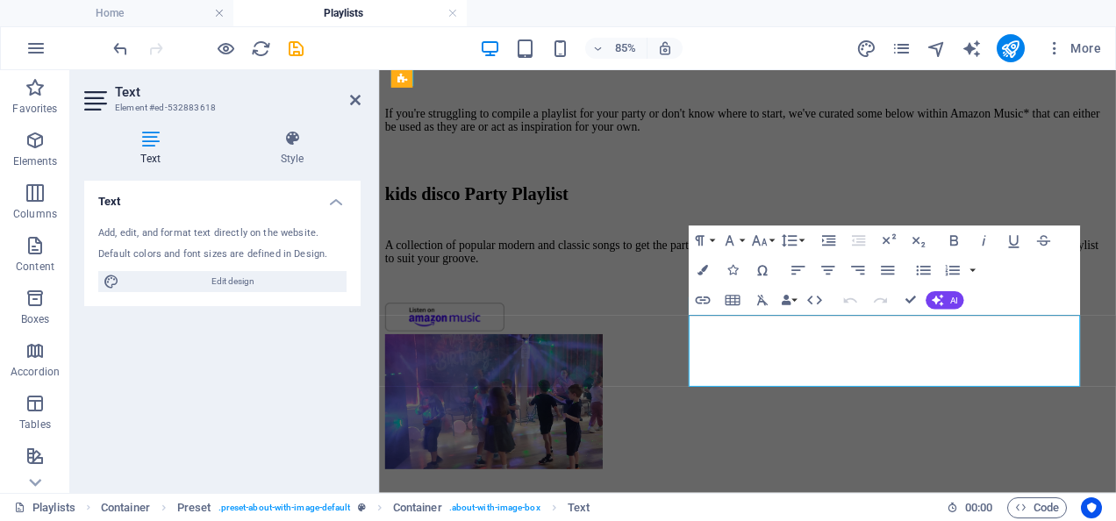
scroll to position [1505, 0]
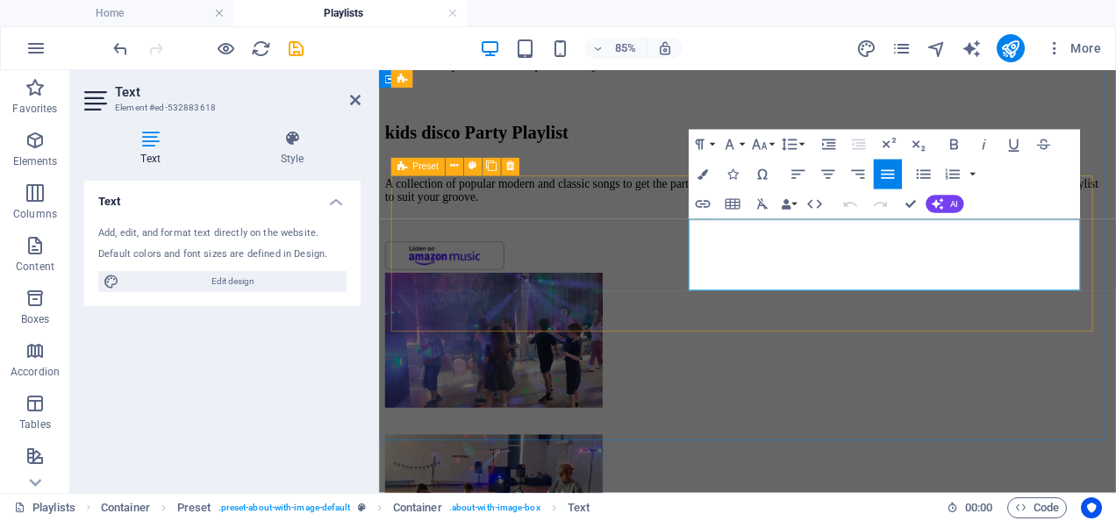
drag, startPoint x: 777, startPoint y: 299, endPoint x: 720, endPoint y: 254, distance: 73.0
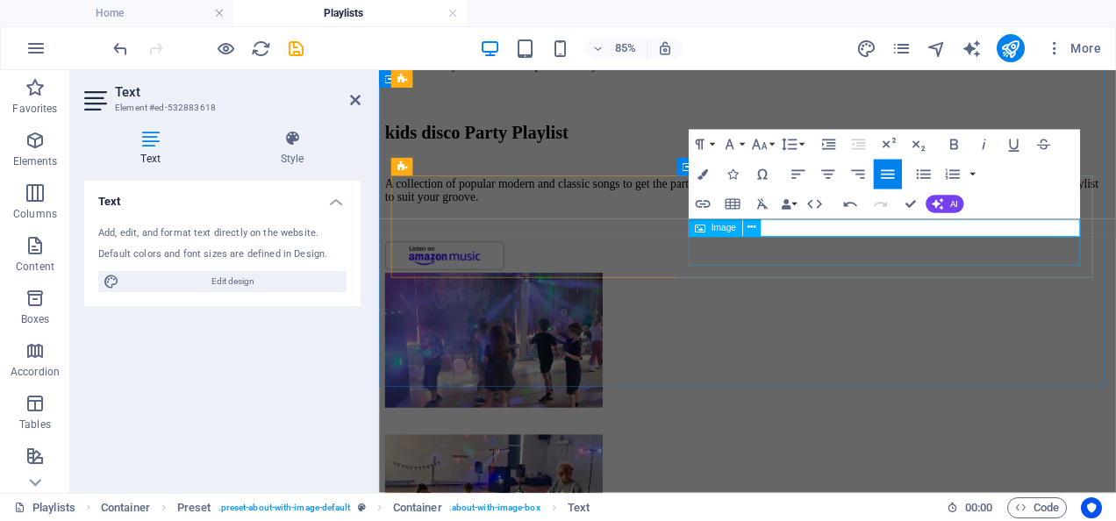
click at [765, 231] on div "Image" at bounding box center [730, 228] width 82 height 18
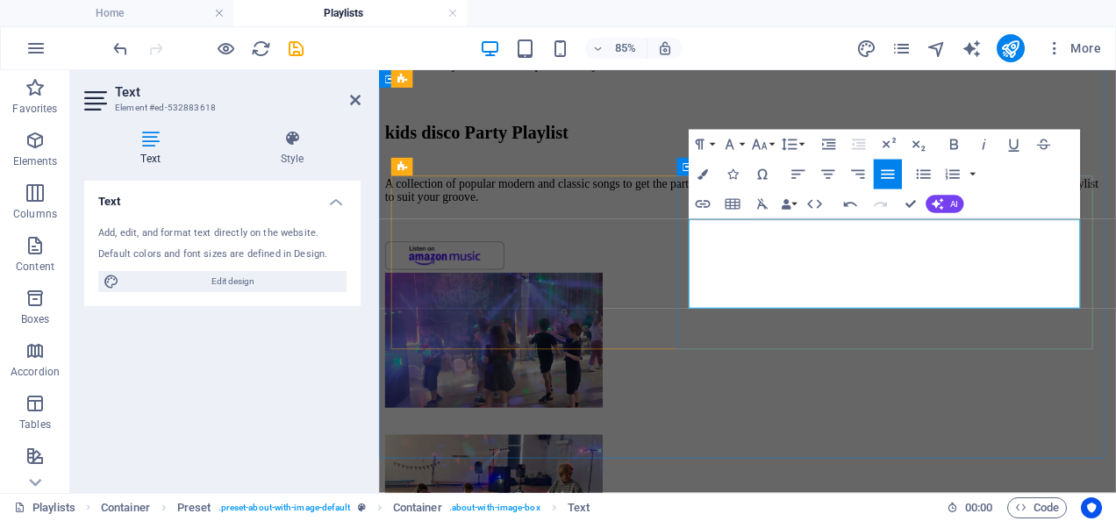
drag, startPoint x: 1032, startPoint y: 318, endPoint x: 969, endPoint y: 303, distance: 64.9
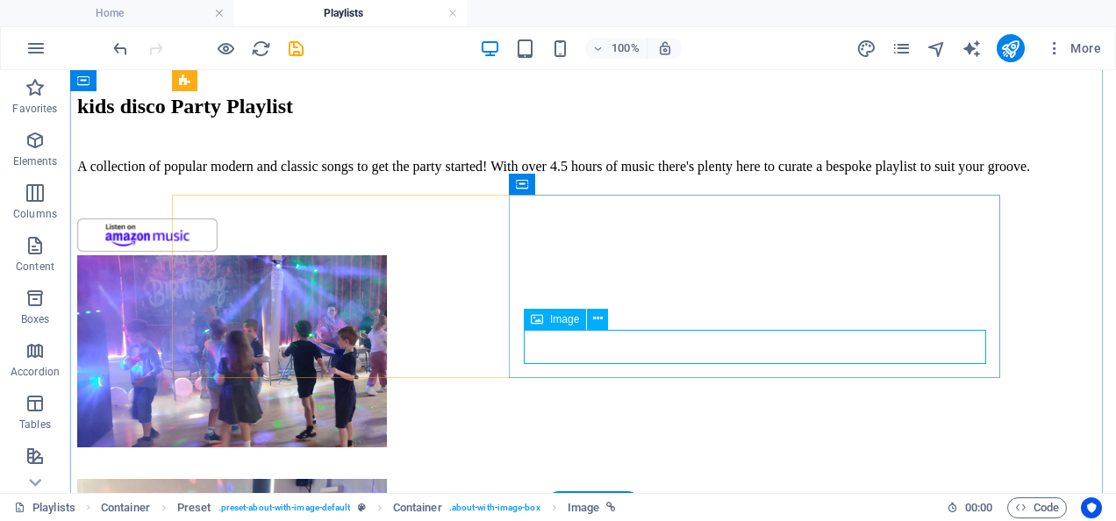
click at [596, 320] on icon at bounding box center [598, 319] width 10 height 18
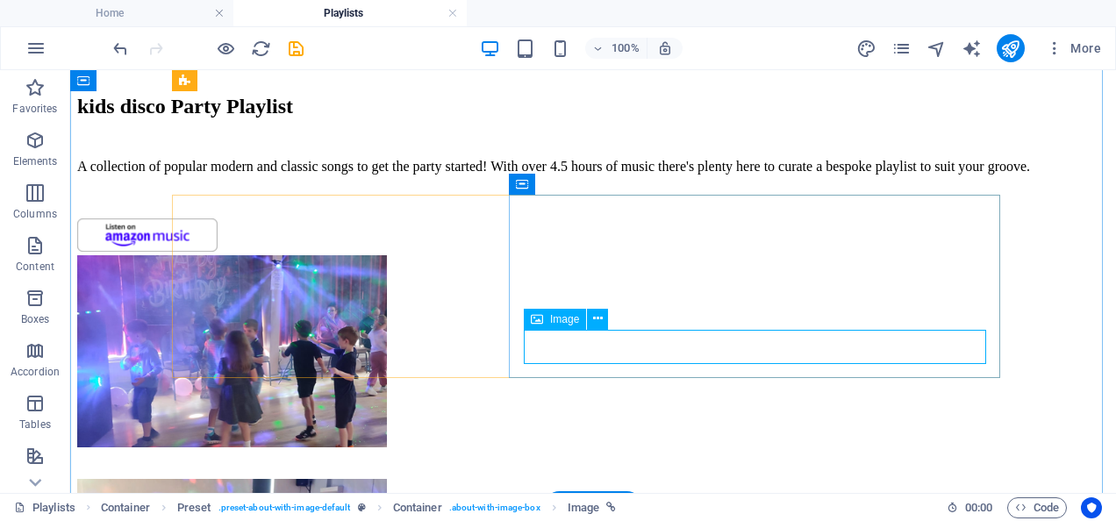
select select "px"
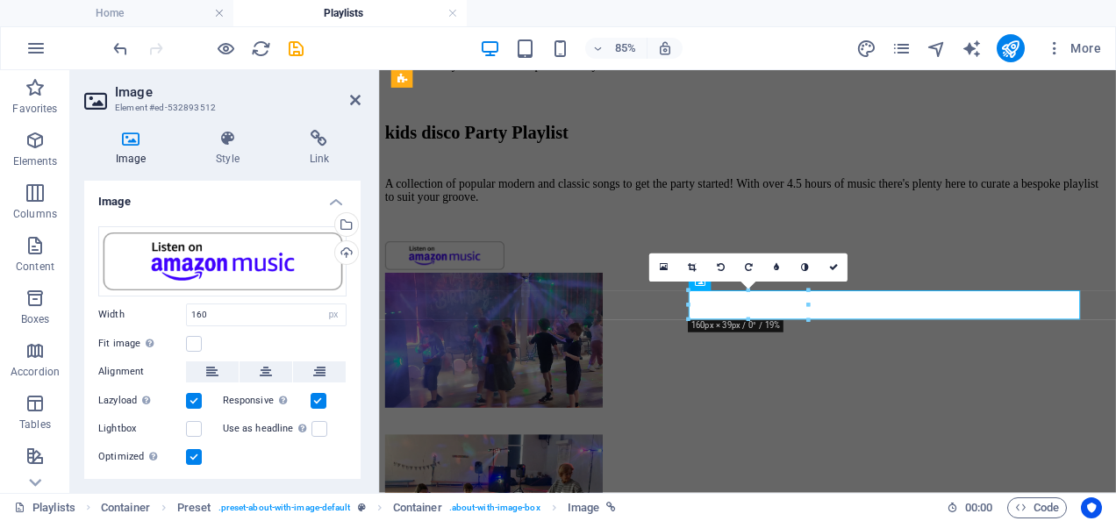
drag, startPoint x: 361, startPoint y: 319, endPoint x: 361, endPoint y: 398, distance: 79.0
click at [361, 398] on div "Image Style Link Image Drag files here, click to choose files or select files f…" at bounding box center [222, 304] width 304 height 377
click at [361, 390] on div "Image Style Link Image Drag files here, click to choose files or select files f…" at bounding box center [222, 304] width 304 height 377
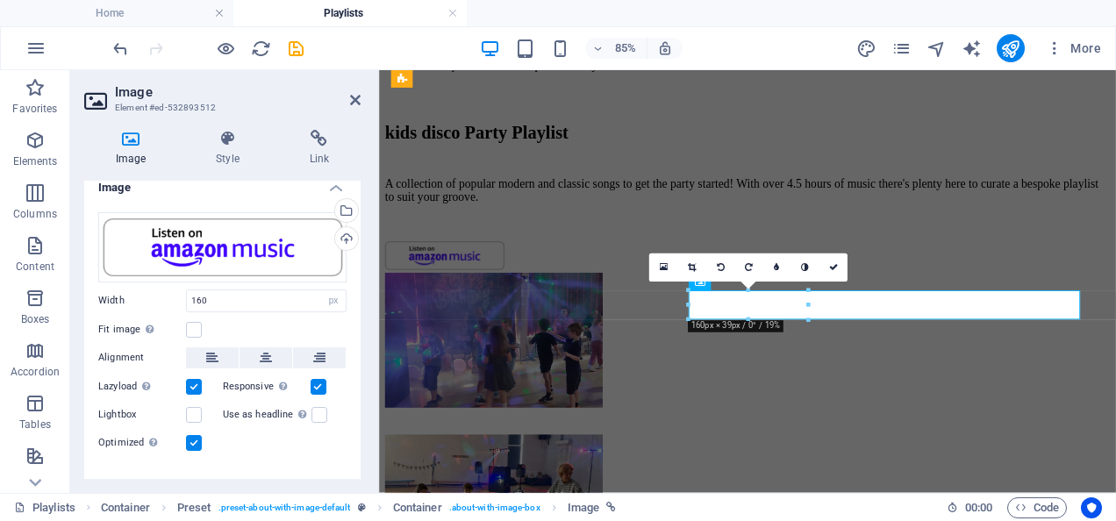
scroll to position [0, 0]
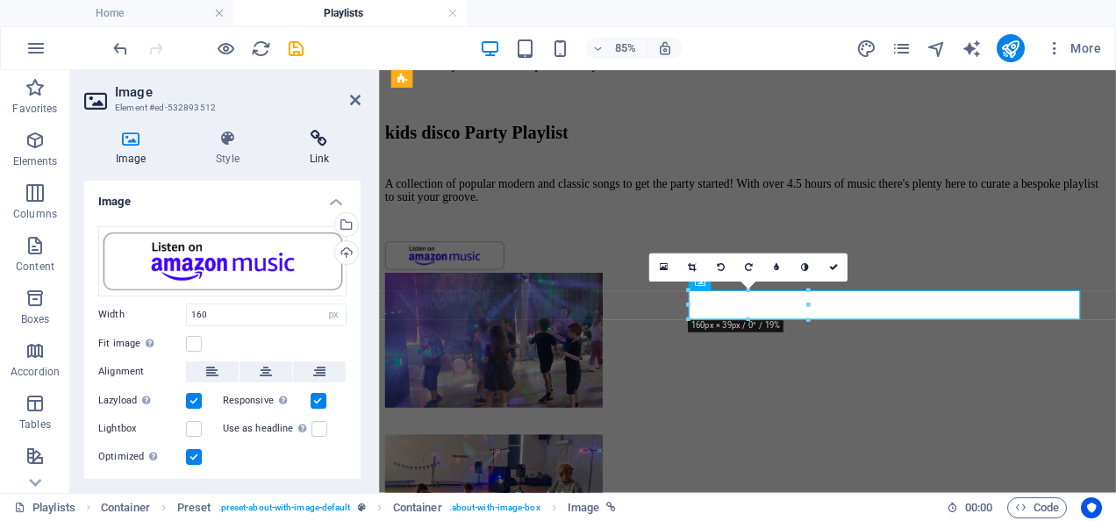
click at [318, 146] on icon at bounding box center [319, 139] width 82 height 18
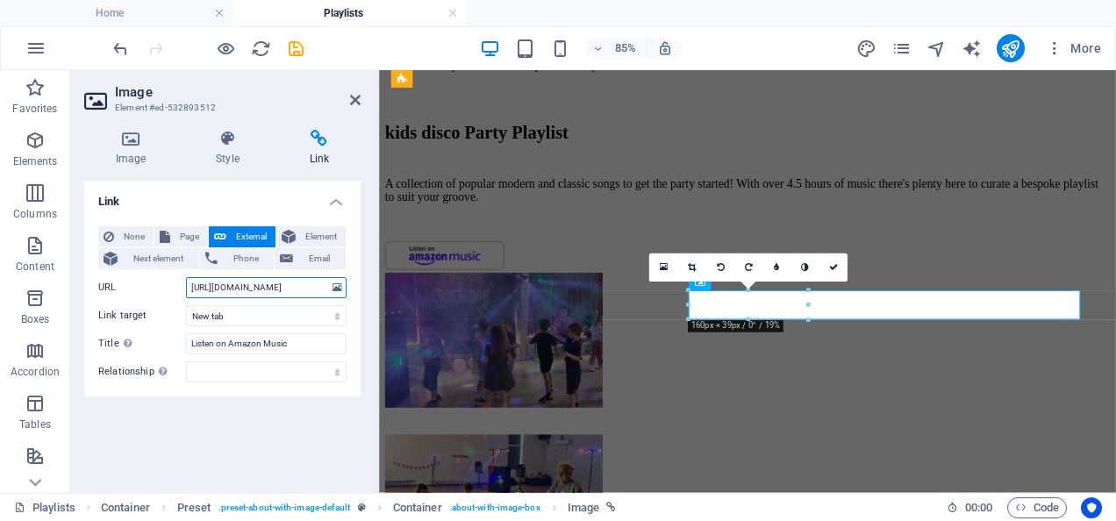
scroll to position [0, 607]
drag, startPoint x: 572, startPoint y: 352, endPoint x: 440, endPoint y: 348, distance: 132.5
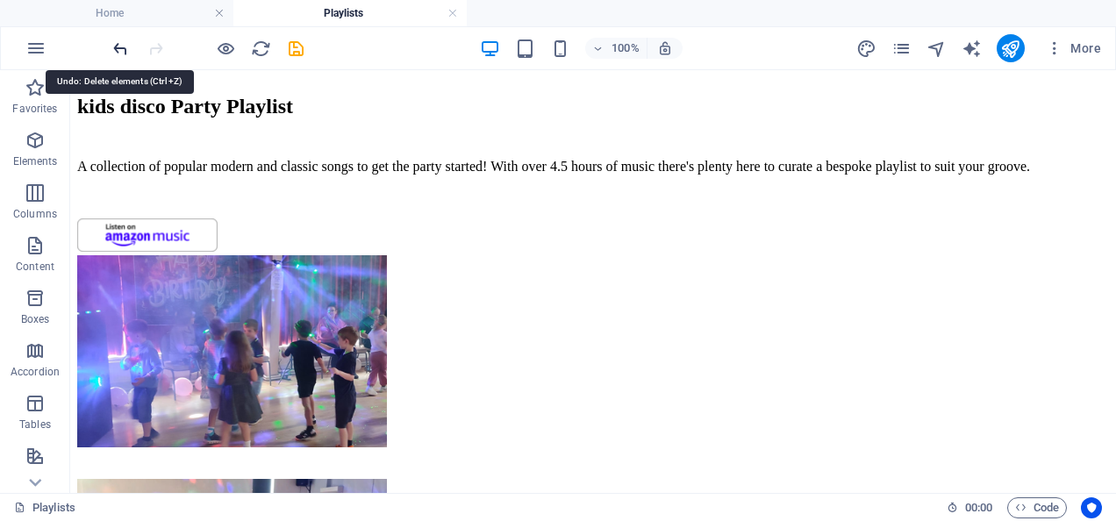
click at [118, 50] on icon "undo" at bounding box center [121, 49] width 20 height 20
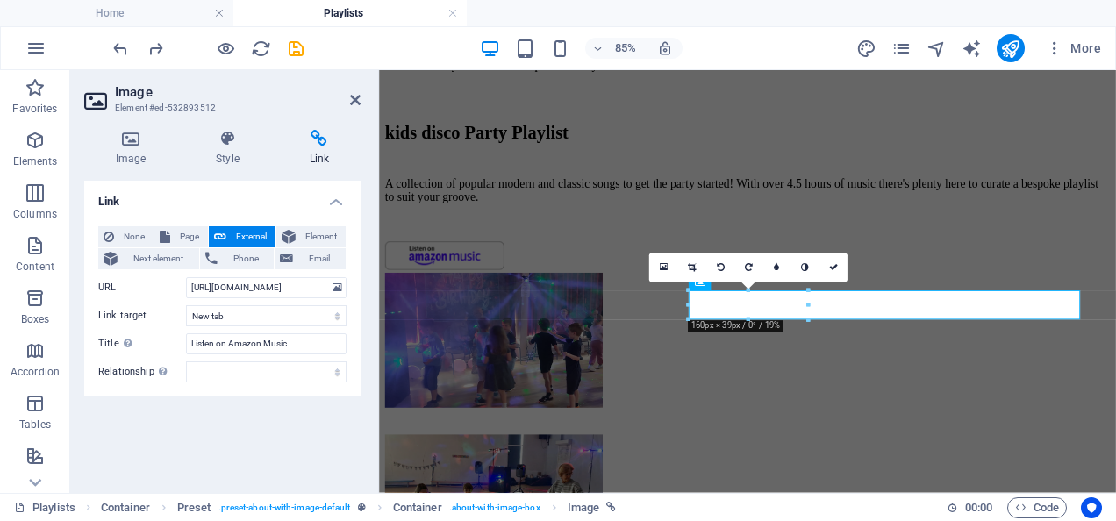
click at [319, 150] on h4 "Link" at bounding box center [319, 148] width 82 height 37
drag, startPoint x: 316, startPoint y: 290, endPoint x: 156, endPoint y: 300, distance: 160.0
click at [156, 300] on div "None Page External Element Next element Phone Email Page Home Packages Booking …" at bounding box center [222, 304] width 248 height 156
type input "q"
paste input "[URL][DOMAIN_NAME]"
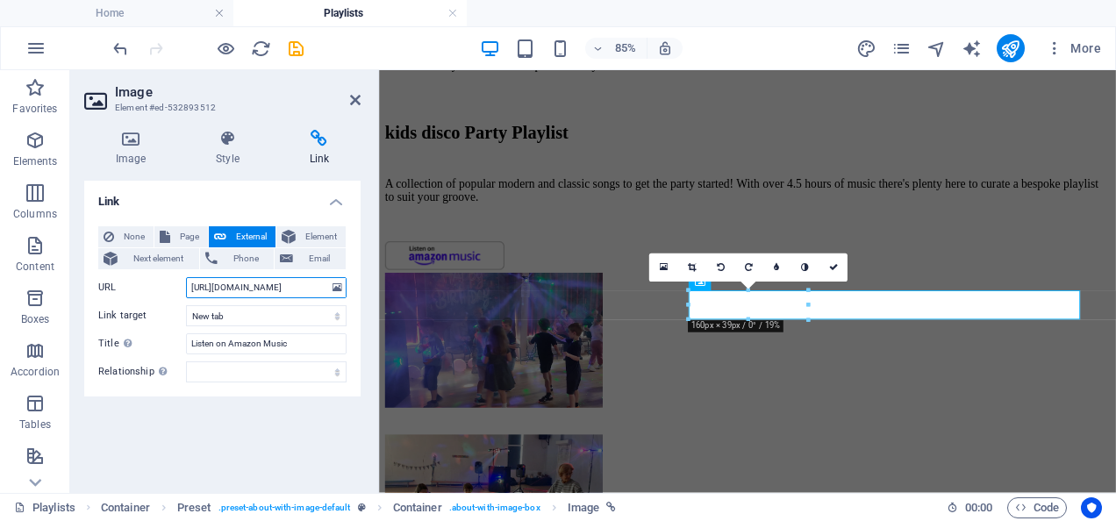
scroll to position [0, 382]
type input "[URL][DOMAIN_NAME]"
click at [261, 426] on div "Link None Page External Element Next element Phone Email Page Home Packages Boo…" at bounding box center [222, 330] width 276 height 298
click at [354, 98] on icon at bounding box center [355, 100] width 11 height 14
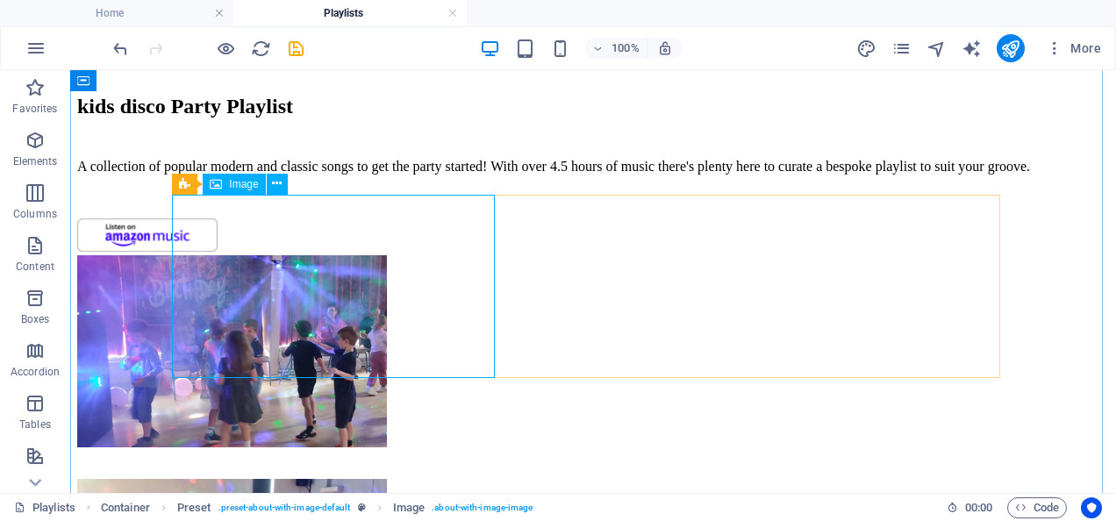
click at [240, 182] on span "Image" at bounding box center [243, 184] width 29 height 11
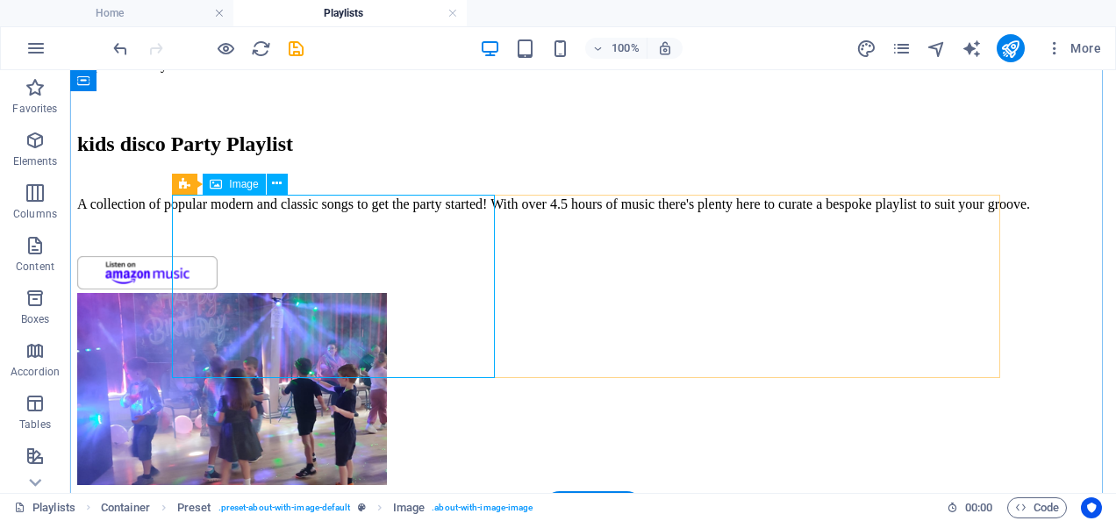
select select "%"
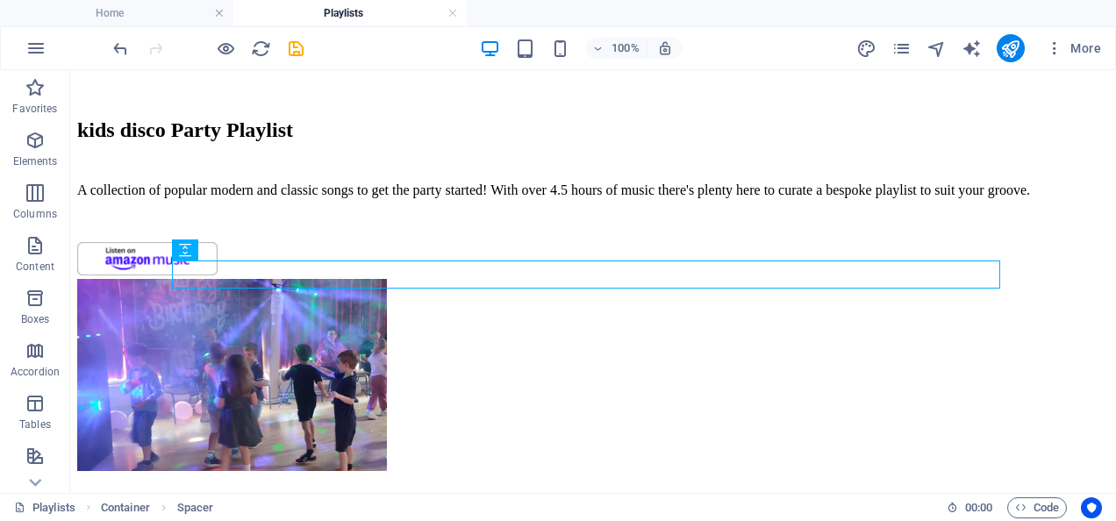
scroll to position [1495, 0]
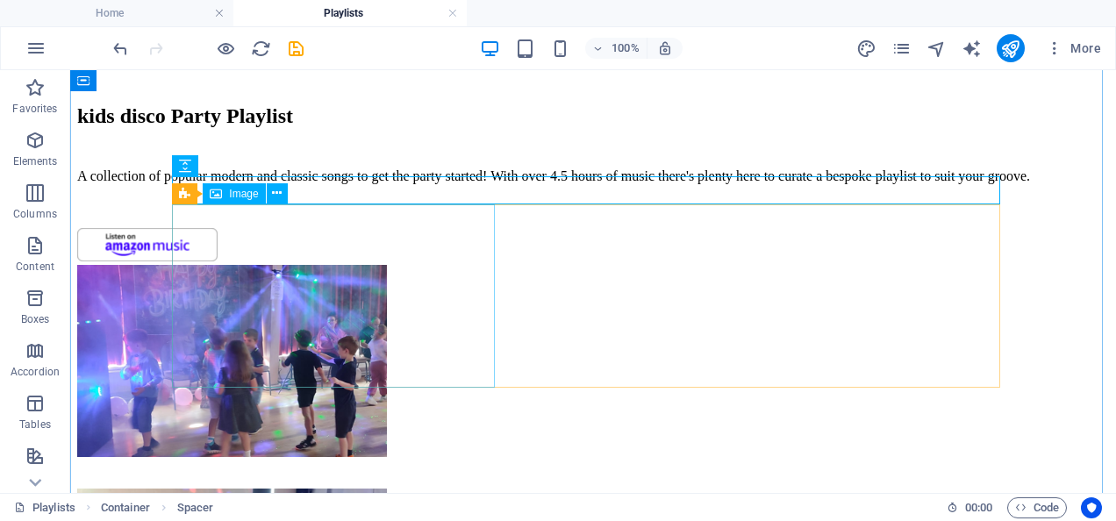
select select "%"
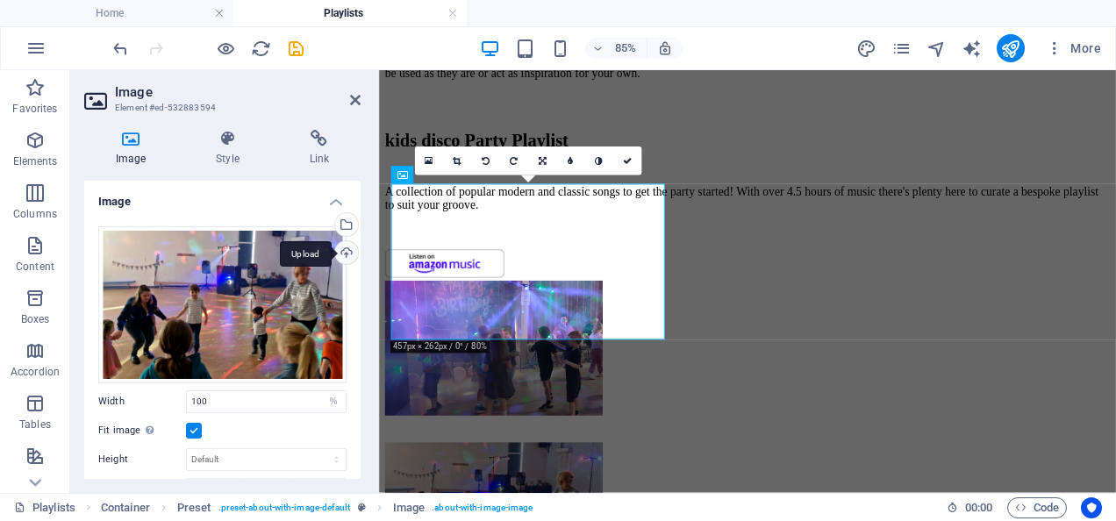
click at [347, 249] on div "Upload" at bounding box center [345, 254] width 26 height 26
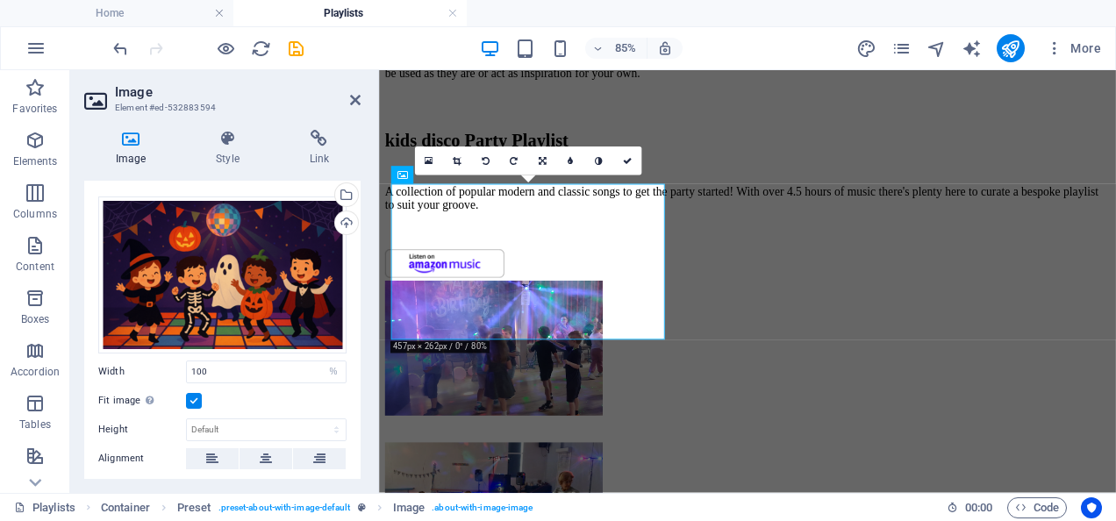
scroll to position [23, 0]
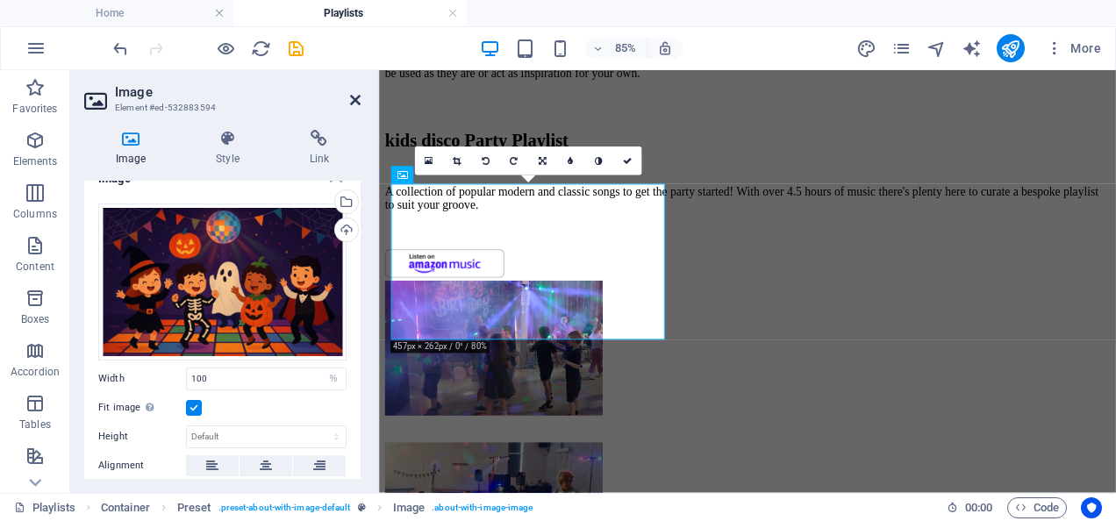
click at [350, 99] on icon at bounding box center [355, 100] width 11 height 14
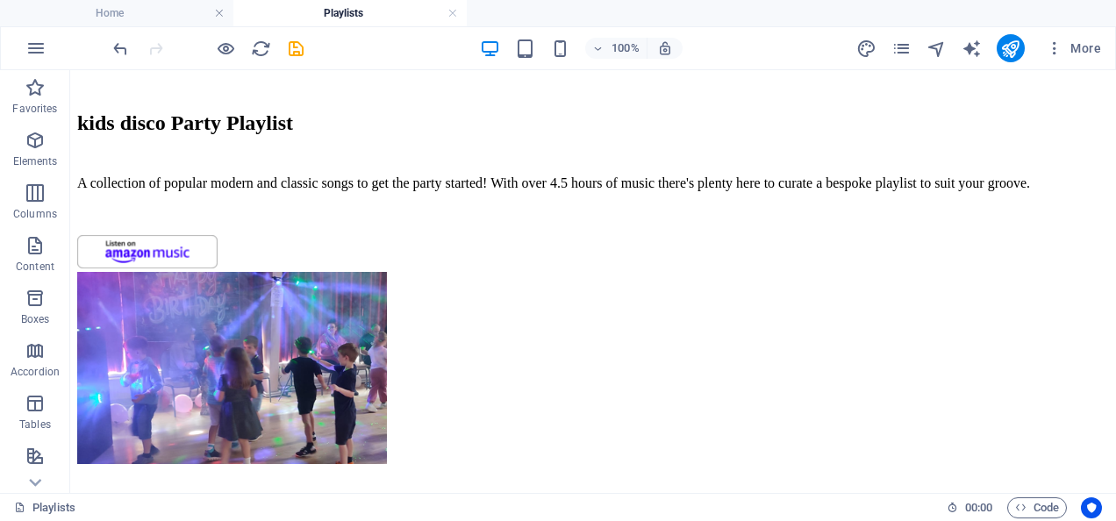
scroll to position [1484, 0]
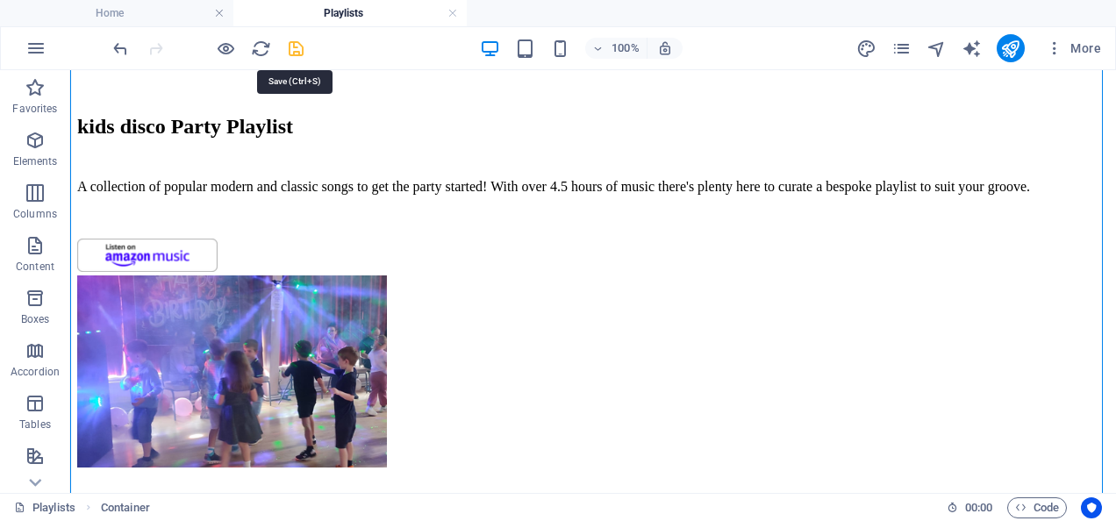
click at [298, 47] on icon "save" at bounding box center [296, 49] width 20 height 20
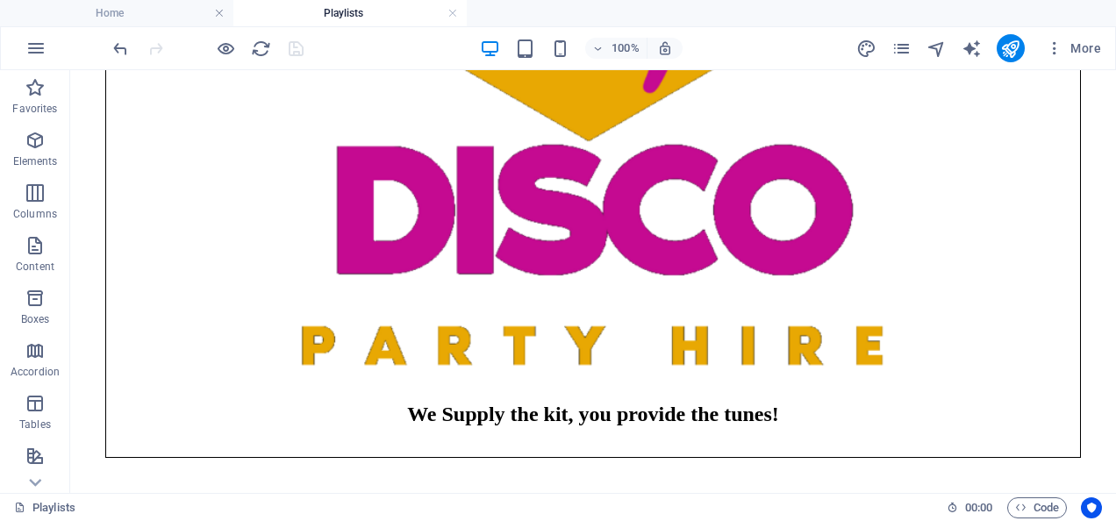
scroll to position [165, 0]
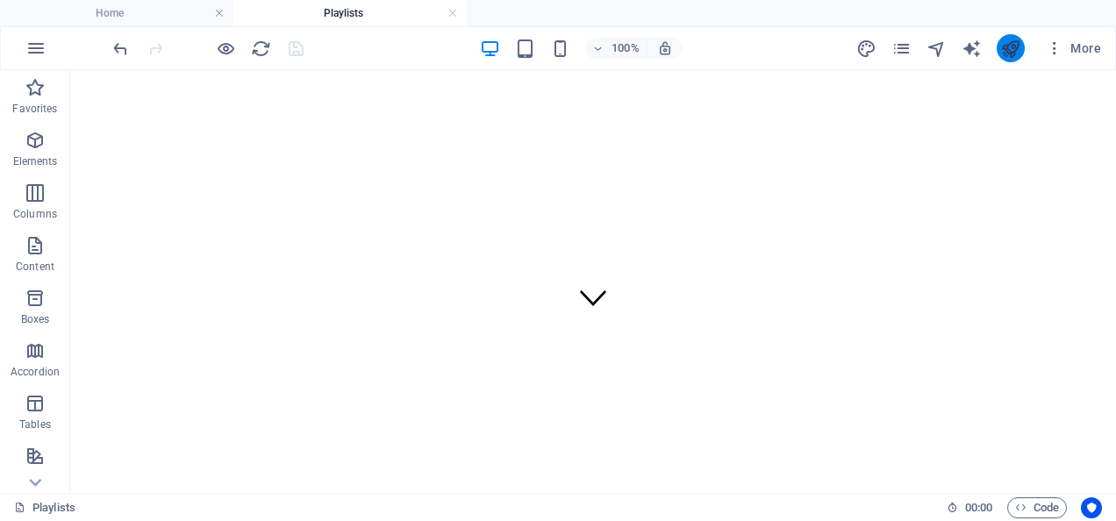
click at [1013, 60] on button "publish" at bounding box center [1011, 48] width 28 height 28
